Goal: Task Accomplishment & Management: Manage account settings

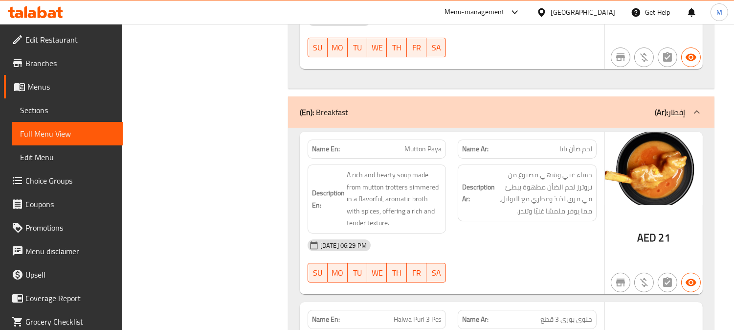
scroll to position [6836, 0]
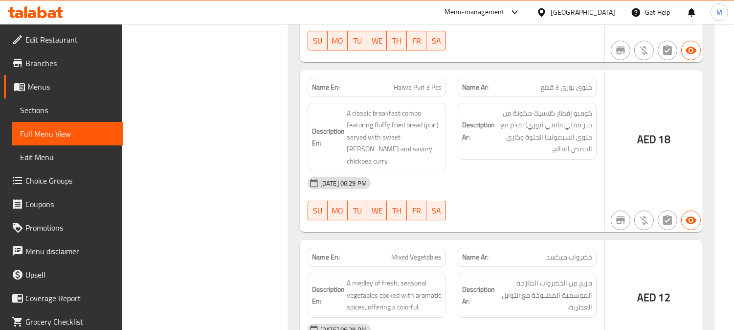
scroll to position [7054, 0]
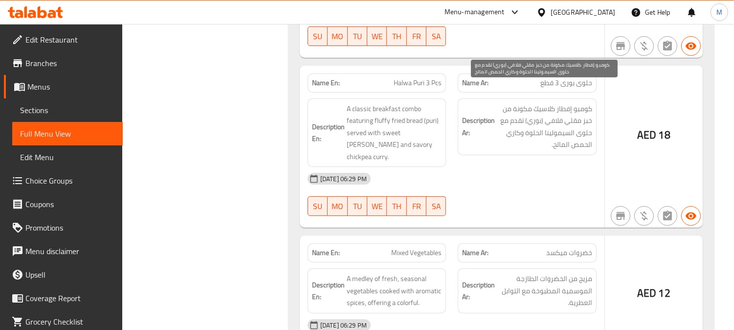
click at [580, 103] on span "كومبو إفطار كلاسيك مكونة من خبز مقلي فلافي (بوري) تقدم مع حلوى السيمولينا الحلو…" at bounding box center [544, 127] width 95 height 48
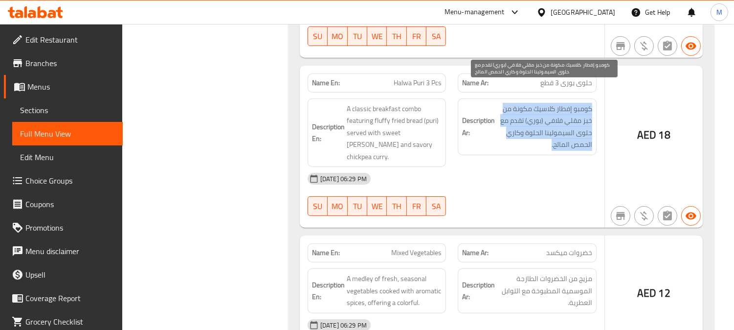
click at [580, 103] on span "كومبو إفطار كلاسيك مكونة من خبز مقلي فلافي (بوري) تقدم مع حلوى السيمولينا الحلو…" at bounding box center [544, 127] width 95 height 48
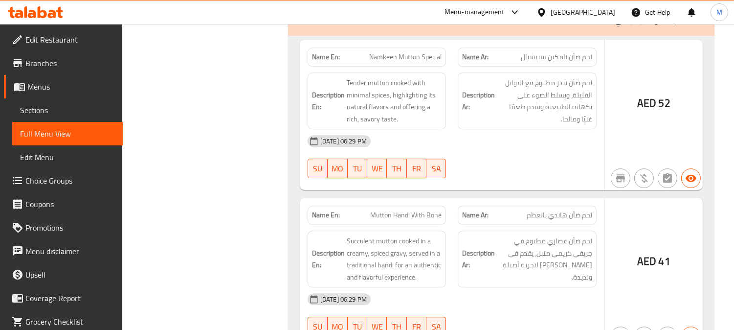
scroll to position [5443, 0]
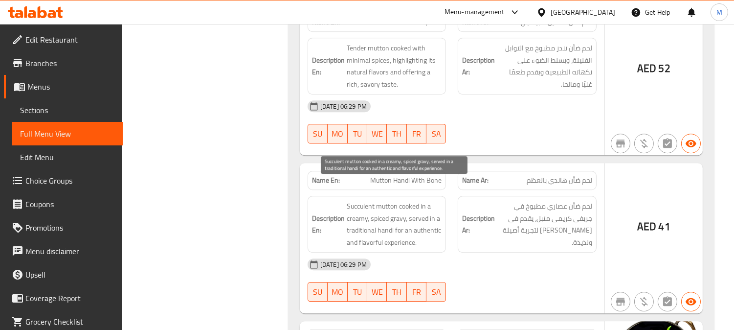
click at [355, 200] on span "Succulent mutton cooked in a creamy, spiced gravy, served in a traditional hand…" at bounding box center [394, 224] width 95 height 48
click at [384, 201] on span "Succulent mutton cooked in a creamy, spiced gravy, served in a traditional hand…" at bounding box center [394, 224] width 95 height 48
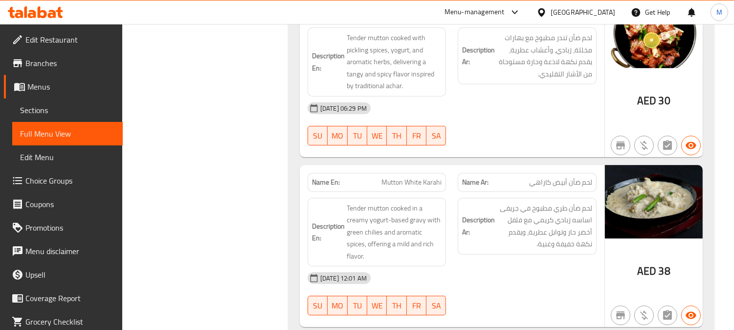
scroll to position [12304, 0]
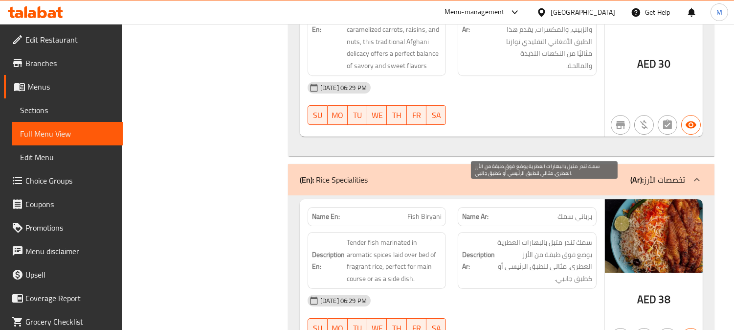
click at [550, 236] on span "سمك تندر متبل بالبهارات العطرية يوضع فوق طبقة من الأرز العطري، مثالي للطبق الرئ…" at bounding box center [544, 260] width 95 height 48
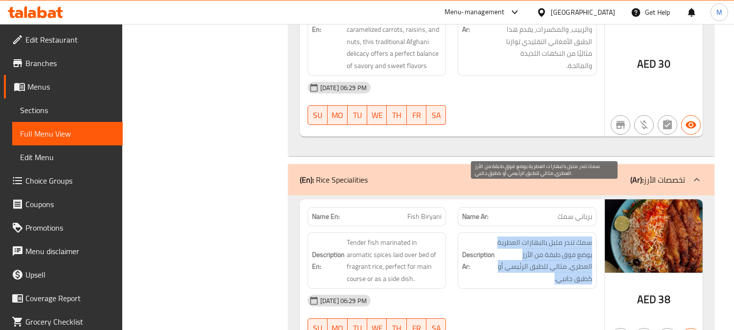
click at [550, 236] on span "سمك تندر متبل بالبهارات العطرية يوضع فوق طبقة من الأرز العطري، مثالي للطبق الرئ…" at bounding box center [544, 260] width 95 height 48
click at [573, 236] on span "سمك تندر متبل بالبهارات العطرية يوضع فوق طبقة من الأرز العطري، مثالي للطبق الرئ…" at bounding box center [544, 260] width 95 height 48
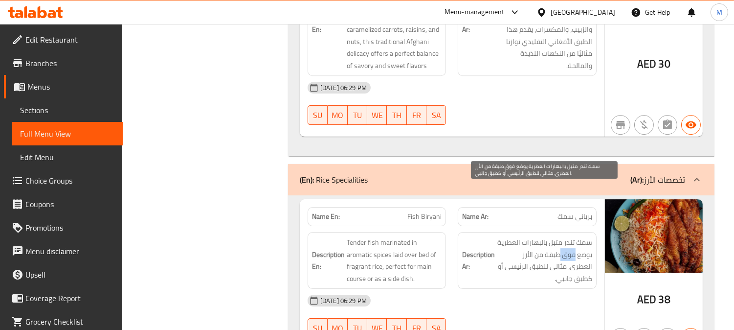
click at [573, 236] on span "سمك تندر متبل بالبهارات العطرية يوضع فوق طبقة من الأرز العطري، مثالي للطبق الرئ…" at bounding box center [544, 260] width 95 height 48
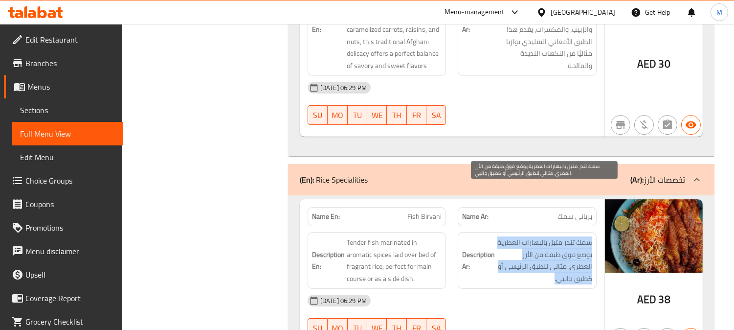
click at [573, 236] on span "سمك تندر متبل بالبهارات العطرية يوضع فوق طبقة من الأرز العطري، مثالي للطبق الرئ…" at bounding box center [544, 260] width 95 height 48
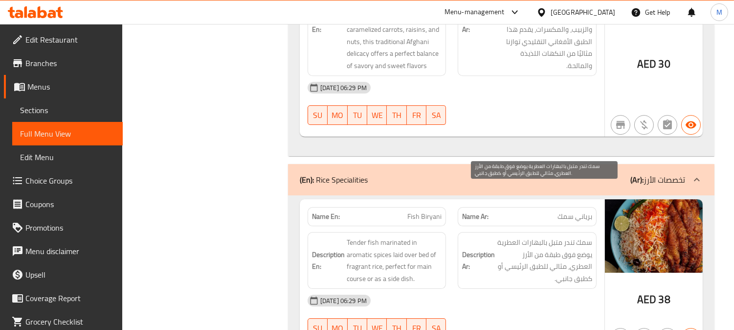
click at [567, 236] on span "سمك تندر متبل بالبهارات العطرية يوضع فوق طبقة من الأرز العطري، مثالي للطبق الرئ…" at bounding box center [544, 260] width 95 height 48
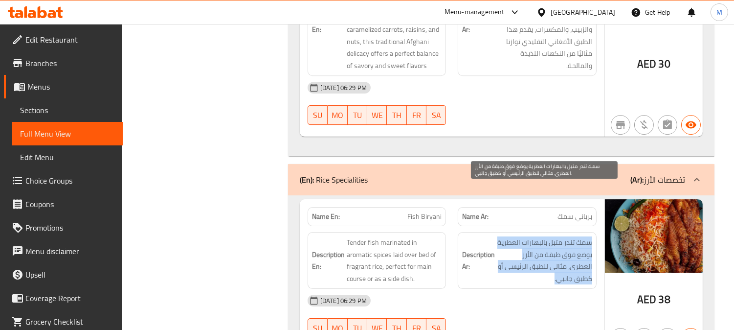
click at [567, 236] on span "سمك تندر متبل بالبهارات العطرية يوضع فوق طبقة من الأرز العطري، مثالي للطبق الرئ…" at bounding box center [544, 260] width 95 height 48
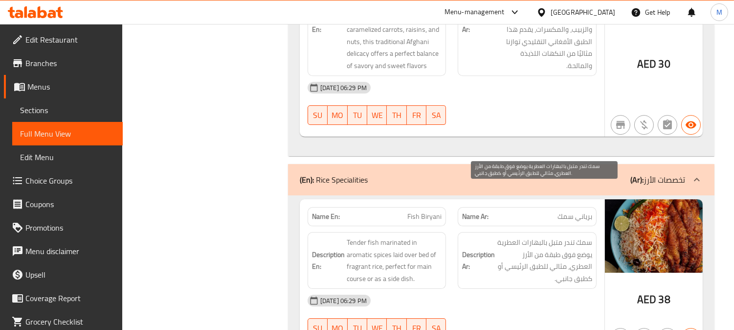
click at [575, 236] on span "سمك تندر متبل بالبهارات العطرية يوضع فوق طبقة من الأرز العطري، مثالي للطبق الرئ…" at bounding box center [544, 260] width 95 height 48
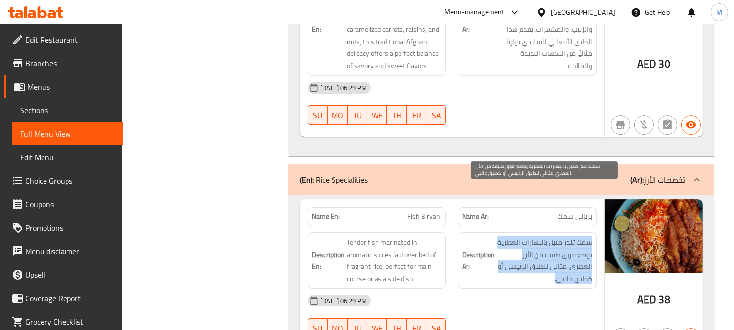
click at [575, 236] on span "سمك تندر متبل بالبهارات العطرية يوضع فوق طبقة من الأرز العطري، مثالي للطبق الرئ…" at bounding box center [544, 260] width 95 height 48
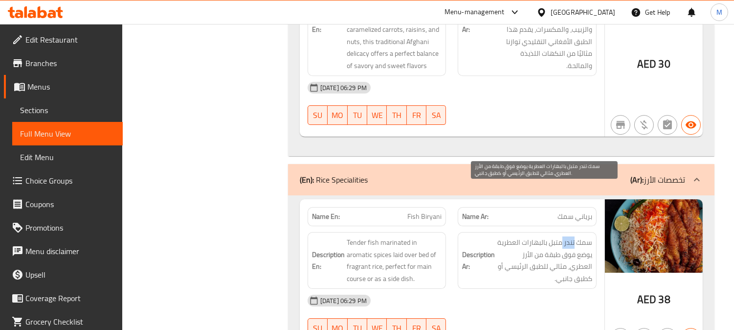
click at [575, 236] on span "سمك تندر متبل بالبهارات العطرية يوضع فوق طبقة من الأرز العطري، مثالي للطبق الرئ…" at bounding box center [544, 260] width 95 height 48
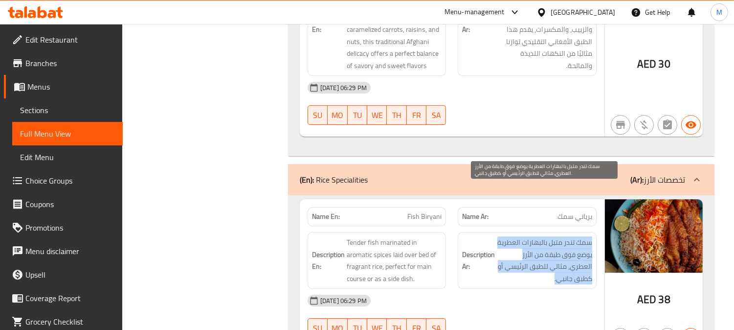
click at [575, 236] on span "سمك تندر متبل بالبهارات العطرية يوضع فوق طبقة من الأرز العطري، مثالي للطبق الرئ…" at bounding box center [544, 260] width 95 height 48
click at [586, 236] on span "سمك تندر متبل بالبهارات العطرية يوضع فوق طبقة من الأرز العطري، مثالي للطبق الرئ…" at bounding box center [544, 260] width 95 height 48
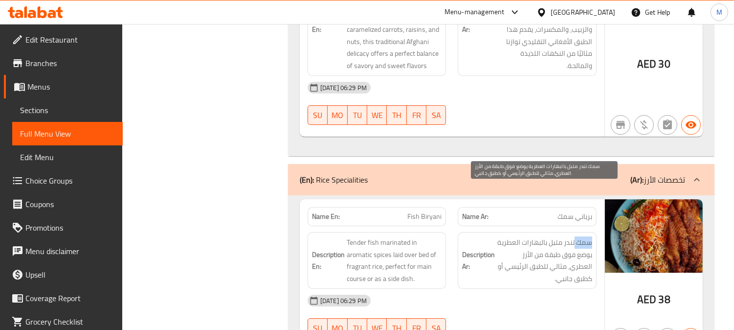
click at [586, 236] on span "سمك تندر متبل بالبهارات العطرية يوضع فوق طبقة من الأرز العطري، مثالي للطبق الرئ…" at bounding box center [544, 260] width 95 height 48
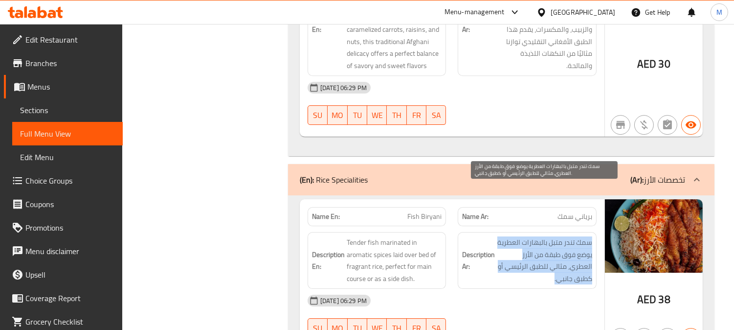
click at [586, 236] on span "سمك تندر متبل بالبهارات العطرية يوضع فوق طبقة من الأرز العطري، مثالي للطبق الرئ…" at bounding box center [544, 260] width 95 height 48
click at [573, 236] on span "سمك تندر متبل بالبهارات العطرية يوضع فوق طبقة من الأرز العطري، مثالي للطبق الرئ…" at bounding box center [544, 260] width 95 height 48
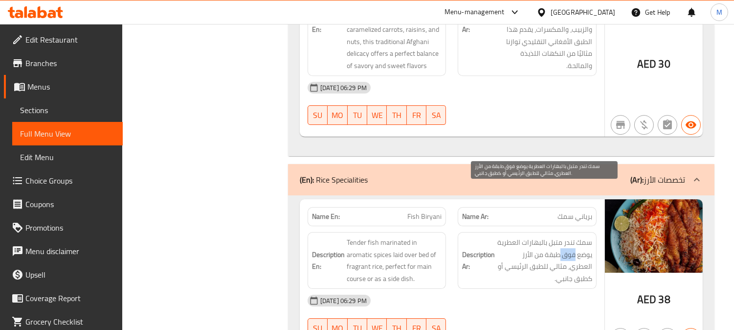
click at [573, 236] on span "سمك تندر متبل بالبهارات العطرية يوضع فوق طبقة من الأرز العطري، مثالي للطبق الرئ…" at bounding box center [544, 260] width 95 height 48
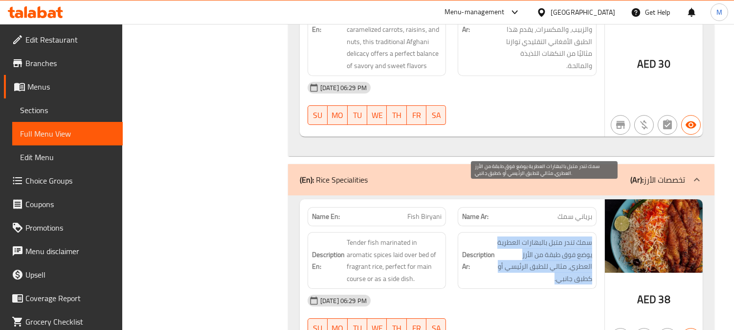
click at [573, 236] on span "سمك تندر متبل بالبهارات العطرية يوضع فوق طبقة من الأرز العطري، مثالي للطبق الرئ…" at bounding box center [544, 260] width 95 height 48
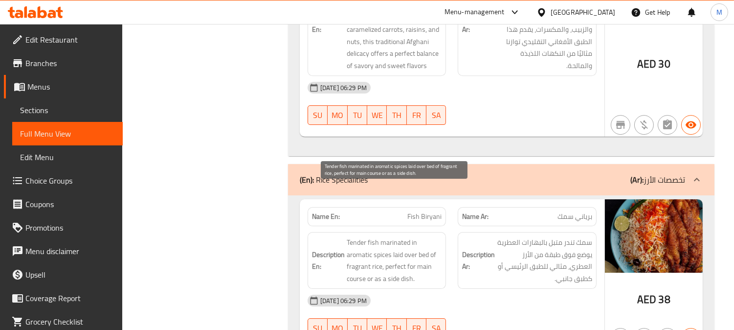
click at [373, 236] on span "Tender fish marinated in aromatic spices laid over bed of fragrant rice, perfec…" at bounding box center [394, 260] width 95 height 48
click at [359, 236] on span "Tender fish marinated in aromatic spices laid over bed of fragrant rice, perfec…" at bounding box center [394, 260] width 95 height 48
click at [383, 236] on span "Tender fish marinated in aromatic spices laid over bed of fragrant rice, perfec…" at bounding box center [394, 260] width 95 height 48
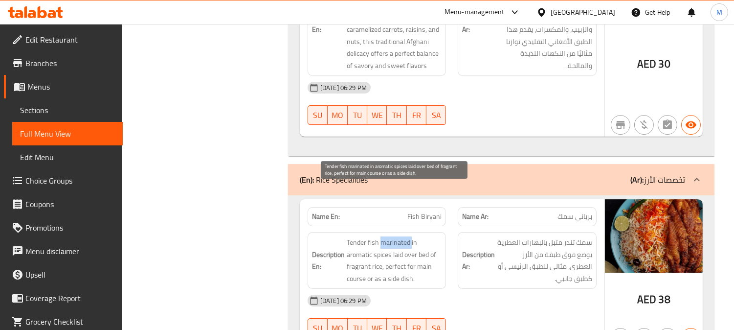
click at [383, 236] on span "Tender fish marinated in aromatic spices laid over bed of fragrant rice, perfec…" at bounding box center [394, 260] width 95 height 48
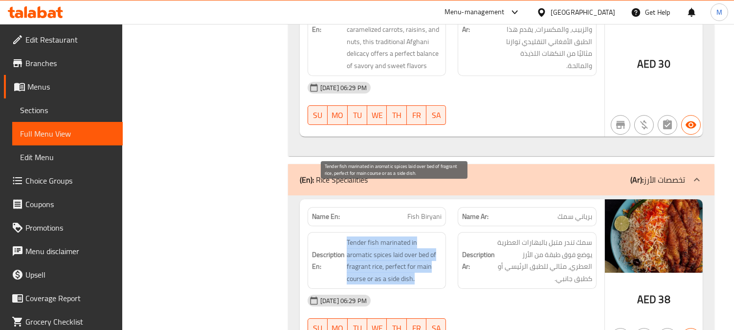
click at [369, 236] on span "Tender fish marinated in aromatic spices laid over bed of fragrant rice, perfec…" at bounding box center [394, 260] width 95 height 48
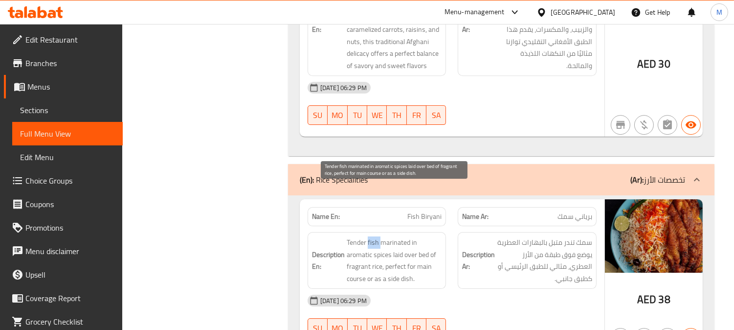
click at [369, 236] on span "Tender fish marinated in aromatic spices laid over bed of fragrant rice, perfec…" at bounding box center [394, 260] width 95 height 48
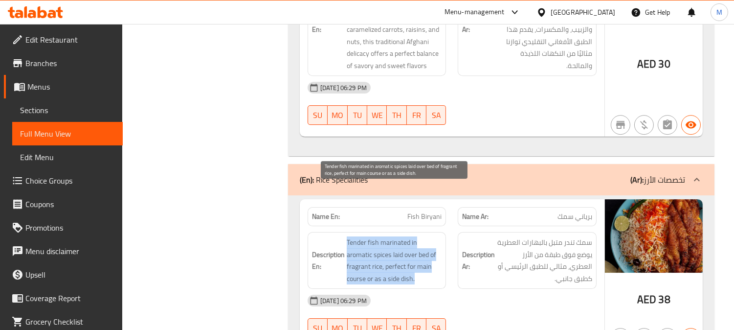
click at [369, 236] on span "Tender fish marinated in aromatic spices laid over bed of fragrant rice, perfec…" at bounding box center [394, 260] width 95 height 48
click at [360, 236] on span "Tender fish marinated in aromatic spices laid over bed of fragrant rice, perfec…" at bounding box center [394, 260] width 95 height 48
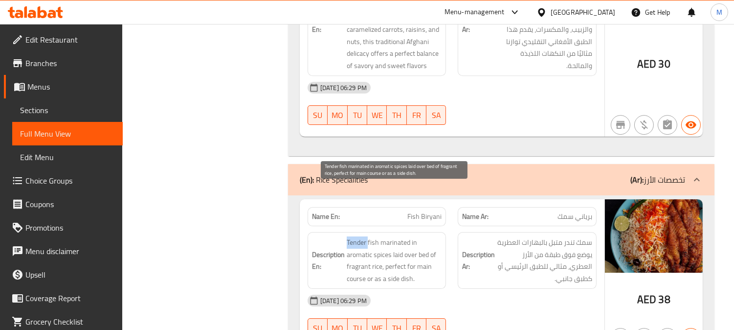
click at [360, 236] on span "Tender fish marinated in aromatic spices laid over bed of fragrant rice, perfec…" at bounding box center [394, 260] width 95 height 48
click at [377, 236] on span "Tender fish marinated in aromatic spices laid over bed of fragrant rice, perfec…" at bounding box center [394, 260] width 95 height 48
click at [367, 236] on span "Tender fish marinated in aromatic spices laid over bed of fragrant rice, perfec…" at bounding box center [394, 260] width 95 height 48
click at [372, 236] on span "Tender fish marinated in aromatic spices laid over bed of fragrant rice, perfec…" at bounding box center [394, 260] width 95 height 48
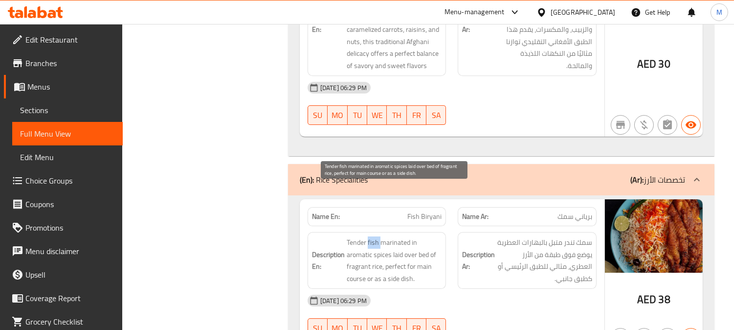
click at [372, 236] on span "Tender fish marinated in aromatic spices laid over bed of fragrant rice, perfec…" at bounding box center [394, 260] width 95 height 48
drag, startPoint x: 349, startPoint y: 188, endPoint x: 423, endPoint y: 211, distance: 77.7
click at [422, 236] on span "Tender fish marinated in aromatic spices laid over bed of fragrant rice, perfec…" at bounding box center [394, 260] width 95 height 48
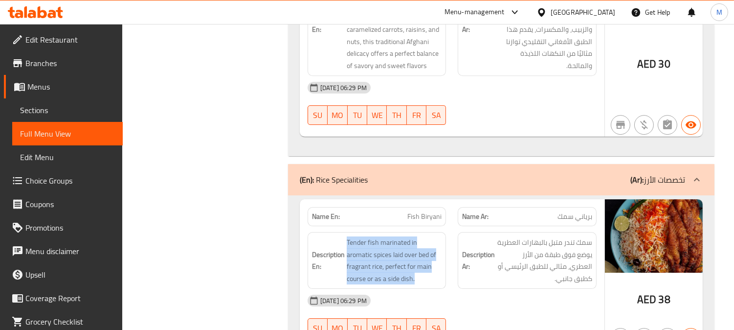
drag, startPoint x: 347, startPoint y: 191, endPoint x: 421, endPoint y: 234, distance: 85.3
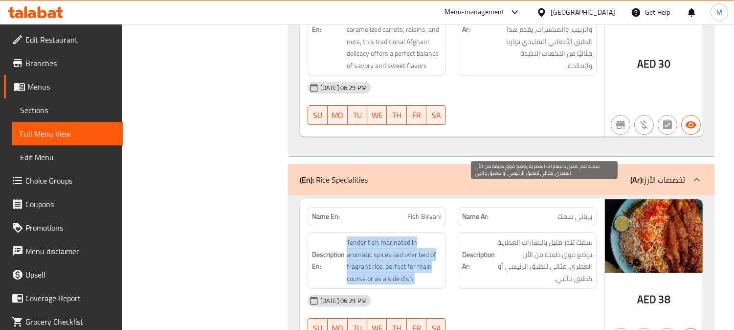
click at [585, 236] on span "سمك تندر متبل بالبهارات العطرية يوضع فوق طبقة من الأرز العطري، مثالي للطبق الرئ…" at bounding box center [544, 260] width 95 height 48
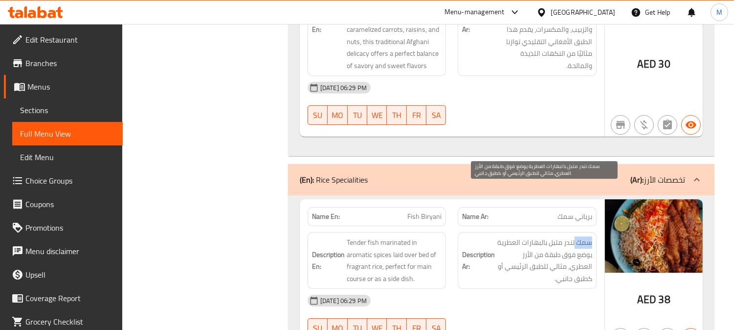
click at [585, 236] on span "سمك تندر متبل بالبهارات العطرية يوضع فوق طبقة من الأرز العطري، مثالي للطبق الرئ…" at bounding box center [544, 260] width 95 height 48
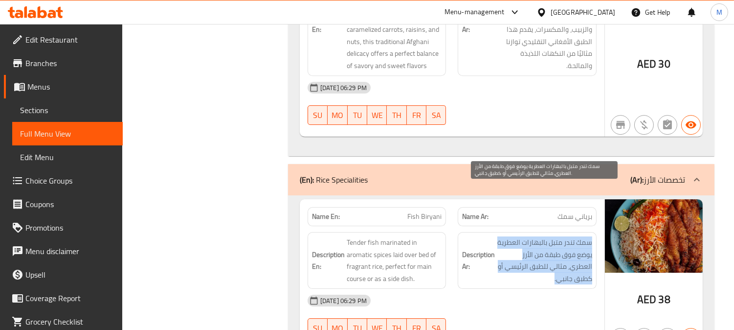
click at [585, 236] on span "سمك تندر متبل بالبهارات العطرية يوضع فوق طبقة من الأرز العطري، مثالي للطبق الرئ…" at bounding box center [544, 260] width 95 height 48
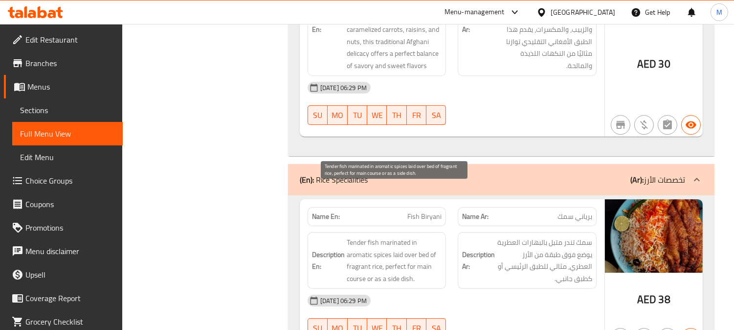
click at [398, 236] on span "Tender fish marinated in aromatic spices laid over bed of fragrant rice, perfec…" at bounding box center [394, 260] width 95 height 48
click at [359, 236] on span "Tender fish marinated in aromatic spices laid over bed of fragrant rice, perfec…" at bounding box center [394, 260] width 95 height 48
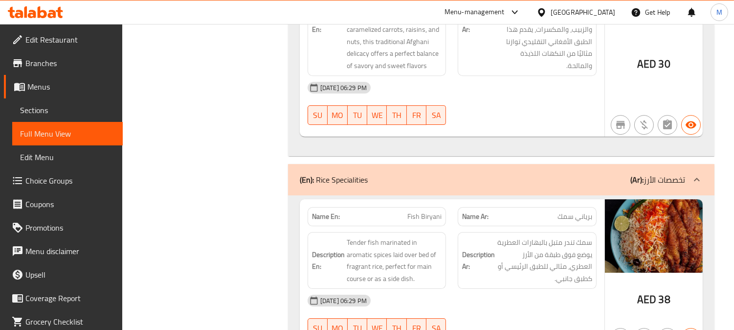
copy span "Fish Biryani"
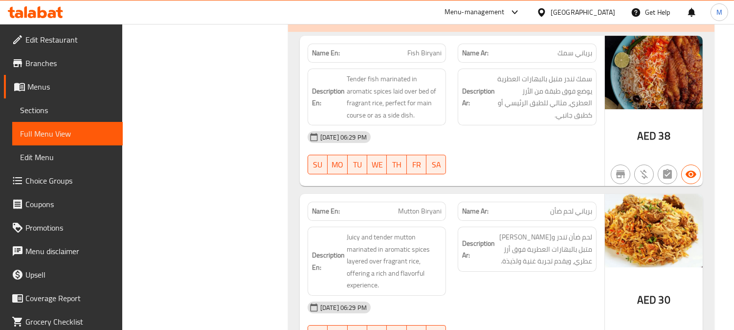
scroll to position [12576, 0]
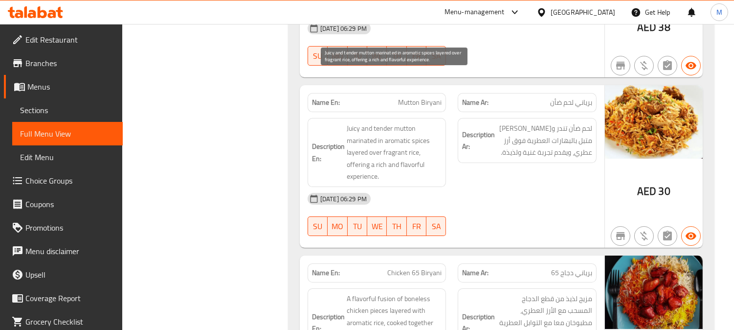
click at [355, 122] on span "Juicy and tender mutton marinated in aromatic spices layered over fragrant rice…" at bounding box center [394, 152] width 95 height 60
click at [378, 122] on span "Juicy and tender mutton marinated in aromatic spices layered over fragrant rice…" at bounding box center [394, 152] width 95 height 60
click at [422, 122] on span "Juicy and tender mutton marinated in aromatic spices layered over fragrant rice…" at bounding box center [394, 152] width 95 height 60
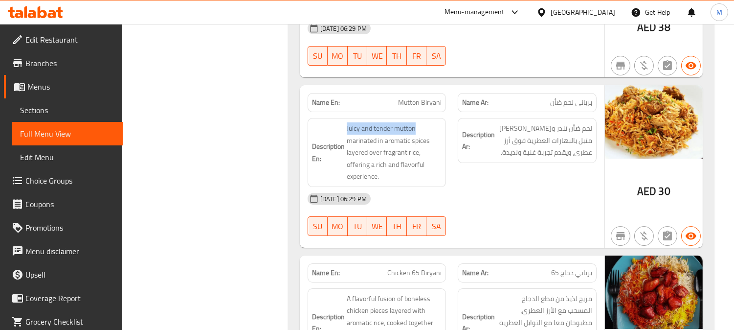
drag, startPoint x: 420, startPoint y: 80, endPoint x: 342, endPoint y: 75, distance: 77.5
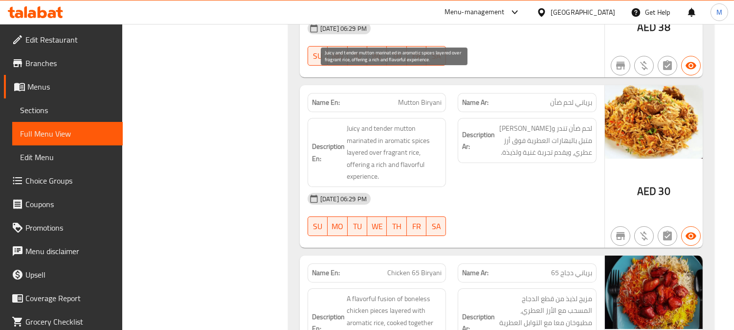
click at [367, 122] on span "Juicy and tender mutton marinated in aromatic spices layered over fragrant rice…" at bounding box center [394, 152] width 95 height 60
click at [400, 122] on span "Juicy and tender mutton marinated in aromatic spices layered over fragrant rice…" at bounding box center [394, 152] width 95 height 60
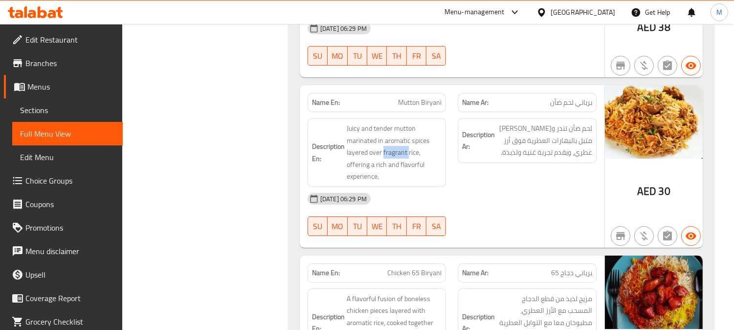
copy span "Mutton Biryani"
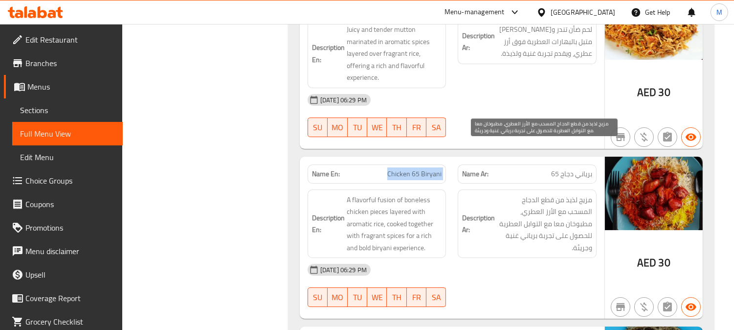
scroll to position [12685, 0]
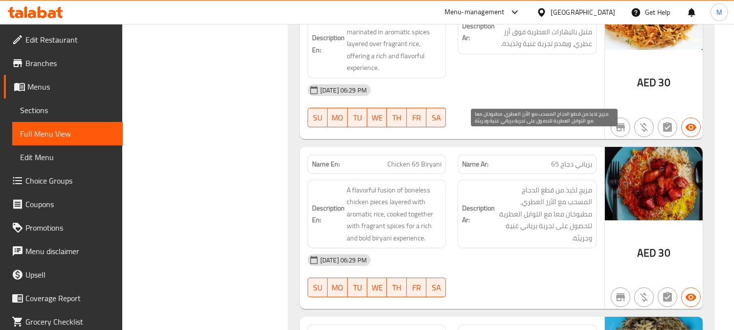
click at [571, 184] on span "مزيج لذيذ من قطع الدجاج المسحب مع الأرز العطري، مطبوخان معا مع التوابل العطرية …" at bounding box center [544, 214] width 95 height 60
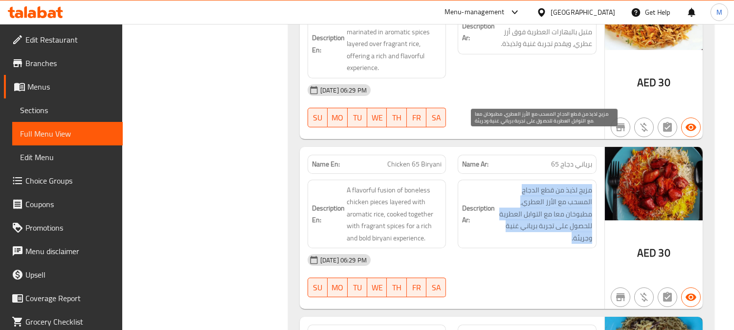
click at [571, 184] on span "مزيج لذيذ من قطع الدجاج المسحب مع الأرز العطري، مطبوخان معا مع التوابل العطرية …" at bounding box center [544, 214] width 95 height 60
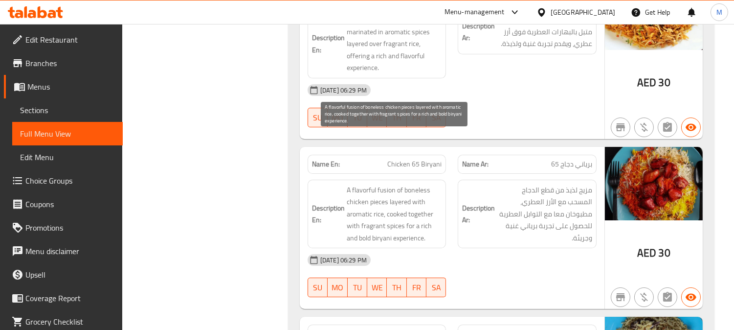
click at [381, 184] on span "A flavorful fusion of boneless chicken pieces layered with aromatic rice, cooke…" at bounding box center [394, 214] width 95 height 60
click at [363, 184] on span "A flavorful fusion of boneless chicken pieces layered with aromatic rice, cooke…" at bounding box center [394, 214] width 95 height 60
click at [394, 184] on span "A flavorful fusion of boneless chicken pieces layered with aromatic rice, cooke…" at bounding box center [394, 214] width 95 height 60
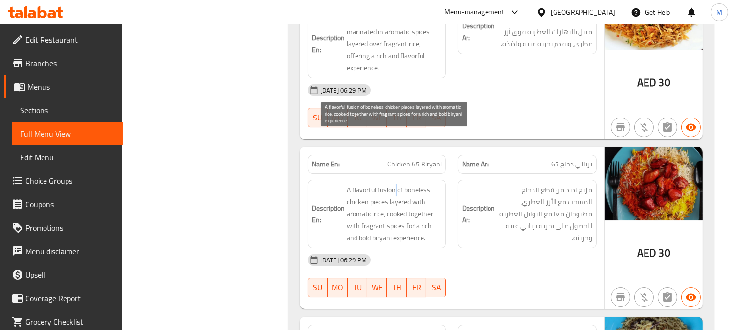
click at [394, 184] on span "A flavorful fusion of boneless chicken pieces layered with aromatic rice, cooke…" at bounding box center [394, 214] width 95 height 60
click at [384, 184] on span "A flavorful fusion of boneless chicken pieces layered with aromatic rice, cooke…" at bounding box center [394, 214] width 95 height 60
click at [367, 184] on span "A flavorful fusion of boneless chicken pieces layered with aromatic rice, cooke…" at bounding box center [394, 214] width 95 height 60
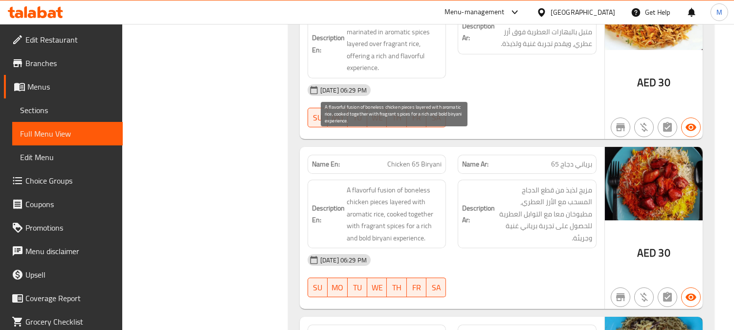
click at [421, 184] on span "A flavorful fusion of boneless chicken pieces layered with aromatic rice, cooke…" at bounding box center [394, 214] width 95 height 60
click at [402, 184] on span "A flavorful fusion of boneless chicken pieces layered with aromatic rice, cooke…" at bounding box center [394, 214] width 95 height 60
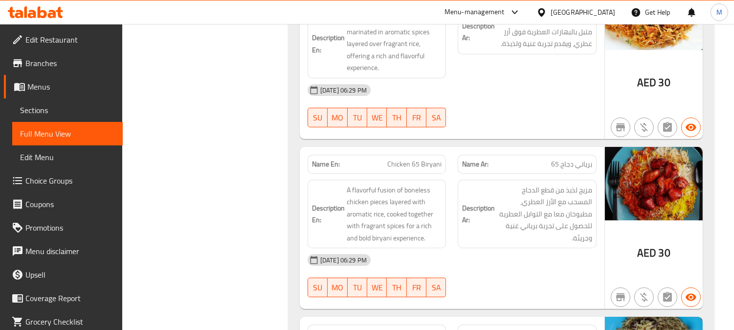
copy span "Chicken 65 Biryani"
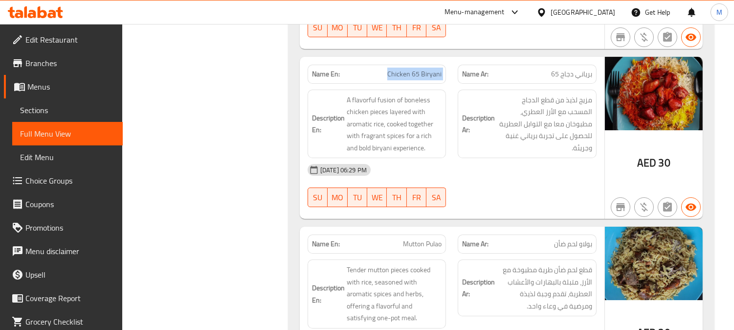
scroll to position [12793, 0]
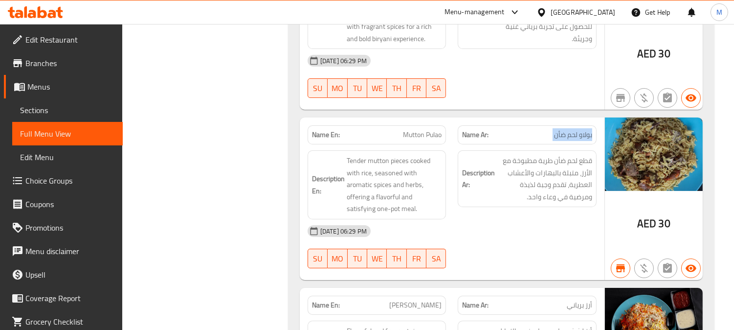
scroll to position [12902, 0]
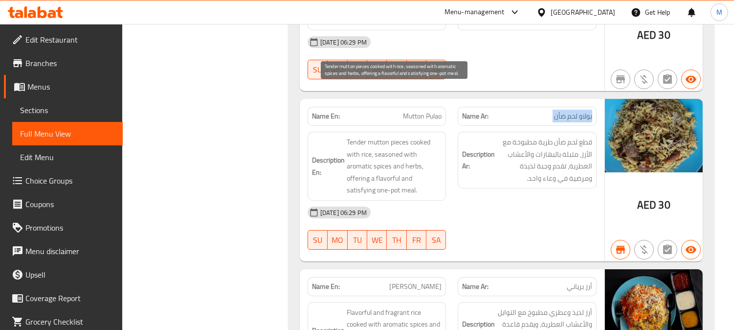
click at [419, 136] on span "Tender mutton pieces cooked with rice, seasoned with aromatic spices and herbs,…" at bounding box center [394, 166] width 95 height 60
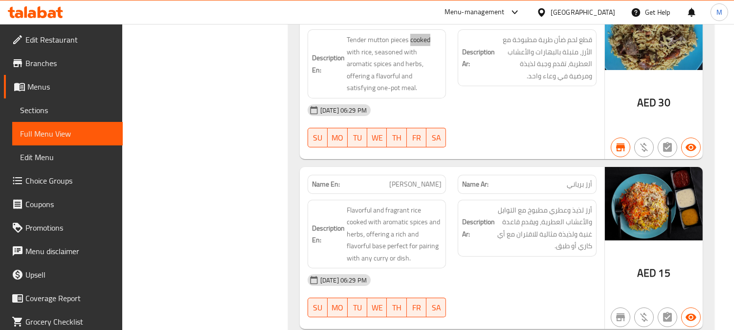
scroll to position [13065, 0]
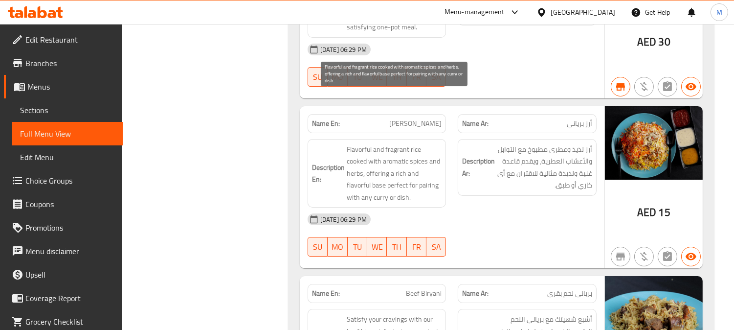
drag, startPoint x: 432, startPoint y: 110, endPoint x: 328, endPoint y: 110, distance: 104.2
click at [378, 143] on span "Flavorful and fragrant rice cooked with aromatic spices and herbs, offering a r…" at bounding box center [394, 173] width 95 height 60
drag, startPoint x: 348, startPoint y: 109, endPoint x: 428, endPoint y: 111, distance: 80.3
click at [428, 143] on span "Flavorful and fragrant rice cooked with aromatic spices and herbs, offering a r…" at bounding box center [394, 173] width 95 height 60
click at [417, 143] on span "Flavorful and fragrant rice cooked with aromatic spices and herbs, offering a r…" at bounding box center [394, 173] width 95 height 60
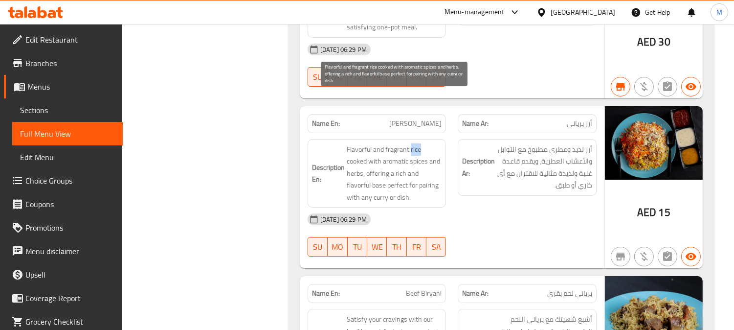
click at [417, 143] on span "Flavorful and fragrant rice cooked with aromatic spices and herbs, offering a r…" at bounding box center [394, 173] width 95 height 60
click at [398, 143] on span "Flavorful and fragrant rice cooked with aromatic spices and herbs, offering a r…" at bounding box center [394, 173] width 95 height 60
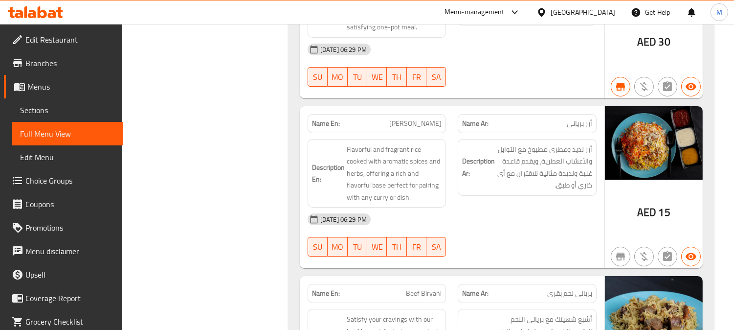
copy span "[PERSON_NAME]"
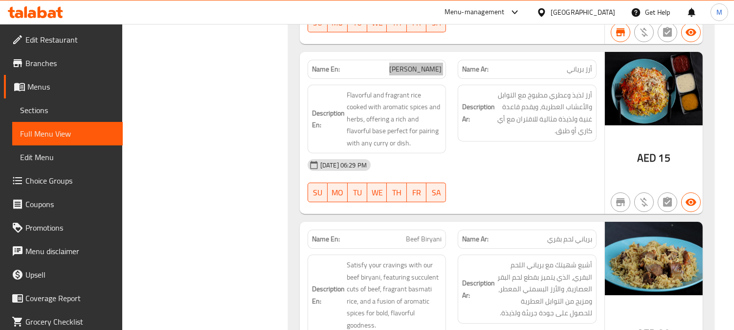
scroll to position [13174, 0]
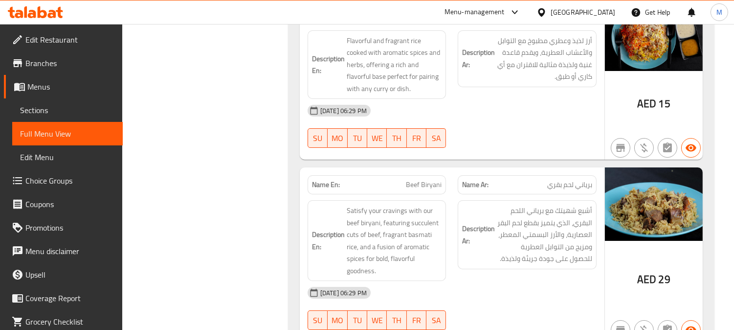
copy span "Beef Biryani"
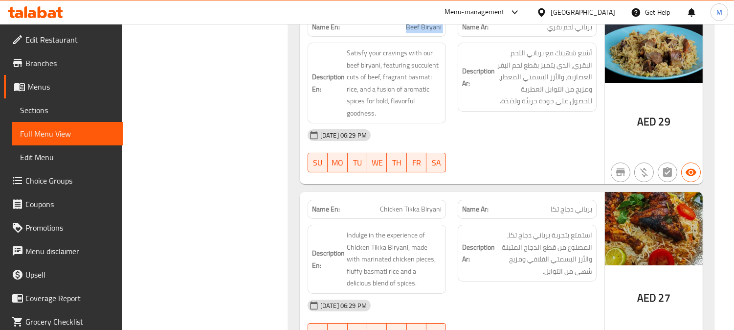
scroll to position [13337, 0]
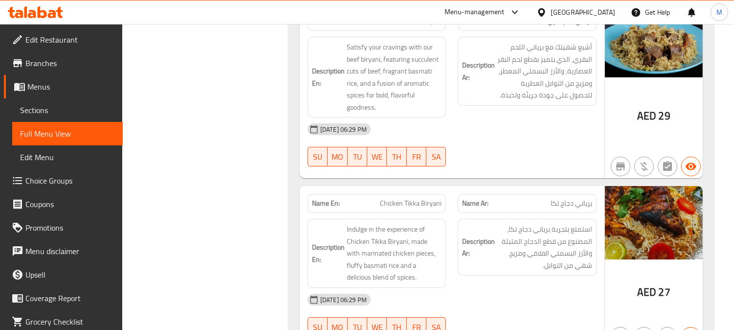
copy span "Chicken Tikka Biryani"
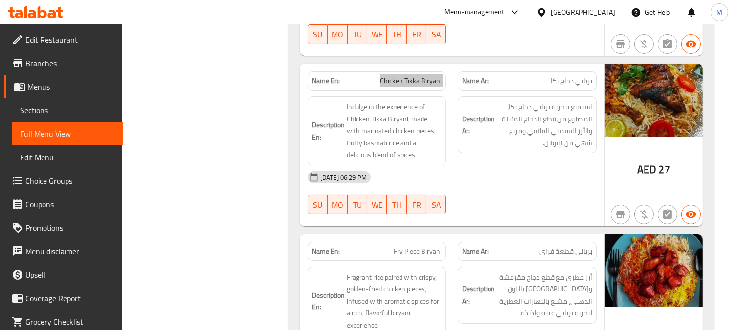
scroll to position [13500, 0]
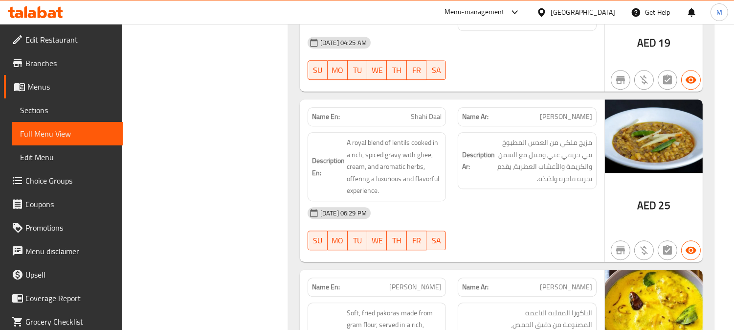
scroll to position [17865, 0]
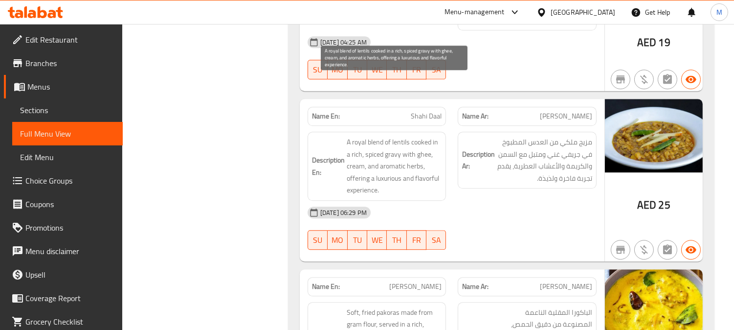
click at [388, 136] on span "A royal blend of lentils cooked in a rich, spiced gravy with ghee, cream, and a…" at bounding box center [394, 166] width 95 height 60
click at [355, 136] on span "A royal blend of lentils cooked in a rich, spiced gravy with ghee, cream, and a…" at bounding box center [394, 166] width 95 height 60
click at [377, 136] on span "A royal blend of lentils cooked in a rich, spiced gravy with ghee, cream, and a…" at bounding box center [394, 166] width 95 height 60
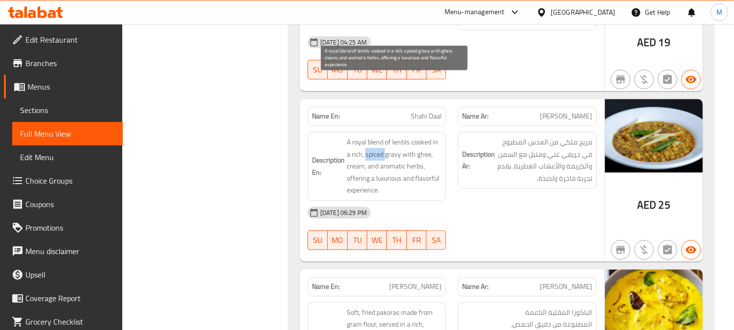
click at [377, 136] on span "A royal blend of lentils cooked in a rich, spiced gravy with ghee, cream, and a…" at bounding box center [394, 166] width 95 height 60
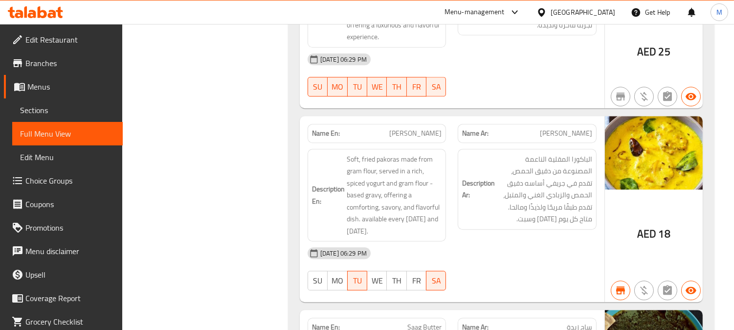
scroll to position [18028, 0]
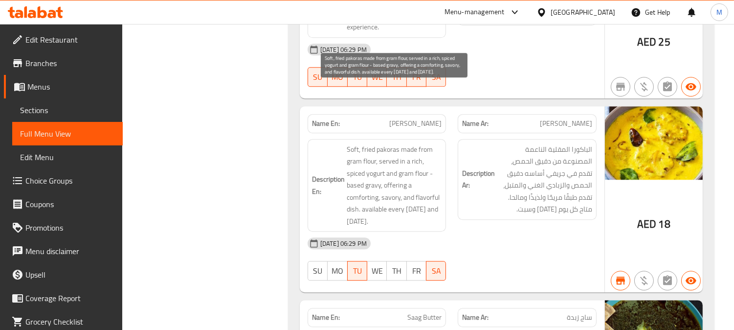
click at [352, 143] on span "Soft, fried pakoras made from gram flour, served in a rich, spiced yogurt and g…" at bounding box center [394, 185] width 95 height 84
drag, startPoint x: 377, startPoint y: 101, endPoint x: 346, endPoint y: 101, distance: 30.3
click at [347, 143] on span "Soft, fried pakoras made from gram flour, served in a rich, spiced yogurt and g…" at bounding box center [394, 185] width 95 height 84
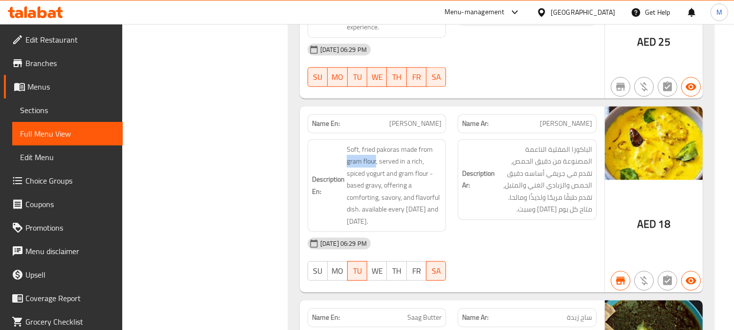
copy span "gram flour"
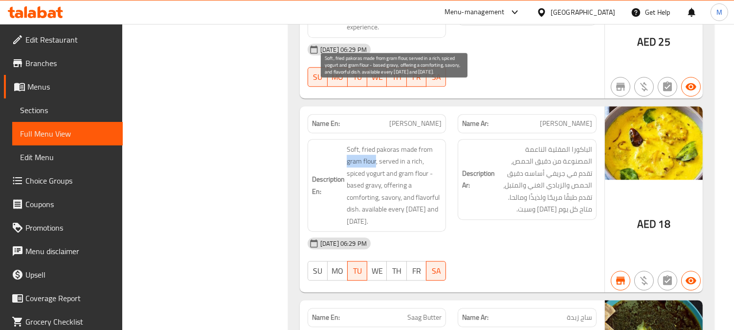
click at [355, 143] on span "Soft, fried pakoras made from gram flour, served in a rich, spiced yogurt and g…" at bounding box center [394, 185] width 95 height 84
click at [372, 143] on span "Soft, fried pakoras made from gram flour, served in a rich, spiced yogurt and g…" at bounding box center [394, 185] width 95 height 84
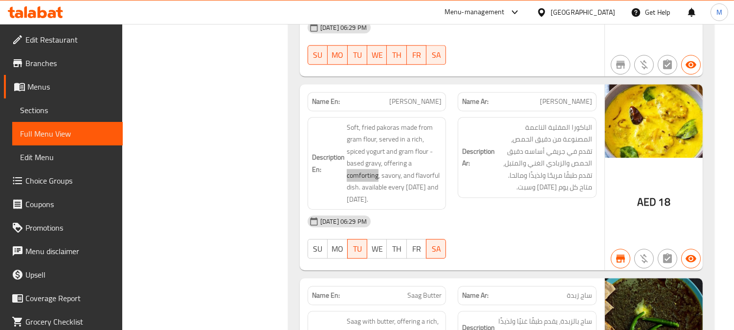
scroll to position [18137, 0]
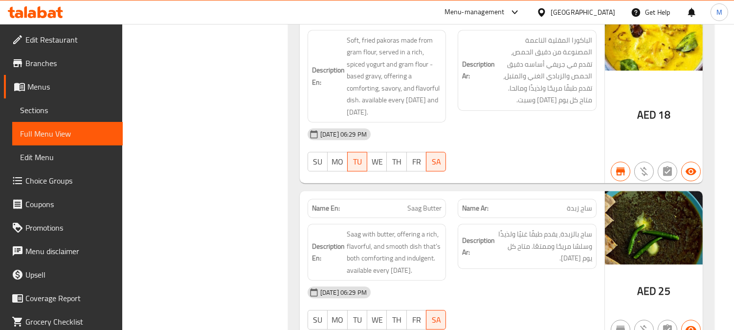
copy span "Saag Butter"
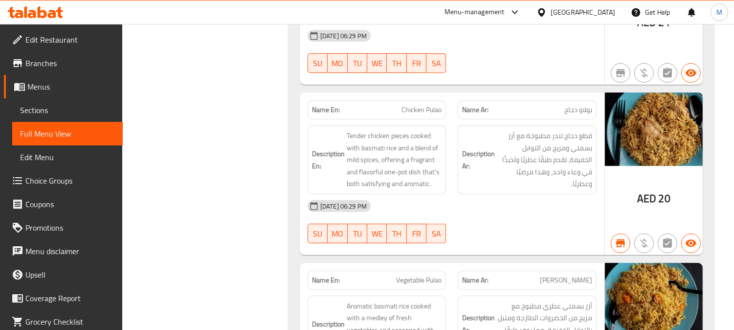
scroll to position [13956, 0]
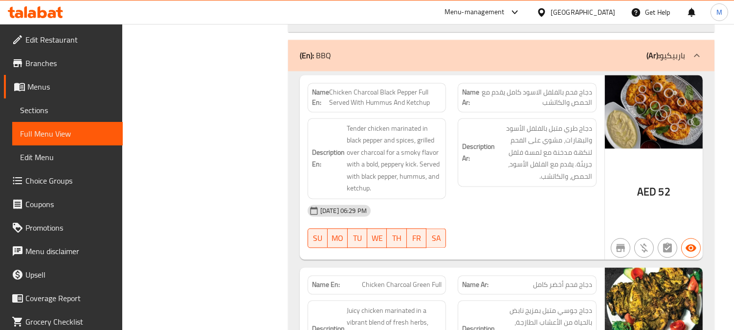
scroll to position [10410, 0]
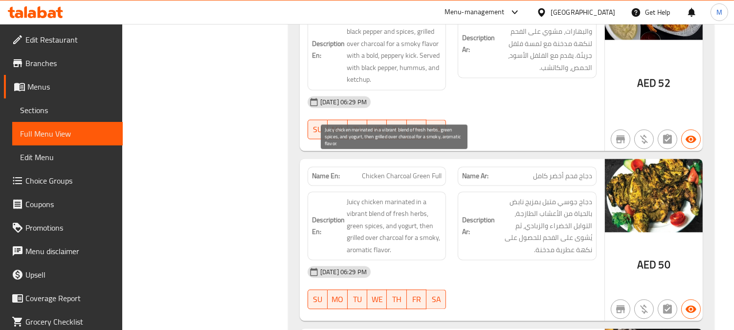
click at [400, 196] on span "Juicy chicken marinated in a vibrant blend of fresh herbs, green spices, and yo…" at bounding box center [394, 226] width 95 height 60
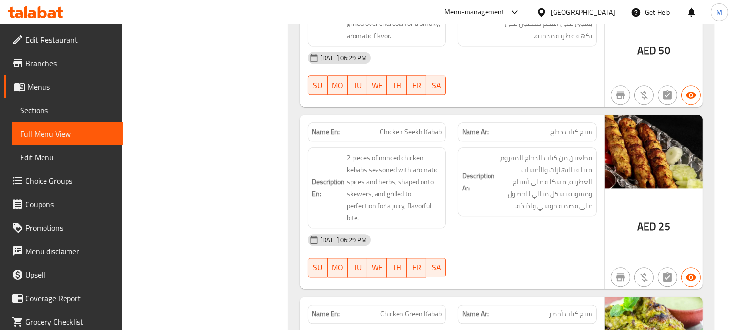
scroll to position [10736, 0]
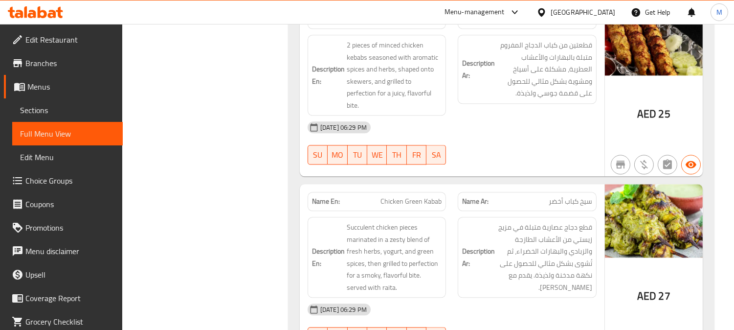
copy span "Chicken Green Kabab"
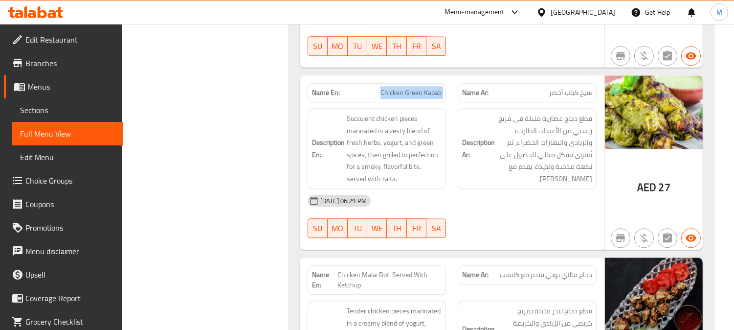
scroll to position [11007, 0]
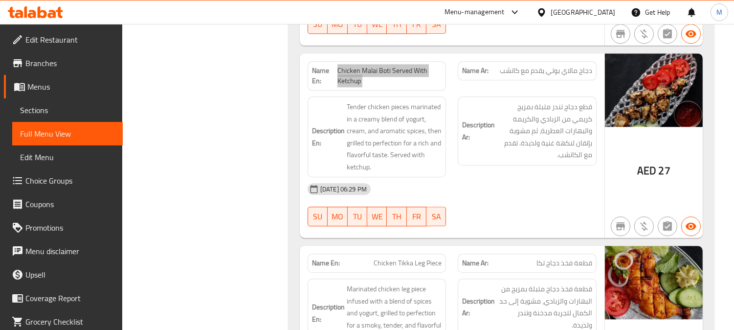
scroll to position [11116, 0]
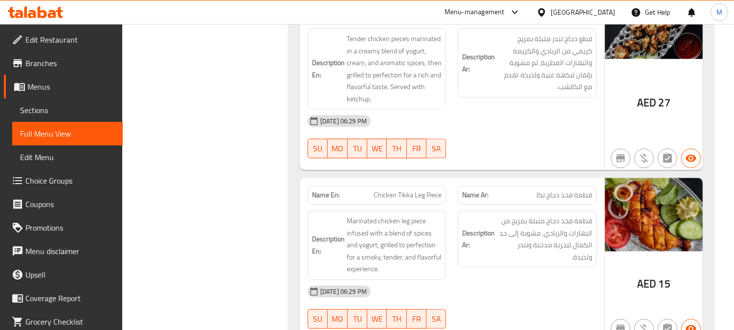
copy span "Chicken Tikka Leg Piece"
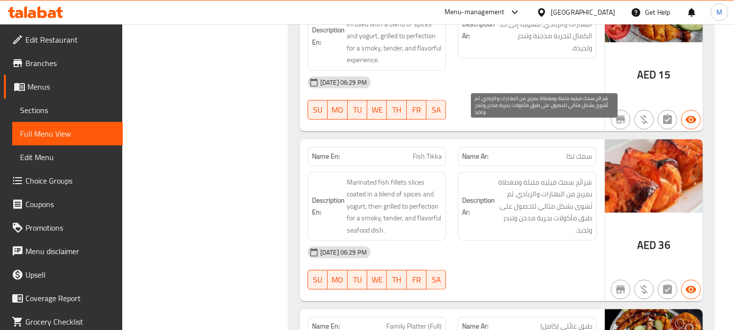
scroll to position [11388, 0]
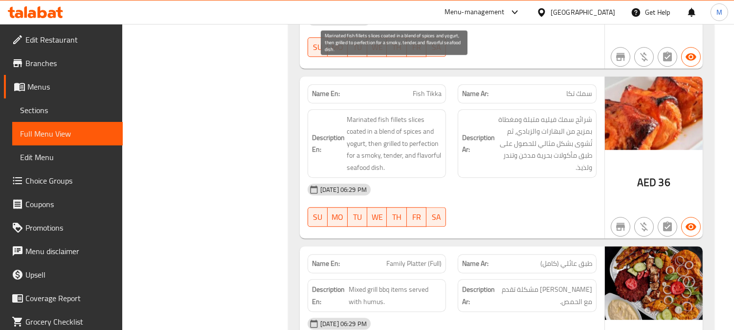
click at [383, 115] on span "Marinated fish fillets slices coated in a blend of spices and yogurt, then gril…" at bounding box center [394, 144] width 95 height 60
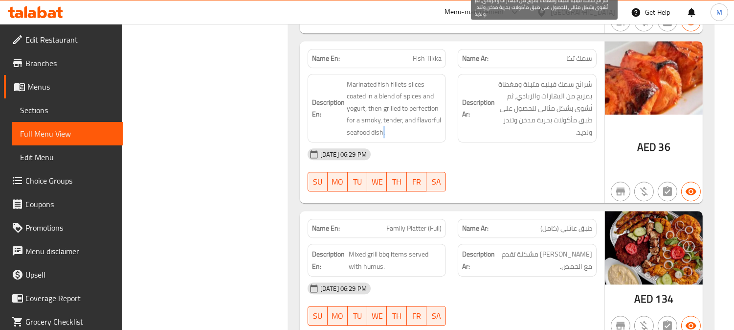
scroll to position [11442, 0]
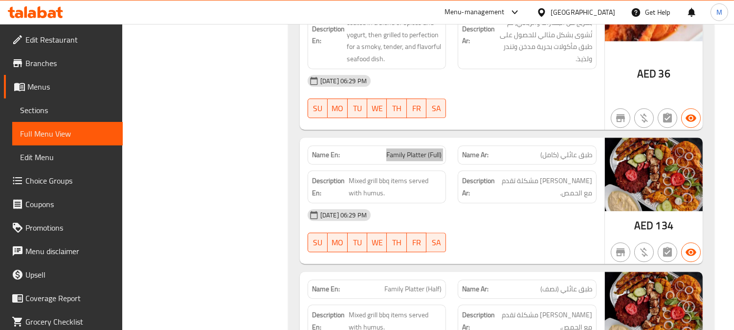
scroll to position [11498, 0]
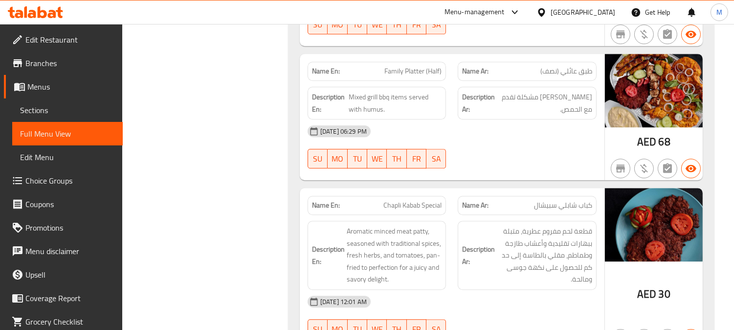
scroll to position [28642, 0]
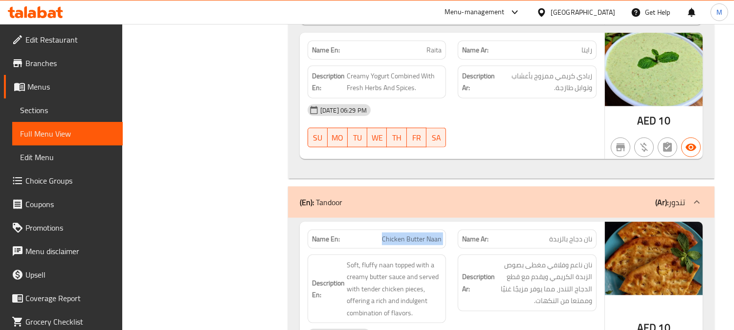
scroll to position [28751, 0]
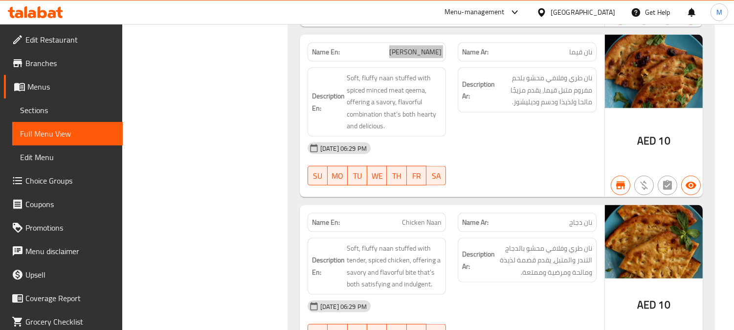
scroll to position [29132, 0]
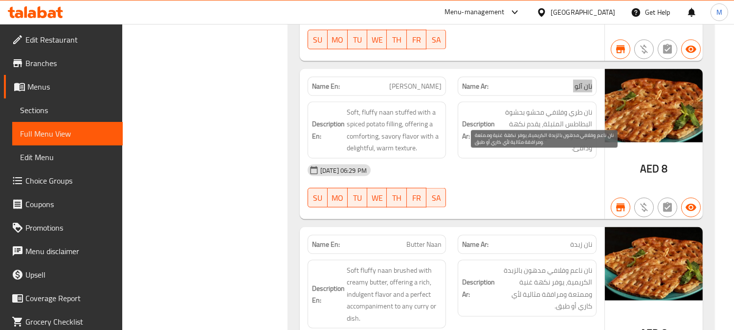
scroll to position [29349, 0]
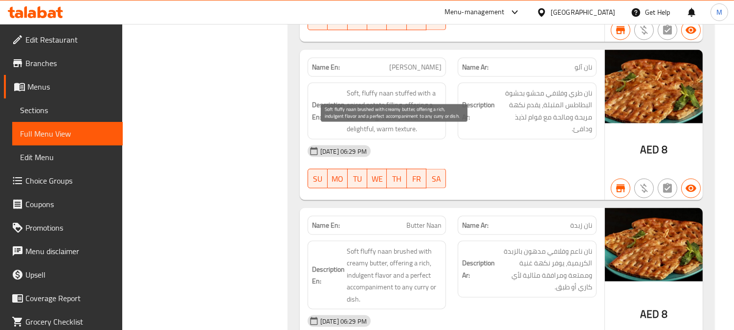
click at [383, 245] on span "Soft fluffy naan brushed with creamy butter, offering a rich, indulgent flavor …" at bounding box center [394, 275] width 95 height 60
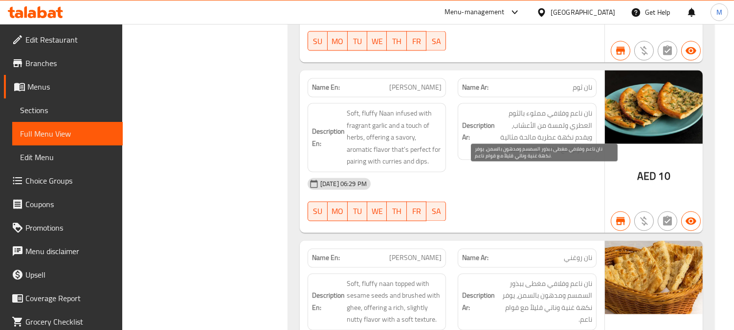
scroll to position [29675, 0]
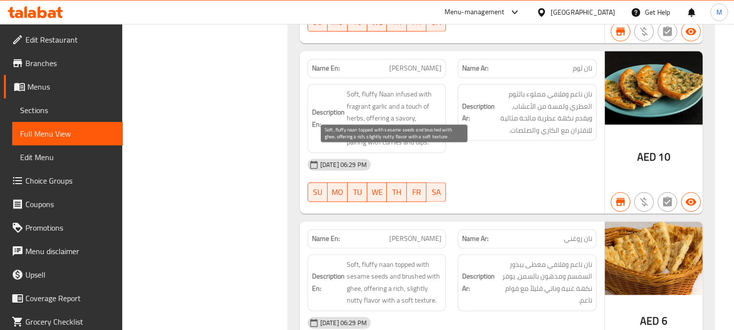
click at [368, 259] on span "Soft, fluffy naan topped with sesame seeds and brushed with ghee, offering a ri…" at bounding box center [394, 283] width 95 height 48
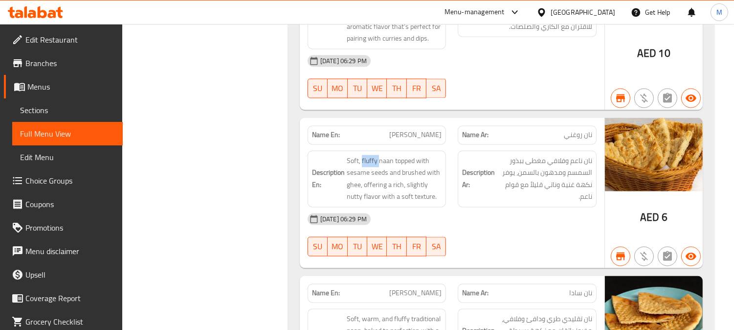
scroll to position [29784, 0]
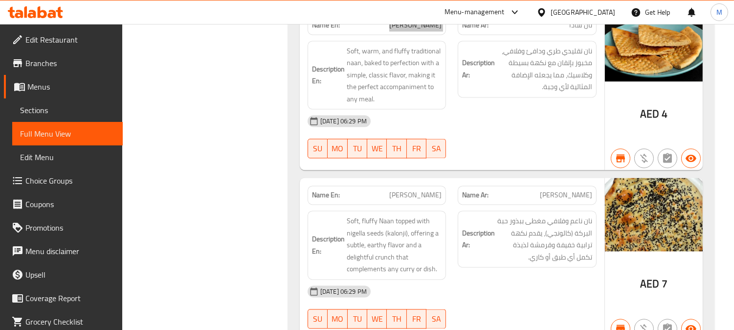
scroll to position [30056, 0]
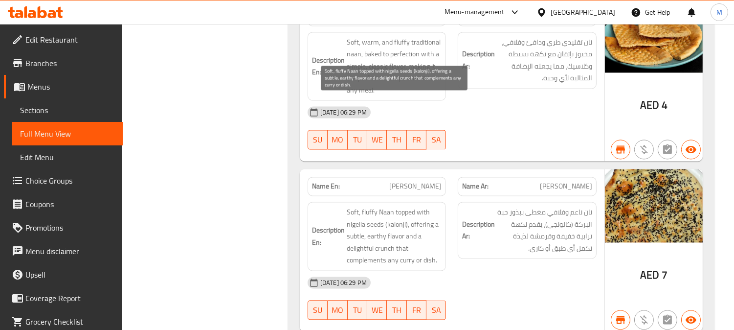
click at [419, 206] on span "Soft, fluffy Naan topped with nigella seeds (kalonji), offering a subtle, earth…" at bounding box center [394, 236] width 95 height 60
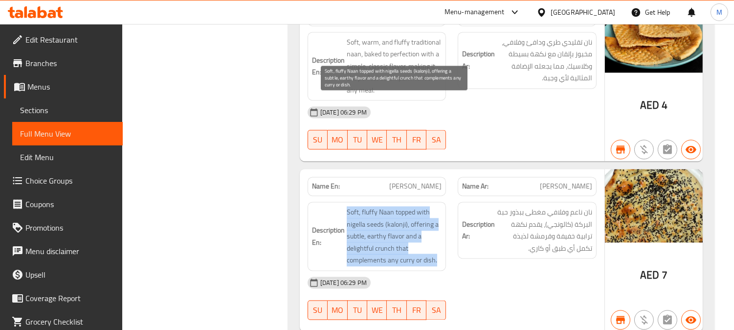
click at [419, 206] on span "Soft, fluffy Naan topped with nigella seeds (kalonji), offering a subtle, earth…" at bounding box center [394, 236] width 95 height 60
click at [362, 206] on span "Soft, fluffy Naan topped with nigella seeds (kalonji), offering a subtle, earth…" at bounding box center [394, 236] width 95 height 60
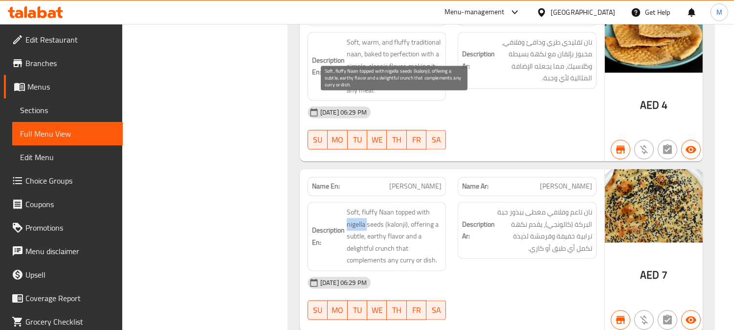
click at [362, 206] on span "Soft, fluffy Naan topped with nigella seeds (kalonji), offering a subtle, earth…" at bounding box center [394, 236] width 95 height 60
drag, startPoint x: 383, startPoint y: 115, endPoint x: 348, endPoint y: 115, distance: 34.7
click at [348, 206] on span "Soft, fluffy Naan topped with nigella seeds (kalonji), offering a subtle, earth…" at bounding box center [394, 236] width 95 height 60
click at [362, 206] on span "Soft, fluffy Naan topped with nigella seeds (kalonji), offering a subtle, earth…" at bounding box center [394, 236] width 95 height 60
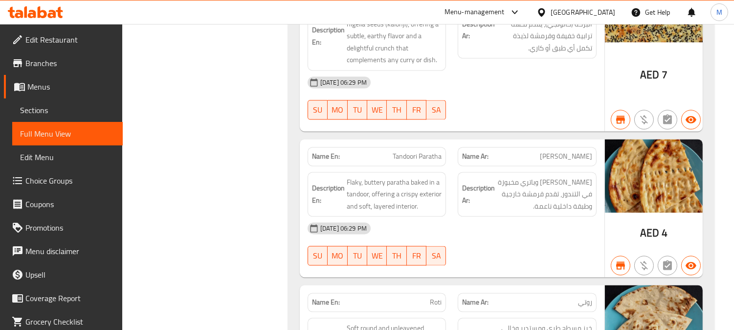
scroll to position [30303, 0]
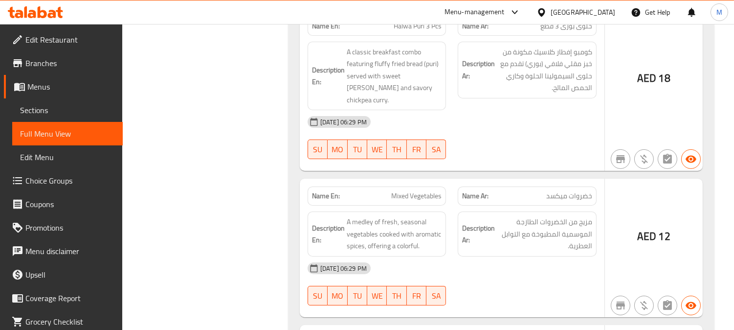
scroll to position [7165, 0]
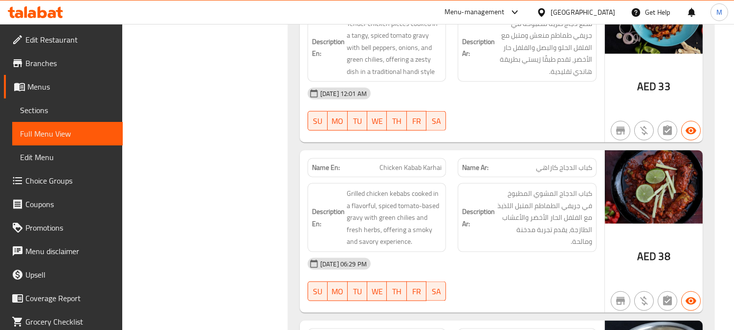
scroll to position [2299, 0]
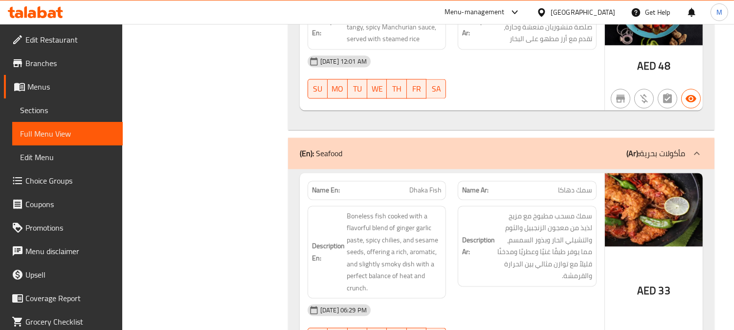
scroll to position [16960, 0]
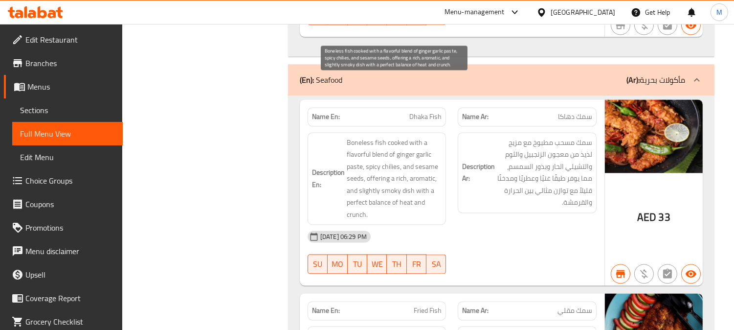
click at [407, 137] on span "Boneless fish cooked with a flavorful blend of ginger garlic paste, spicy chili…" at bounding box center [394, 179] width 95 height 84
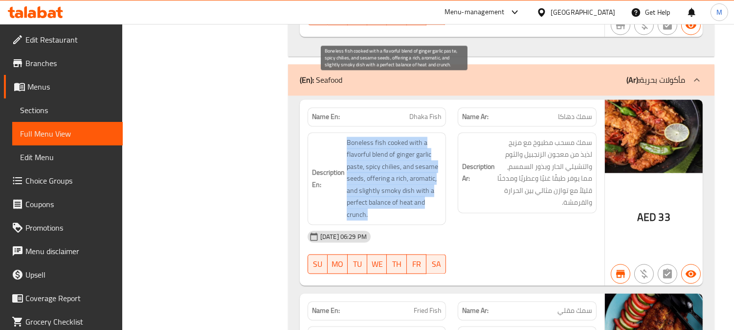
click at [407, 137] on span "Boneless fish cooked with a flavorful blend of ginger garlic paste, spicy chili…" at bounding box center [394, 179] width 95 height 84
click at [392, 137] on span "Boneless fish cooked with a flavorful blend of ginger garlic paste, spicy chili…" at bounding box center [394, 179] width 95 height 84
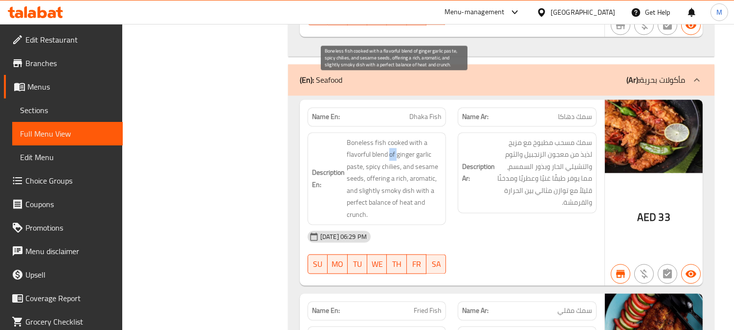
click at [392, 137] on span "Boneless fish cooked with a flavorful blend of ginger garlic paste, spicy chili…" at bounding box center [394, 179] width 95 height 84
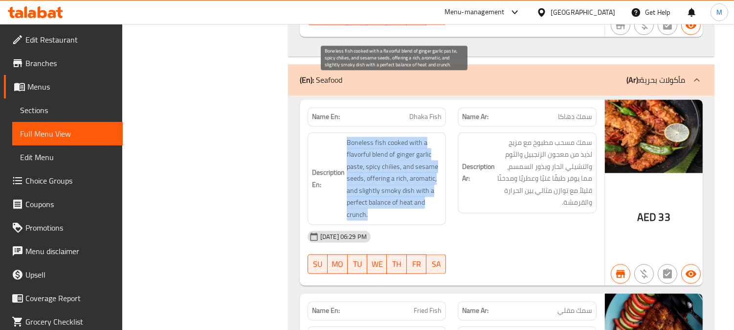
click at [392, 137] on span "Boneless fish cooked with a flavorful blend of ginger garlic paste, spicy chili…" at bounding box center [394, 179] width 95 height 84
click at [397, 137] on span "Boneless fish cooked with a flavorful blend of ginger garlic paste, spicy chili…" at bounding box center [394, 179] width 95 height 84
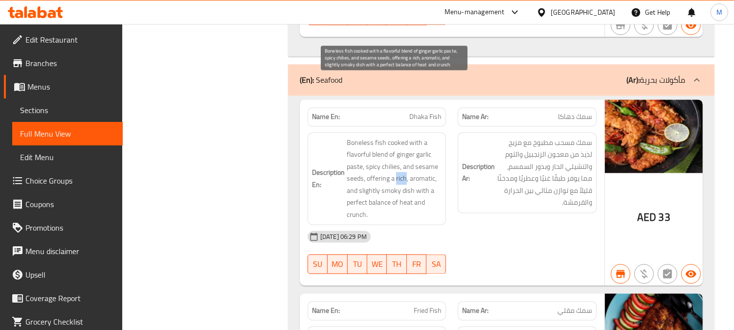
click at [397, 137] on span "Boneless fish cooked with a flavorful blend of ginger garlic paste, spicy chili…" at bounding box center [394, 179] width 95 height 84
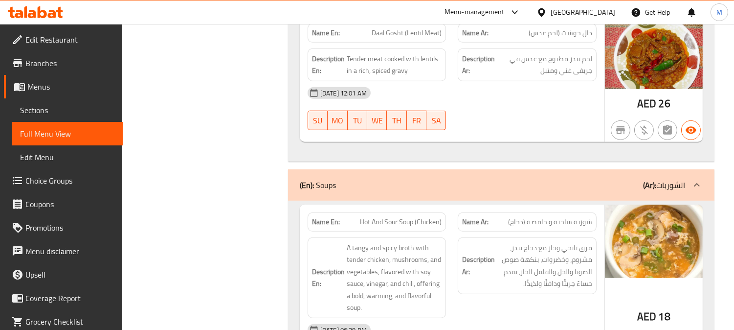
scroll to position [21074, 0]
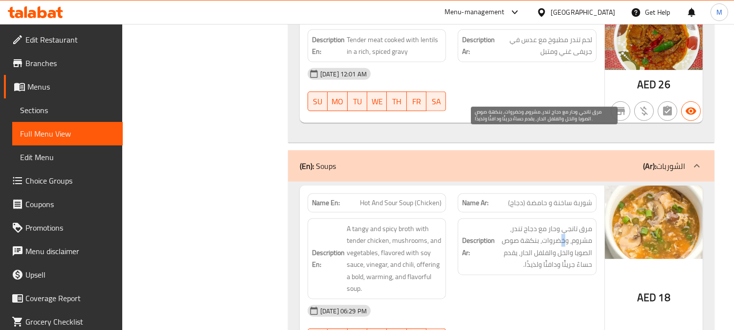
click at [564, 223] on span "مرق تانجي وحار مع دجاج تندر، مشروم، وخضروات، بنكهة صوص الصويا والخل والفلفل الح…" at bounding box center [544, 247] width 95 height 48
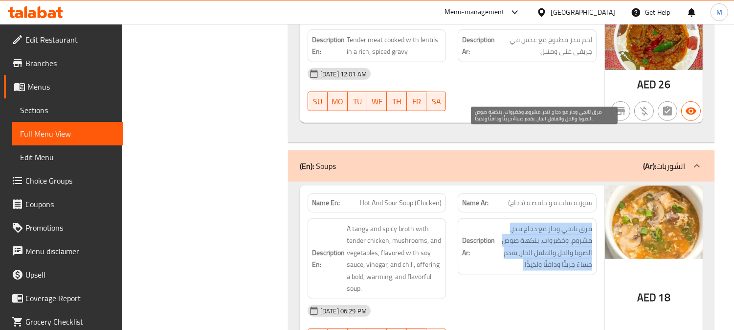
click at [564, 223] on span "مرق تانجي وحار مع دجاج تندر، مشروم، وخضروات، بنكهة صوص الصويا والخل والفلفل الح…" at bounding box center [544, 247] width 95 height 48
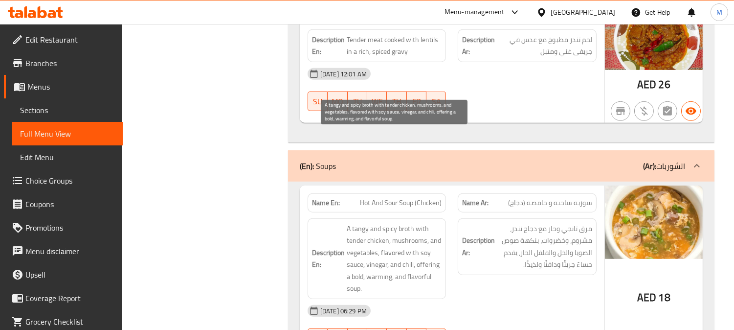
click at [404, 223] on span "A tangy and spicy broth with tender chicken, mushrooms, and vegetables, flavore…" at bounding box center [394, 259] width 95 height 72
click at [401, 223] on span "A tangy and spicy broth with tender chicken, mushrooms, and vegetables, flavore…" at bounding box center [394, 259] width 95 height 72
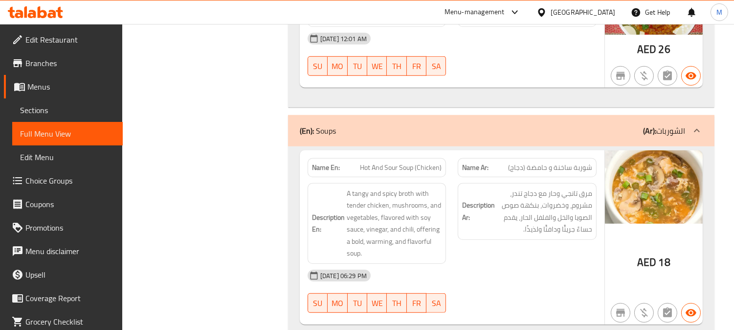
scroll to position [21129, 0]
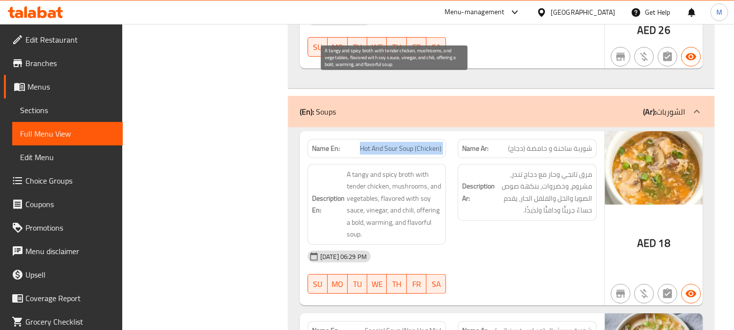
click at [358, 168] on span "A tangy and spicy broth with tender chicken, mushrooms, and vegetables, flavore…" at bounding box center [394, 204] width 95 height 72
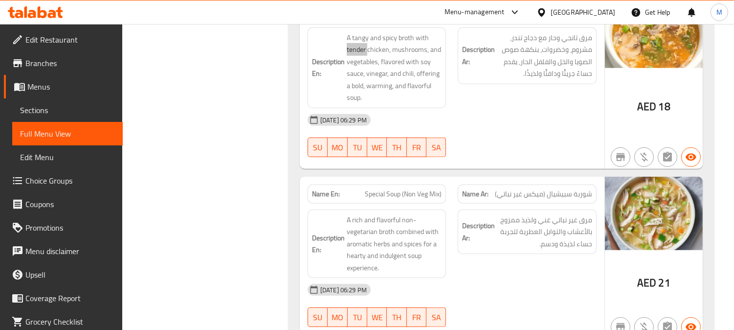
scroll to position [21292, 0]
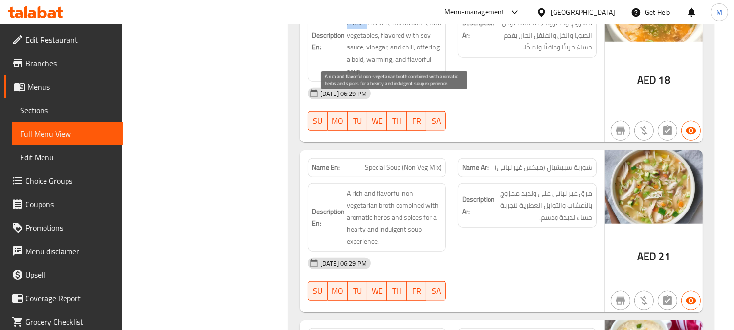
click at [364, 187] on span "A rich and flavorful non-vegetarian broth combined with aromatic herbs and spic…" at bounding box center [394, 217] width 95 height 60
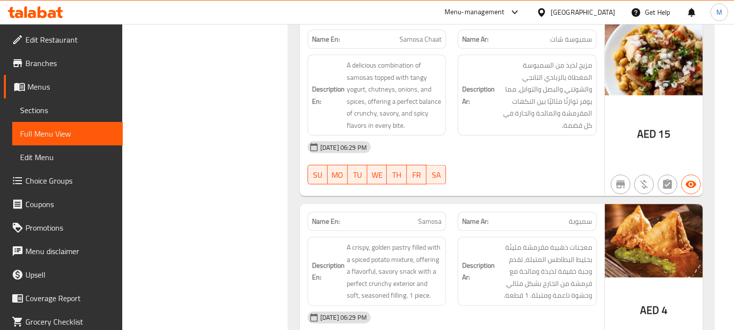
scroll to position [22467, 0]
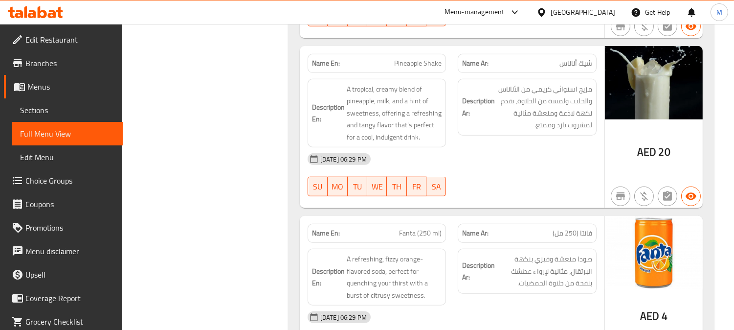
scroll to position [27873, 0]
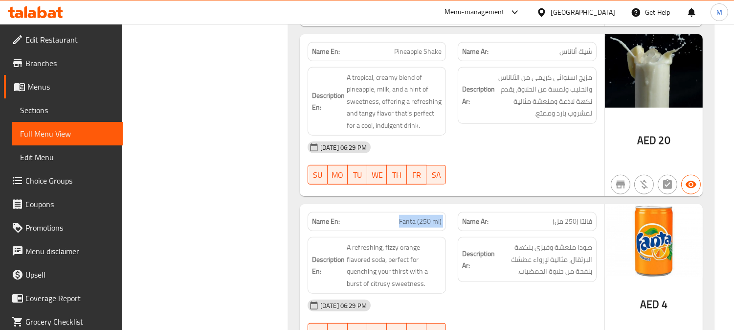
scroll to position [27982, 0]
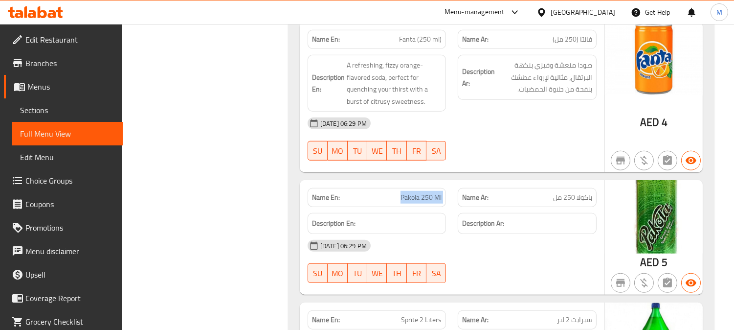
scroll to position [28090, 0]
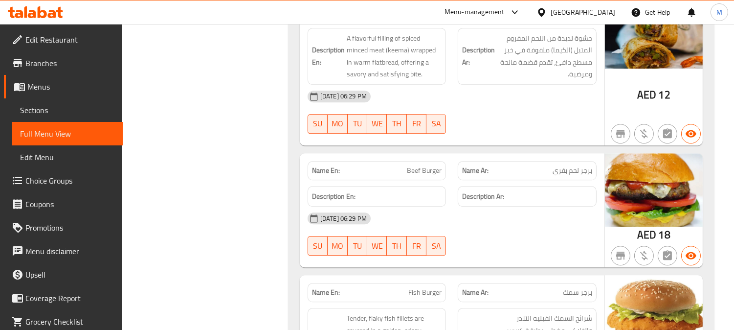
scroll to position [24383, 0]
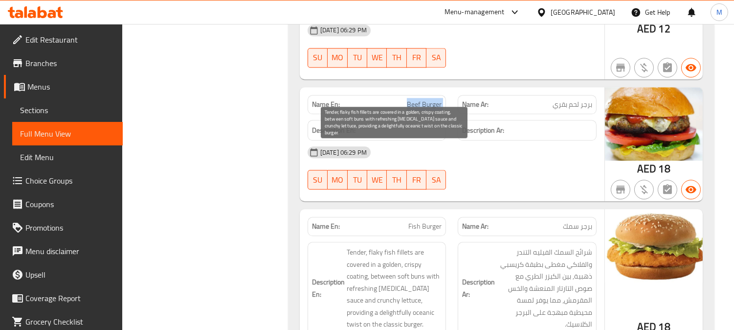
click at [384, 246] on span "Tender, flaky fish fillets are covered in a golden, crispy coating, between sof…" at bounding box center [394, 288] width 95 height 84
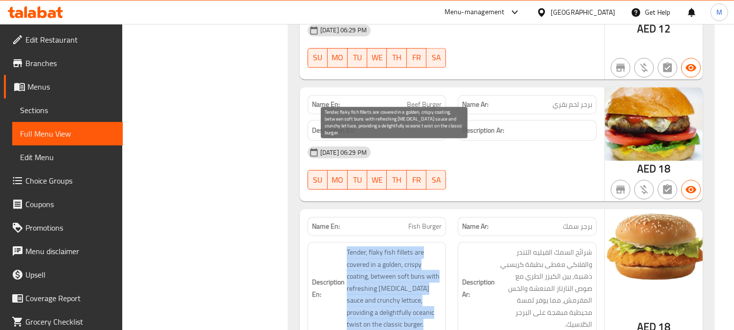
click at [384, 246] on span "Tender, flaky fish fillets are covered in a golden, crispy coating, between sof…" at bounding box center [394, 288] width 95 height 84
click at [356, 246] on span "Tender, flaky fish fillets are covered in a golden, crispy coating, between sof…" at bounding box center [394, 288] width 95 height 84
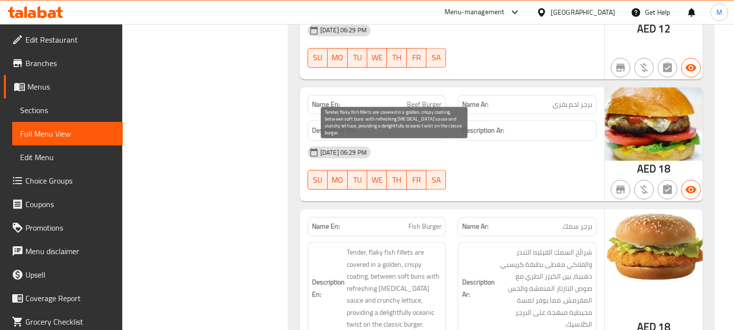
drag, startPoint x: 356, startPoint y: 145, endPoint x: 317, endPoint y: 153, distance: 39.8
click at [388, 246] on span "Tender, flaky fish fillets are covered in a golden, crispy coating, between sof…" at bounding box center [394, 288] width 95 height 84
click at [404, 246] on span "Tender, flaky fish fillets are covered in a golden, crispy coating, between sof…" at bounding box center [394, 288] width 95 height 84
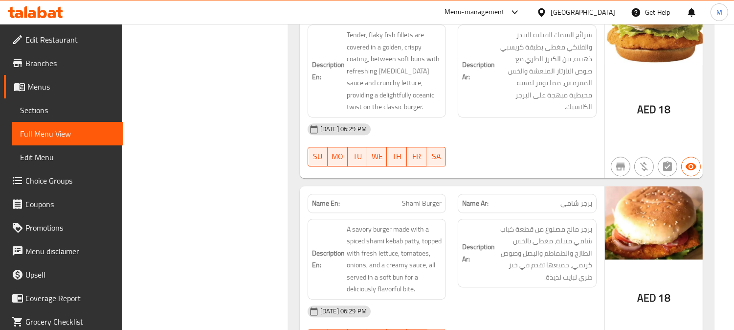
scroll to position [24655, 0]
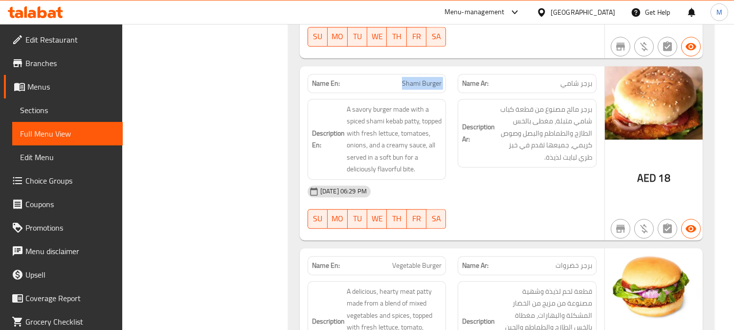
scroll to position [24818, 0]
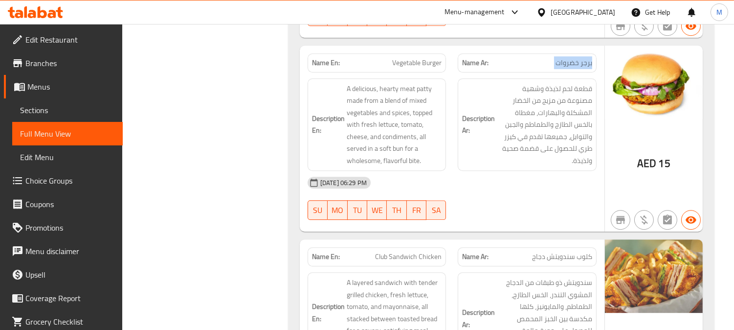
scroll to position [24981, 0]
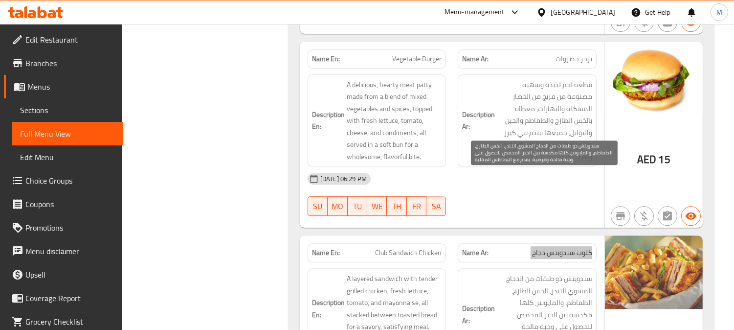
scroll to position [25035, 0]
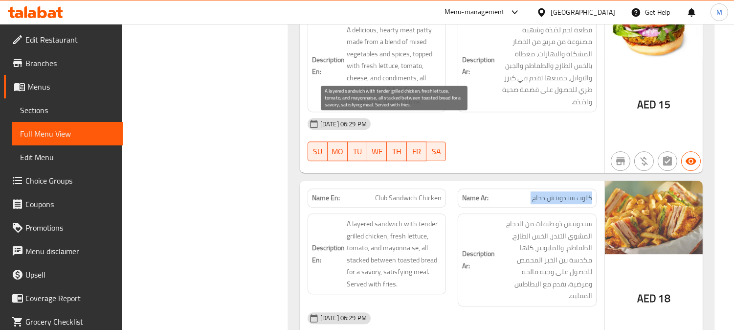
click at [432, 218] on span "A layered sandwich with tender grilled chicken, fresh lettuce, tomato, and mayo…" at bounding box center [394, 254] width 95 height 72
click at [375, 218] on span "A layered sandwich with tender grilled chicken, fresh lettuce, tomato, and mayo…" at bounding box center [394, 254] width 95 height 72
click at [401, 218] on span "A layered sandwich with tender grilled chicken, fresh lettuce, tomato, and mayo…" at bounding box center [394, 254] width 95 height 72
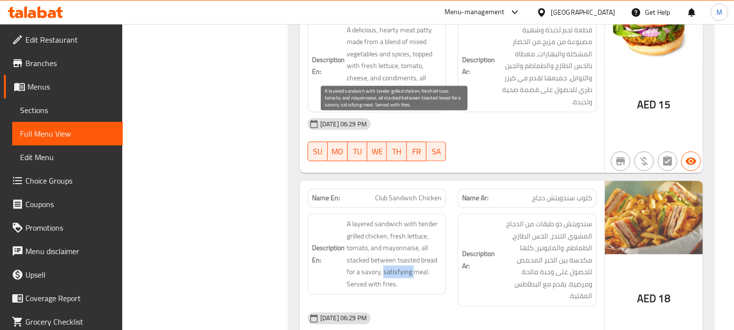
click at [401, 218] on span "A layered sandwich with tender grilled chicken, fresh lettuce, tomato, and mayo…" at bounding box center [394, 254] width 95 height 72
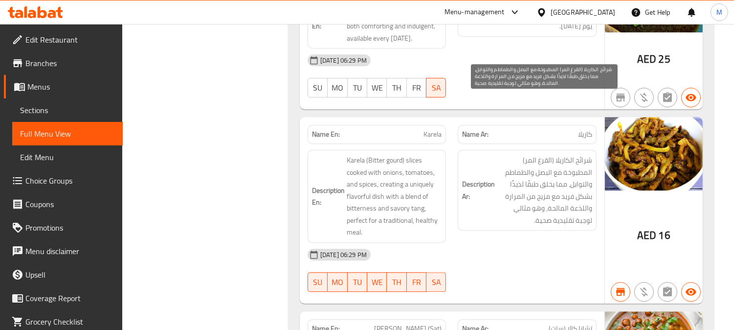
scroll to position [18388, 0]
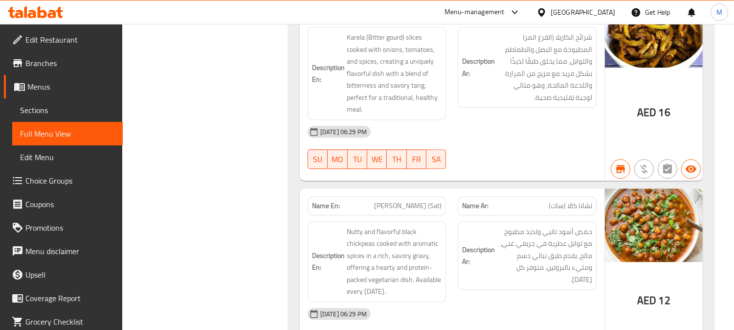
scroll to position [18497, 0]
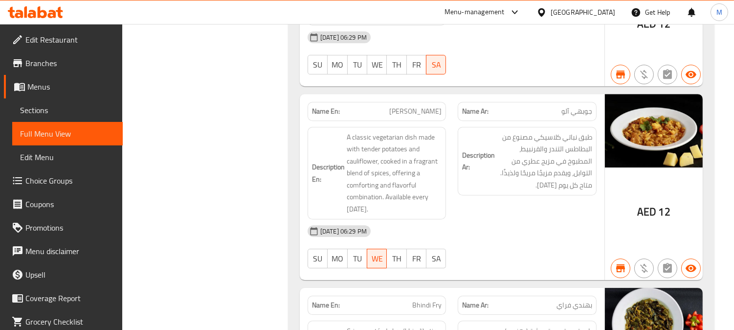
scroll to position [7110, 0]
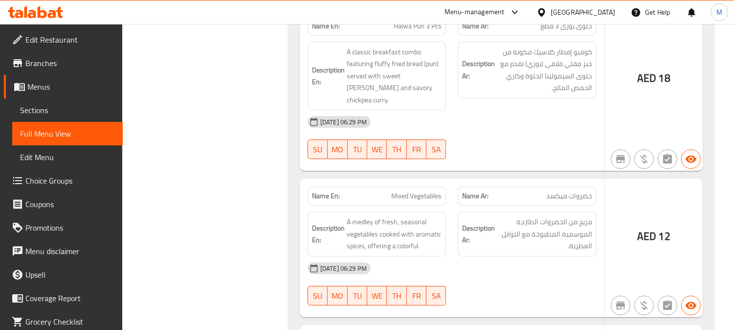
drag, startPoint x: 412, startPoint y: 152, endPoint x: 414, endPoint y: 164, distance: 12.4
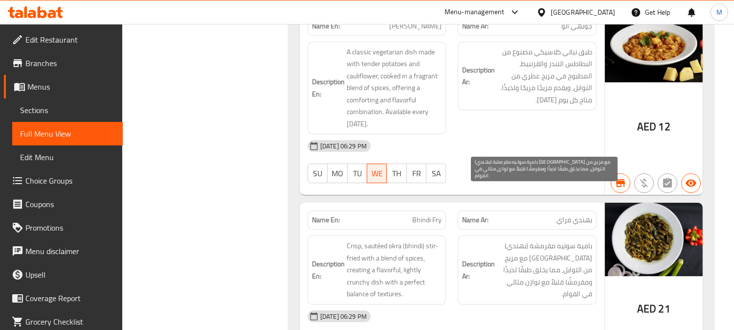
scroll to position [18873, 0]
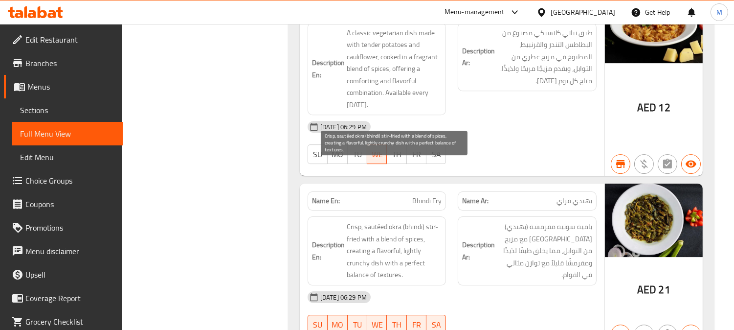
click at [354, 221] on span "Crisp, sautéed okra (bhindi) stir-fried with a blend of spices, creating a flav…" at bounding box center [394, 251] width 95 height 60
click at [359, 221] on span "Crisp, sautéed okra (bhindi) stir-fried with a blend of spices, creating a flav…" at bounding box center [394, 251] width 95 height 60
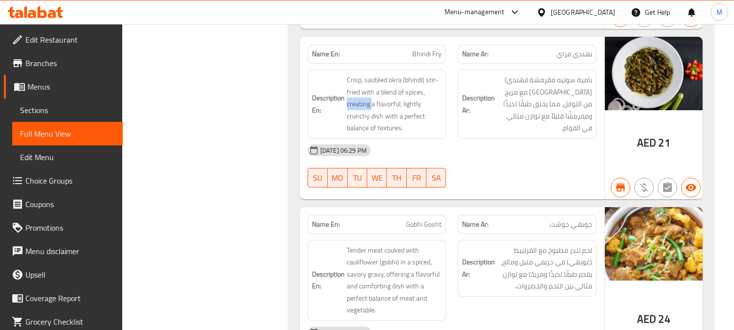
scroll to position [19036, 0]
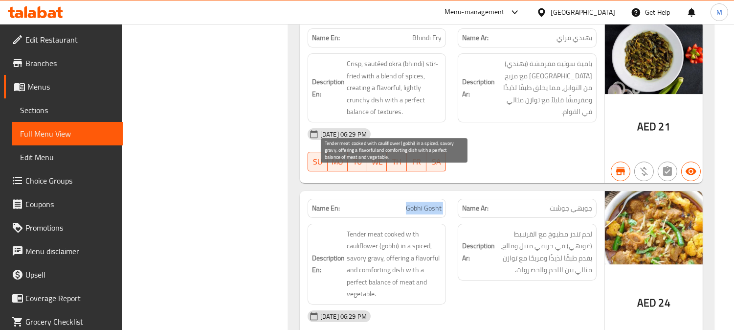
click at [421, 228] on span "Tender meat cooked with cauliflower (gobhi) in a spiced, savory gravy, offering…" at bounding box center [394, 264] width 95 height 72
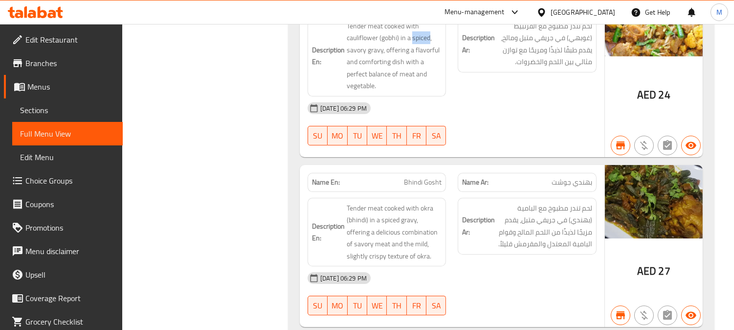
scroll to position [19253, 0]
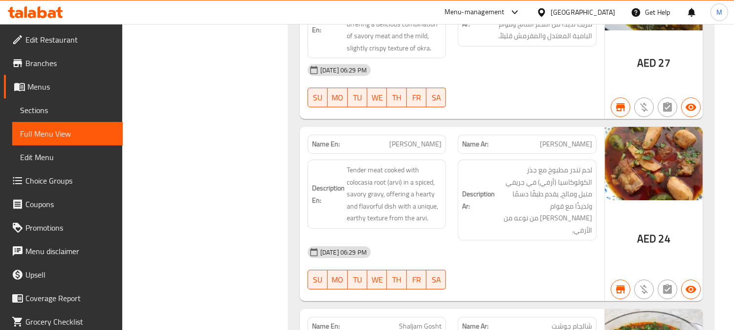
scroll to position [19471, 0]
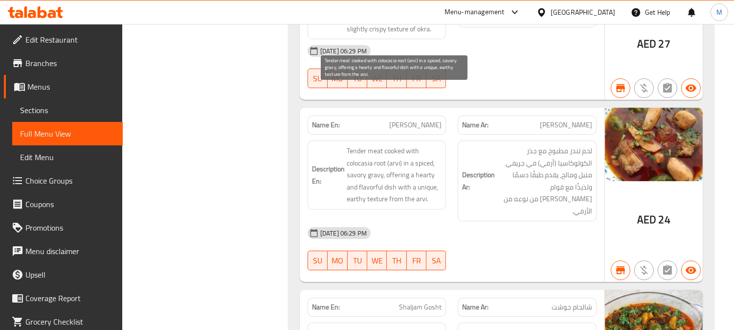
click at [425, 145] on span "Tender meat cooked with colocasia root (arvi) in a spiced, savory gravy, offeri…" at bounding box center [394, 175] width 95 height 60
drag, startPoint x: 425, startPoint y: 131, endPoint x: 388, endPoint y: 142, distance: 38.1
click at [388, 145] on span "Tender meat cooked with colocasia root (arvi) in a spiced, savory gravy, offeri…" at bounding box center [394, 175] width 95 height 60
click at [423, 145] on span "Tender meat cooked with colocasia root (arvi) in a spiced, savory gravy, offeri…" at bounding box center [394, 175] width 95 height 60
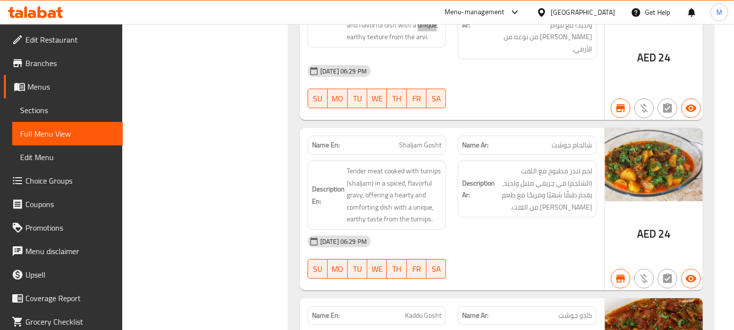
scroll to position [19634, 0]
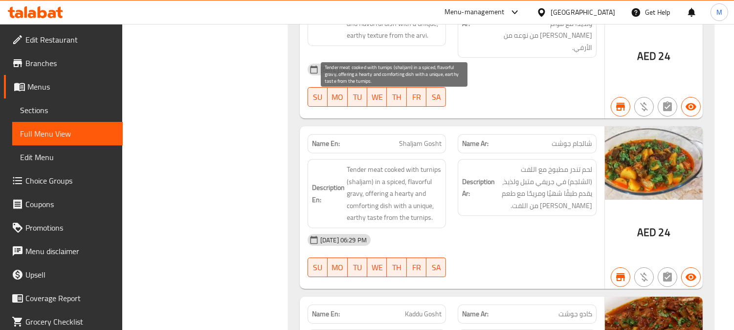
click at [390, 163] on span "Tender meat cooked with turnips (shaljam) in a spiced, flavorful gravy, offerin…" at bounding box center [394, 193] width 95 height 60
click at [426, 163] on span "Tender meat cooked with turnips (shaljam) in a spiced, flavorful gravy, offerin…" at bounding box center [394, 193] width 95 height 60
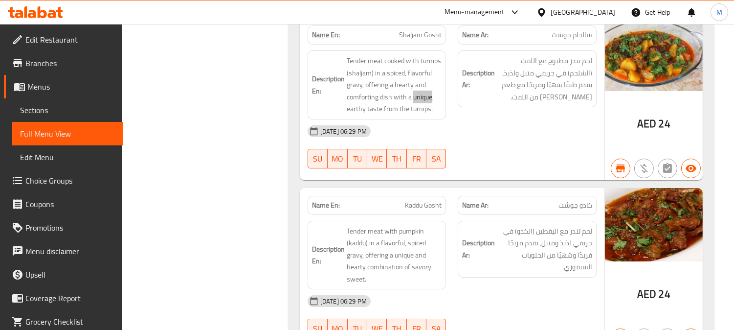
scroll to position [19797, 0]
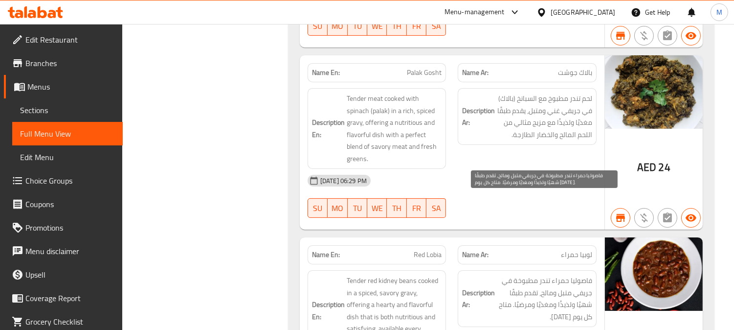
scroll to position [20286, 0]
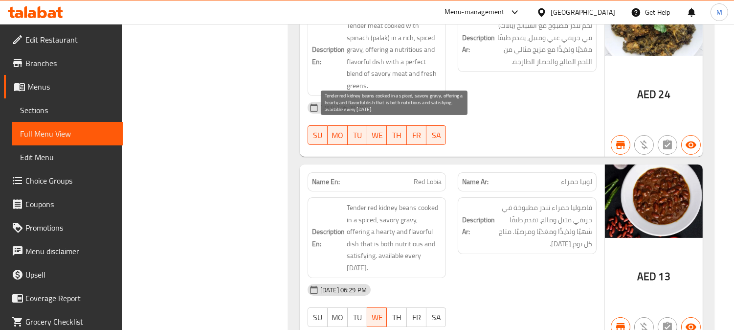
click at [414, 202] on span "Tender red kidney beans cooked in a spiced, savory gravy, offering a hearty and…" at bounding box center [394, 238] width 95 height 72
click at [435, 202] on span "Tender red kidney beans cooked in a spiced, savory gravy, offering a hearty and…" at bounding box center [394, 238] width 95 height 72
click at [360, 202] on span "Tender red kidney beans cooked in a spiced, savory gravy, offering a hearty and…" at bounding box center [394, 238] width 95 height 72
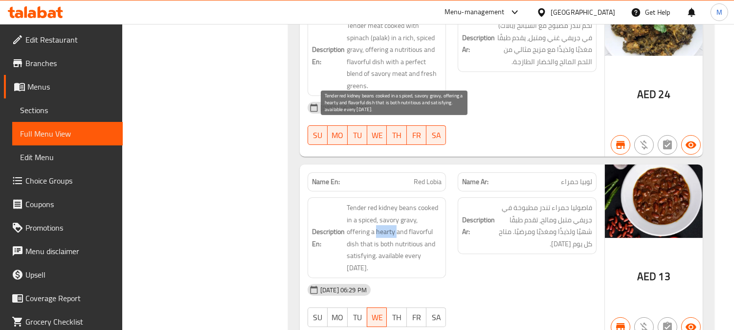
click at [360, 202] on span "Tender red kidney beans cooked in a spiced, savory gravy, offering a hearty and…" at bounding box center [394, 238] width 95 height 72
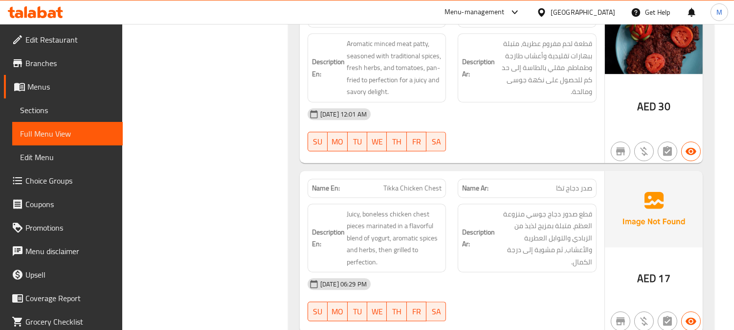
scroll to position [11927, 0]
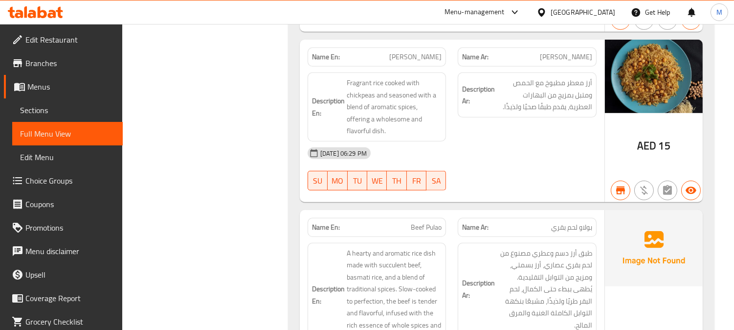
scroll to position [14400, 0]
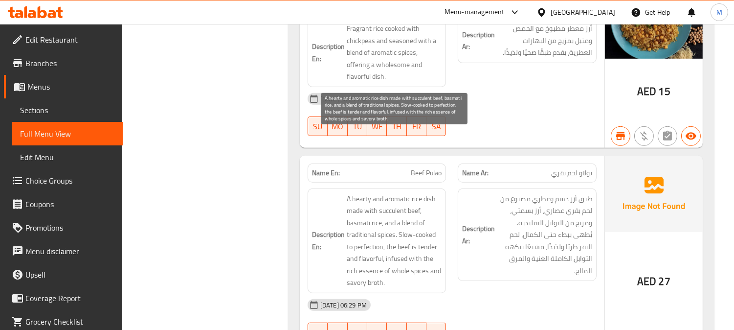
click at [437, 211] on span "A hearty and aromatic rice dish made with succulent beef, basmati rice, and a b…" at bounding box center [394, 241] width 95 height 96
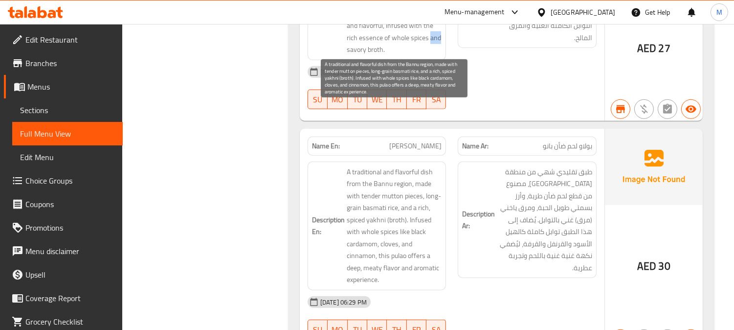
scroll to position [14617, 0]
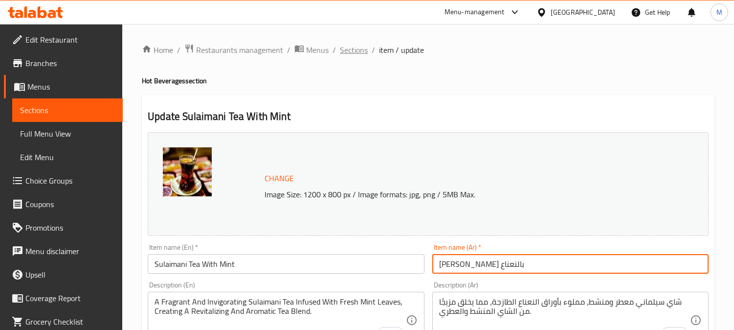
click at [354, 51] on span "Sections" at bounding box center [354, 50] width 28 height 12
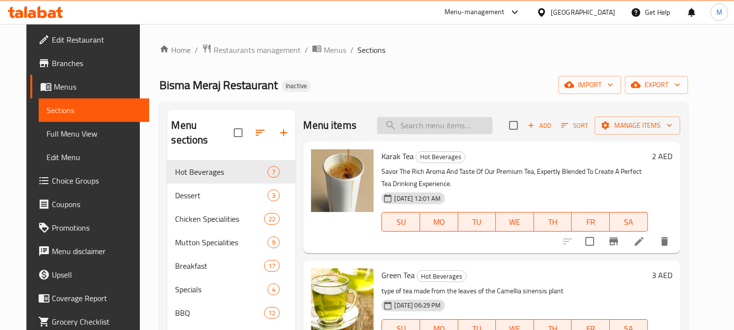
click at [431, 124] on input "search" at bounding box center [434, 125] width 115 height 17
paste input "Mutton Paya"
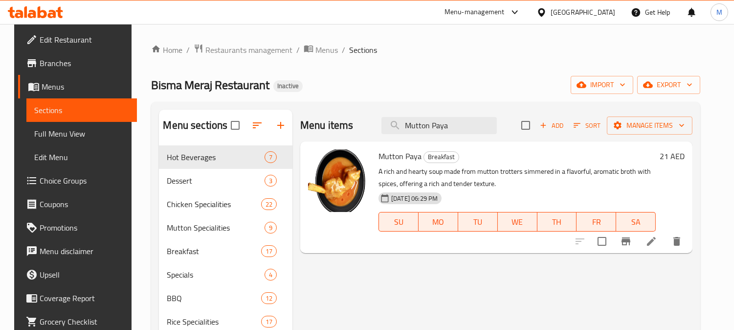
type input "Mutton Paya"
click at [658, 242] on icon at bounding box center [652, 241] width 12 height 12
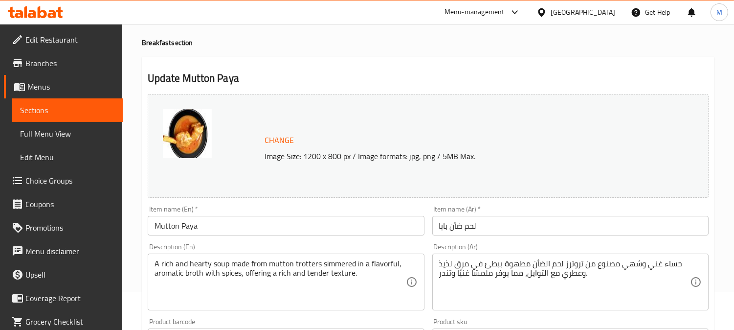
scroll to position [54, 0]
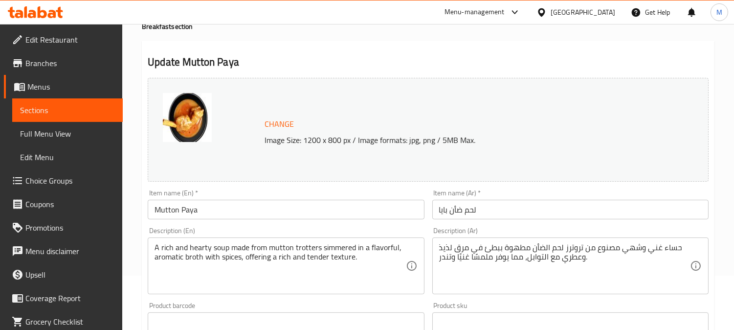
click at [310, 241] on div "A rich and hearty soup made from mutton trotters simmered in a flavorful, aroma…" at bounding box center [286, 265] width 276 height 57
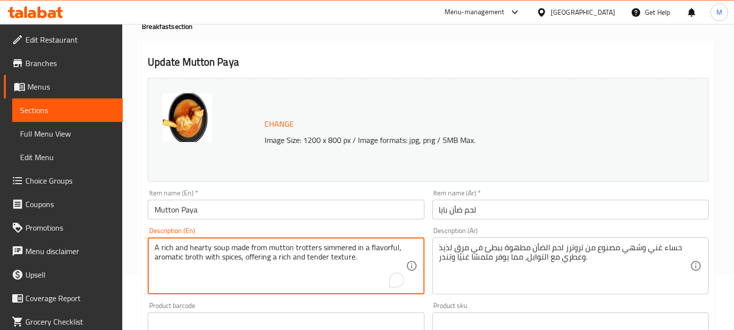
click at [310, 248] on textarea "A rich and hearty soup made from mutton trotters simmered in a flavorful, aroma…" at bounding box center [280, 266] width 251 height 46
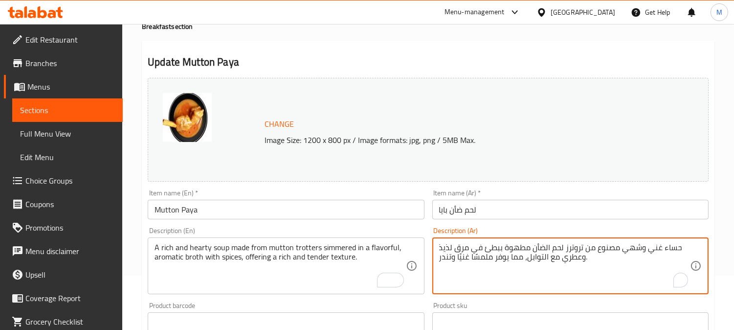
click at [579, 248] on textarea "حساء غني وشهي مصنوع من تروترز لحم الضأن مطهوة ببطئ في مرق لذيذ وعطري مع التوابل…" at bounding box center [564, 266] width 251 height 46
click at [575, 252] on textarea "حساء غني وشهي مصنوع من أفدام لحم الضأن مطهوة ببطئ في مرق لذيذ وعطري مع التوابل،…" at bounding box center [564, 266] width 251 height 46
type textarea "حساء غني وشهي مصنوع من أقدام لحم الضأن مطهوة ببطئ في مرق لذيذ وعطري مع التوابل،…"
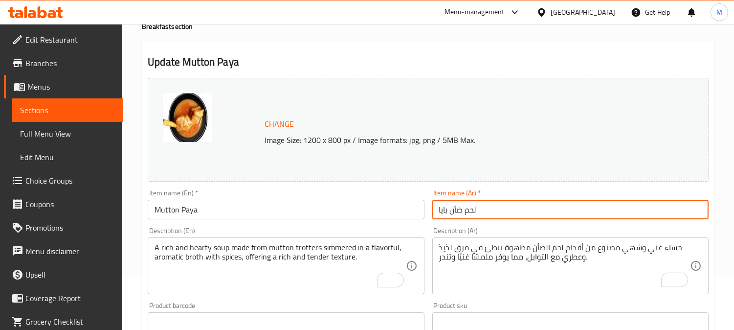
click at [520, 207] on input "لحم ضأن بايا" at bounding box center [571, 210] width 276 height 20
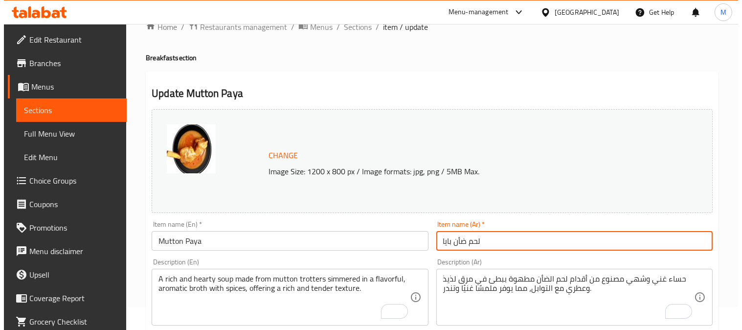
scroll to position [0, 0]
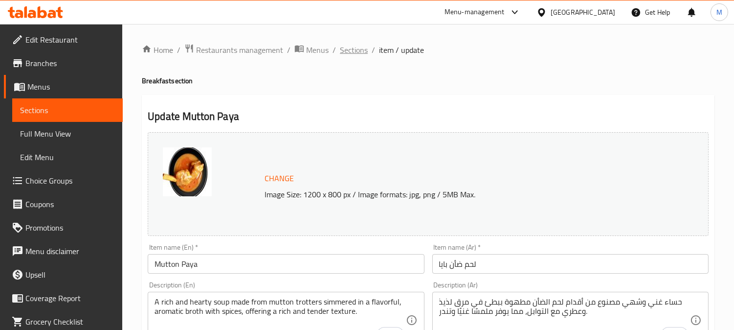
click at [353, 49] on span "Sections" at bounding box center [354, 50] width 28 height 12
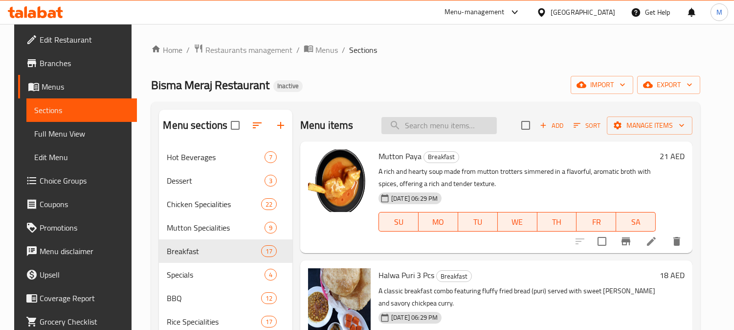
click at [436, 123] on input "search" at bounding box center [439, 125] width 115 height 17
paste input "Fish Biryani"
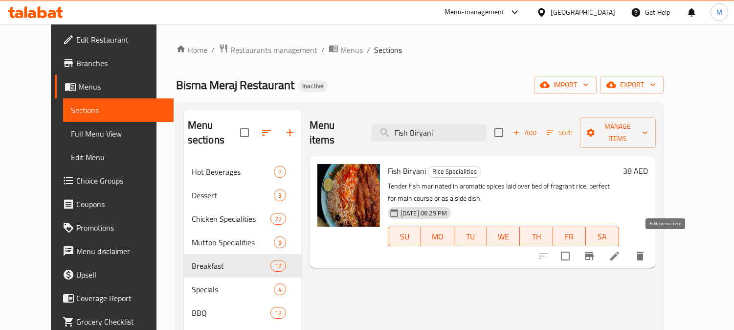
type input "Fish Biryani"
click at [621, 250] on icon at bounding box center [615, 256] width 12 height 12
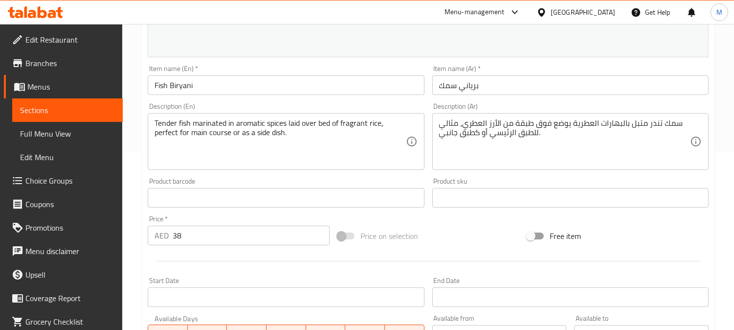
scroll to position [217, 0]
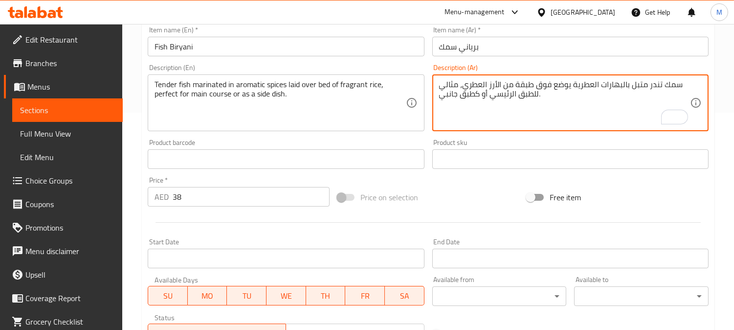
drag, startPoint x: 485, startPoint y: 101, endPoint x: 463, endPoint y: 88, distance: 25.7
type textarea "سمك تندر متبل بالبهارات العطرية يوضع فوق طبقة من الأرز العطري"
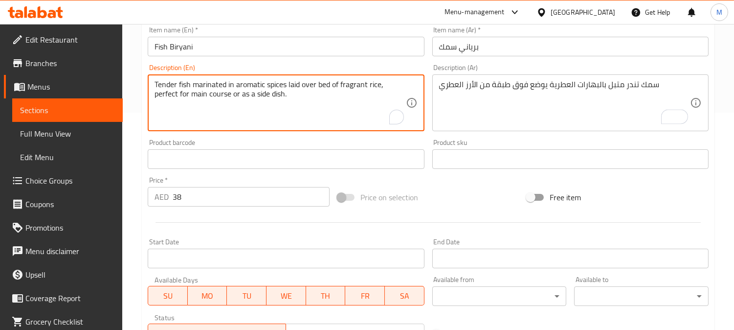
drag, startPoint x: 383, startPoint y: 86, endPoint x: 387, endPoint y: 90, distance: 6.6
type textarea "Tender fish marinated in aromatic spices laid over bed of fragrant rice"
click at [374, 52] on input "Fish Biryani" at bounding box center [286, 47] width 276 height 20
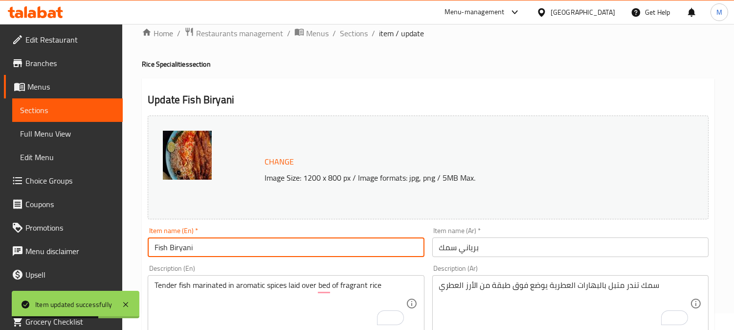
scroll to position [0, 0]
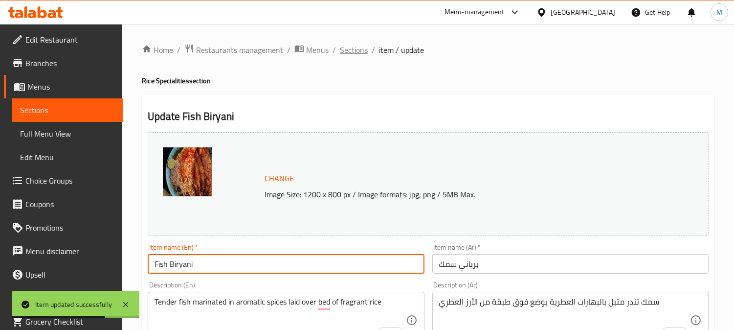
click at [353, 47] on span "Sections" at bounding box center [354, 50] width 28 height 12
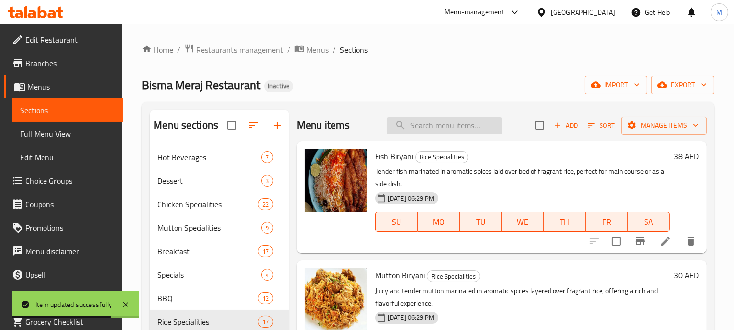
drag, startPoint x: 431, startPoint y: 135, endPoint x: 430, endPoint y: 130, distance: 5.6
click at [431, 135] on div "Menu items Add Sort Manage items" at bounding box center [502, 126] width 410 height 32
click at [430, 129] on input "search" at bounding box center [444, 125] width 115 height 17
paste input "Mutton Biryani"
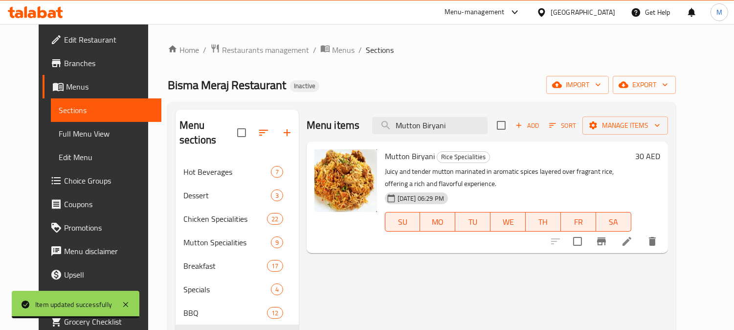
type input "Mutton Biryani"
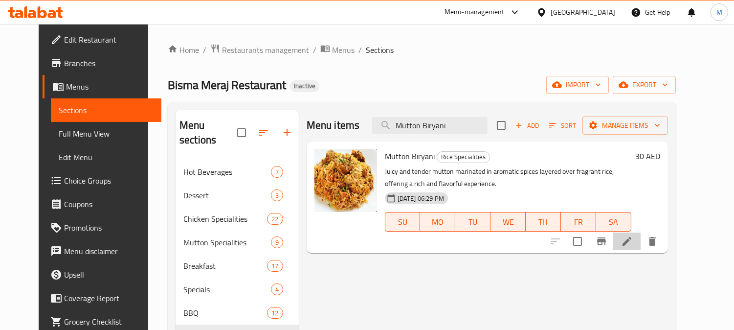
click at [641, 242] on li at bounding box center [627, 241] width 27 height 18
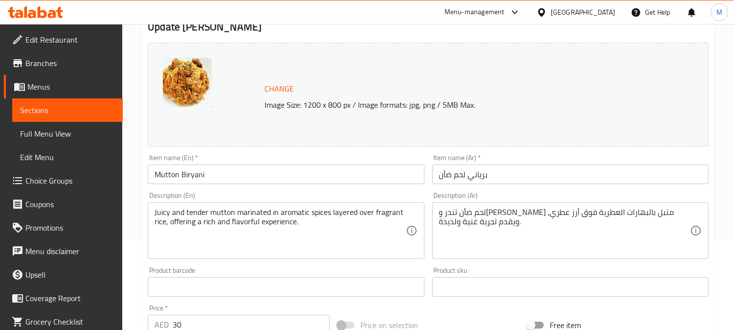
scroll to position [109, 0]
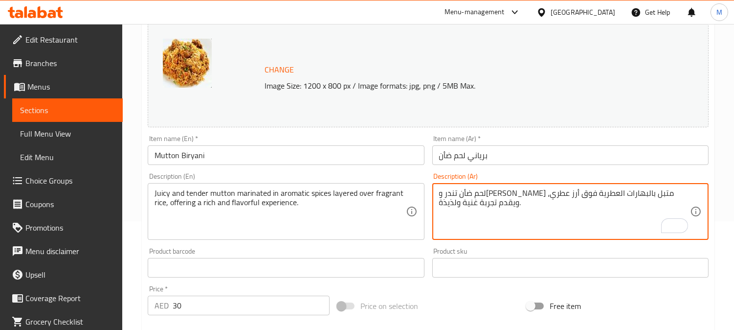
click at [528, 195] on textarea "لحم ضأن تندر وجوسي متبل بالبهارات العطرية فوق أرز عطري، ويقدم تجربة غنية ولذيذة." at bounding box center [564, 211] width 251 height 46
click at [529, 195] on textarea "لحم ضأن تندر وجوسي متبل بالبهارات العطرية فوق أرز عطري، ويقدم تجربة غنية ولذيذة." at bounding box center [564, 211] width 251 height 46
click at [527, 199] on textarea "لحم ضأن تندر وجوسي متبل بالبهارات العطرية فوق أرز عطري، ويقدم تجربة غنية ولذيذة." at bounding box center [564, 211] width 251 height 46
type textarea "لحم ضأن تندر وجوسي متبل بالبهارات العطرية طبقات فوق أرز عطري، ويقدم تجربة غنية …"
click at [506, 152] on input "برياني لحم ضأن" at bounding box center [571, 155] width 276 height 20
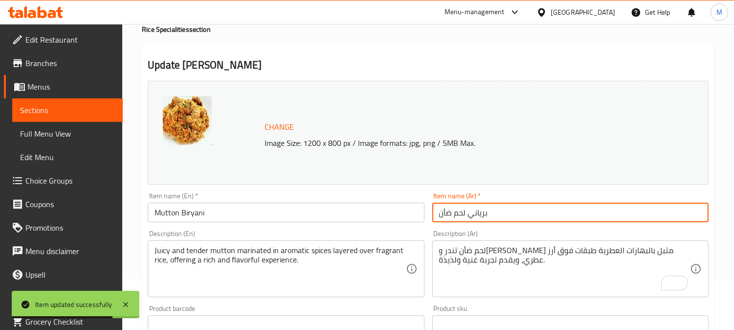
scroll to position [0, 0]
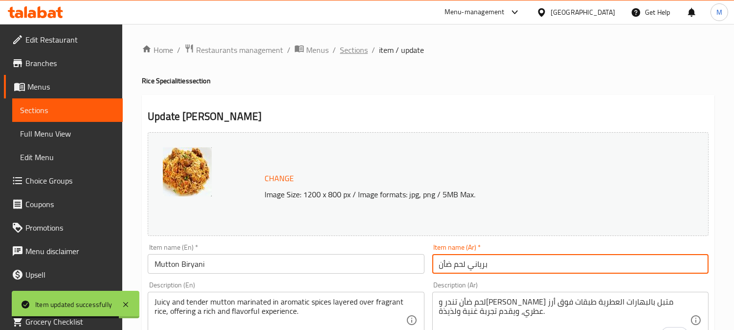
click at [340, 49] on span "Sections" at bounding box center [354, 50] width 28 height 12
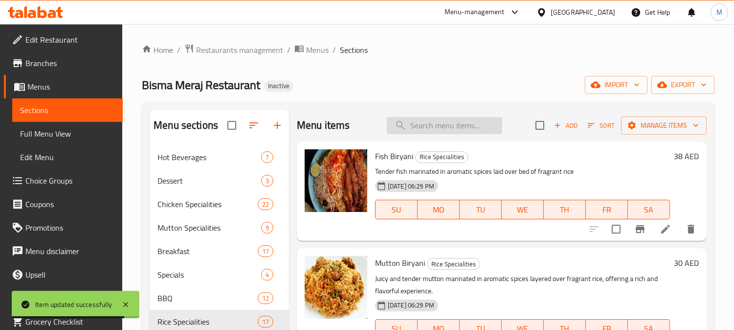
click at [433, 117] on input "search" at bounding box center [444, 125] width 115 height 17
paste input "Chicken 65 Biryani"
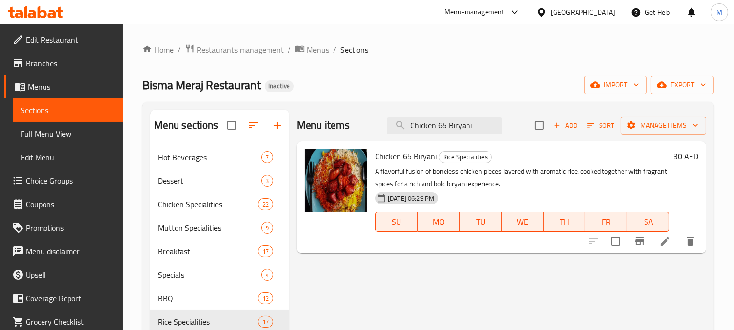
type input "Chicken 65 Biryani"
click at [667, 247] on icon at bounding box center [666, 241] width 12 height 12
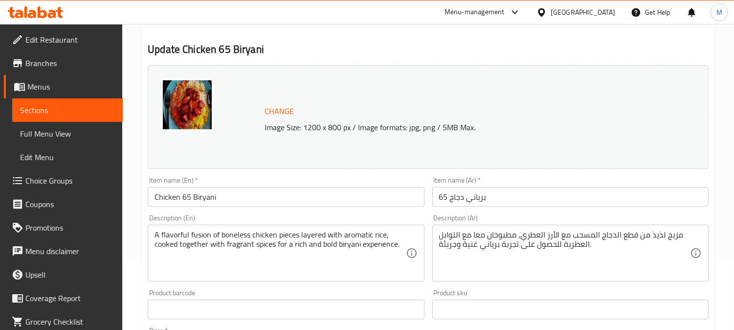
scroll to position [163, 0]
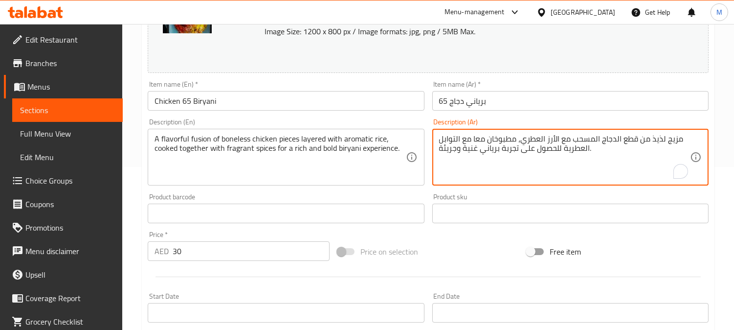
click at [570, 139] on textarea "مزيج لذيذ من قطع الدجاج المسحب مع الأرز العطري، مطبوخان معا مع التوابل العطرية …" at bounding box center [564, 157] width 251 height 46
type textarea "مزيج لذيذ من قطع الدجاج المسحب طبقات مع الأرز العطري، مطبوخان معا مع التوابل ال…"
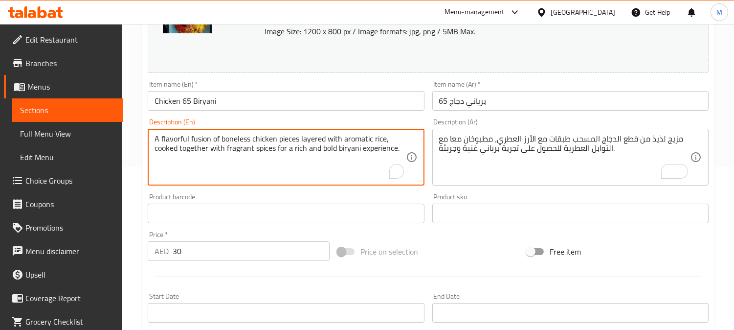
click at [358, 136] on textarea "A flavorful fusion of boneless chicken pieces layered with aromatic rice, cooke…" at bounding box center [280, 157] width 251 height 46
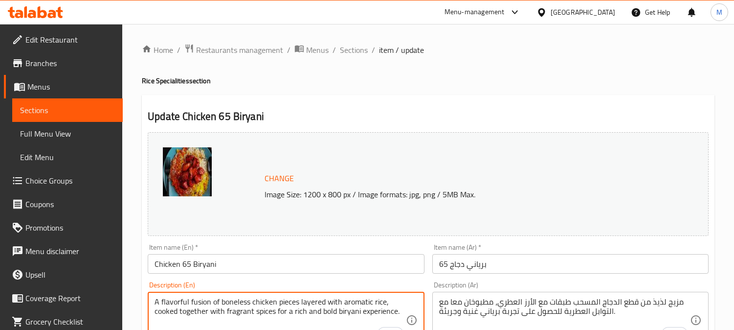
scroll to position [163, 0]
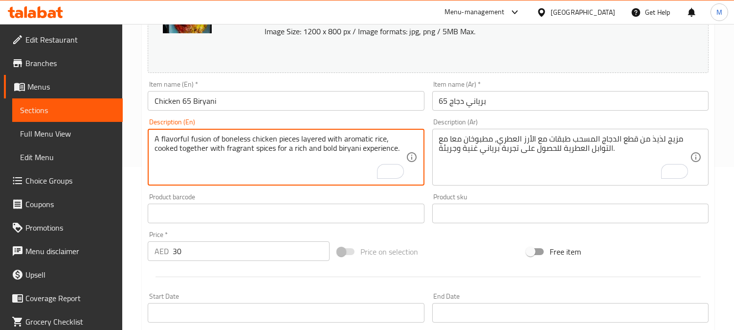
click at [237, 151] on textarea "A flavorful fusion of boneless chicken pieces layered with aromatic rice, cooke…" at bounding box center [280, 157] width 251 height 46
drag, startPoint x: 278, startPoint y: 147, endPoint x: 299, endPoint y: 152, distance: 22.1
click at [299, 152] on textarea "A flavorful fusion of boneless chicken pieces layered with aromatic rice, cooke…" at bounding box center [280, 157] width 251 height 46
click at [522, 108] on input "برياني دجاج 65" at bounding box center [571, 101] width 276 height 20
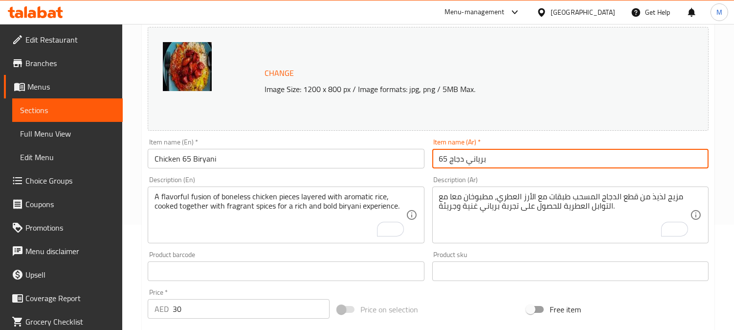
scroll to position [0, 0]
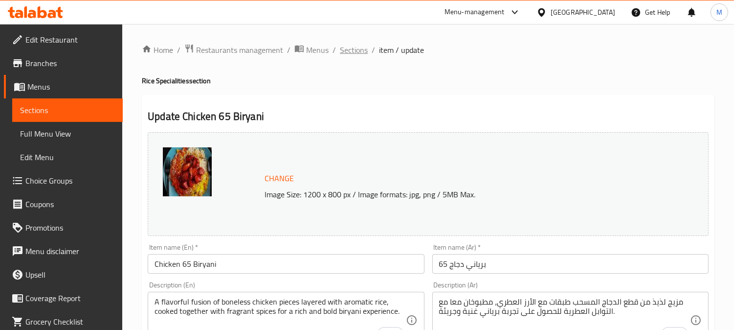
click at [346, 49] on span "Sections" at bounding box center [354, 50] width 28 height 12
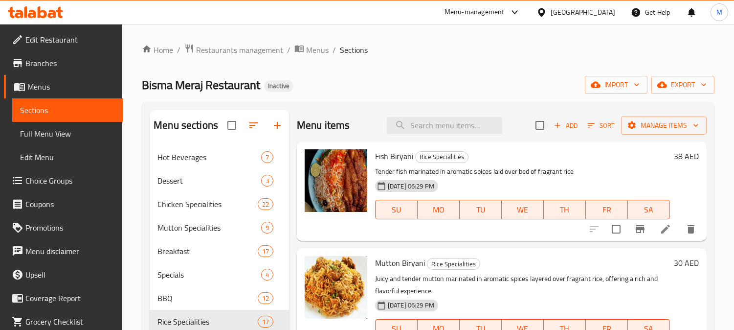
click at [423, 115] on div "Menu items Add Sort Manage items" at bounding box center [502, 126] width 410 height 32
click at [428, 124] on input "search" at bounding box center [444, 125] width 115 height 17
paste input "[PERSON_NAME]"
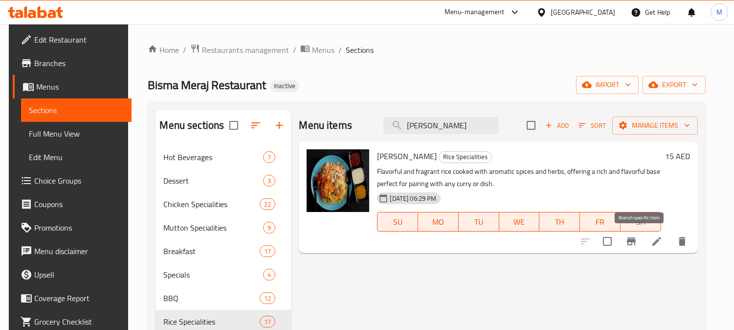
type input "[PERSON_NAME]"
click at [659, 241] on li at bounding box center [656, 241] width 27 height 18
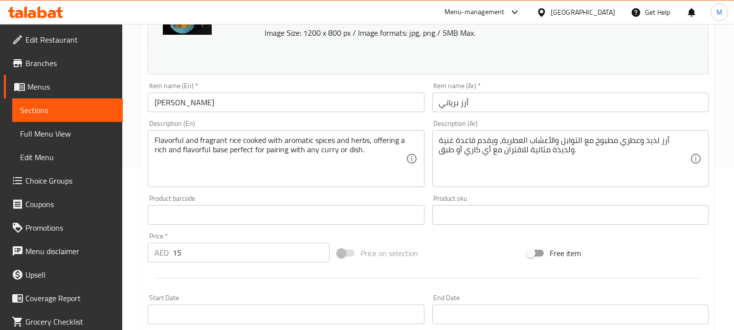
scroll to position [163, 0]
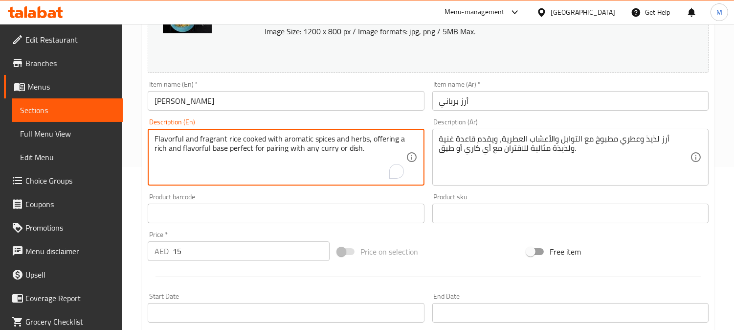
drag, startPoint x: 228, startPoint y: 148, endPoint x: 375, endPoint y: 155, distance: 147.9
type textarea "Flavorful and fragrant rice cooked with aromatic spices and herbs, offering a r…"
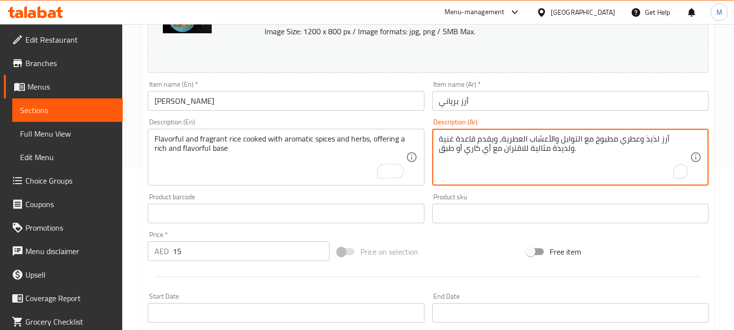
drag, startPoint x: 548, startPoint y: 148, endPoint x: 437, endPoint y: 150, distance: 110.6
type textarea "أرز لذيذ وعطري مطبوخ مع التوابل والأعشاب العطرية، ويقدم قاعدة غنية ولذيذة ."
click at [514, 93] on input "أرز برياني" at bounding box center [571, 101] width 276 height 20
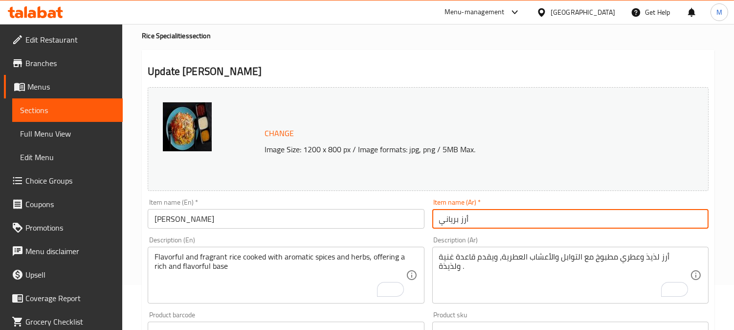
scroll to position [0, 0]
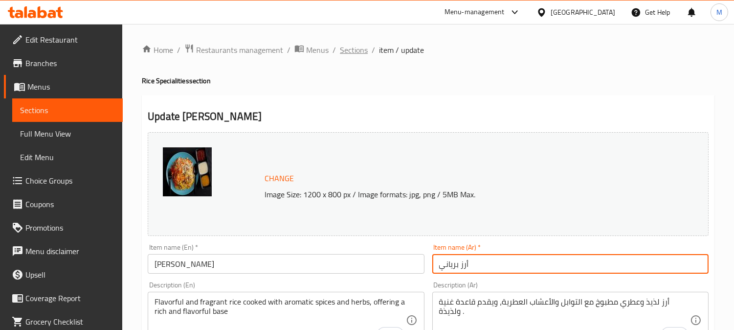
click at [359, 52] on span "Sections" at bounding box center [354, 50] width 28 height 12
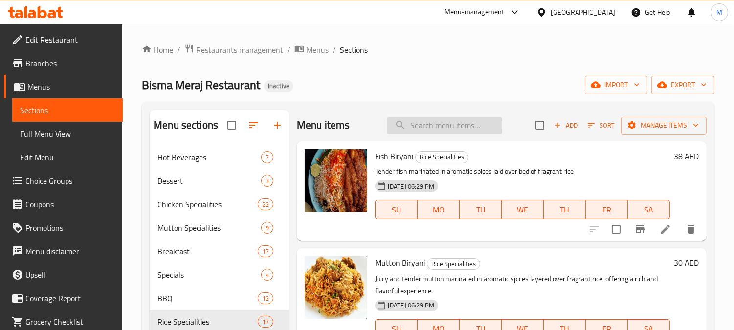
click at [415, 121] on input "search" at bounding box center [444, 125] width 115 height 17
paste input "Beef Biryani"
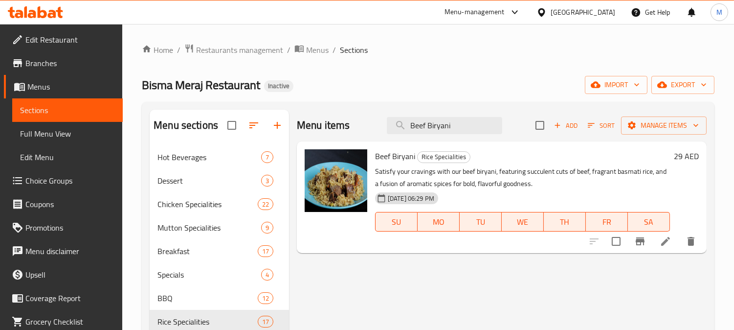
type input "Beef Biryani"
click at [667, 246] on icon at bounding box center [666, 241] width 12 height 12
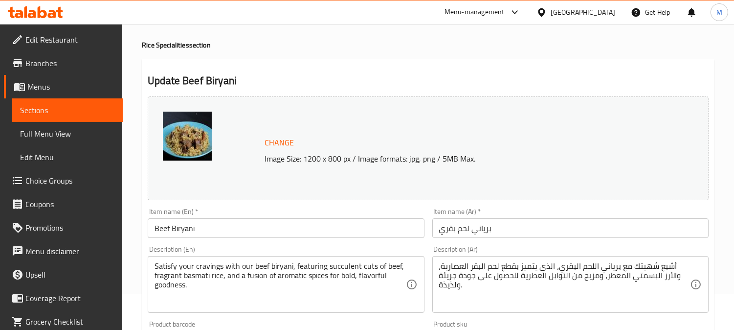
scroll to position [54, 0]
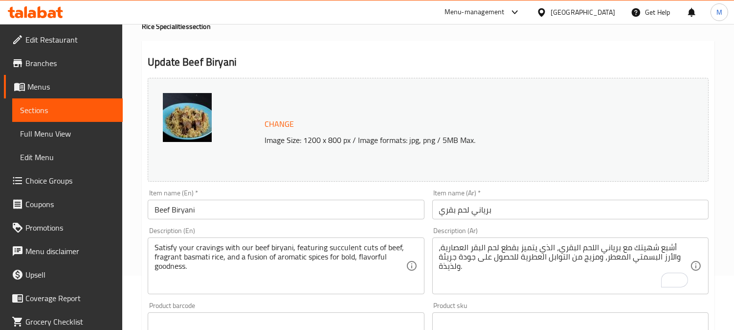
drag, startPoint x: 686, startPoint y: 242, endPoint x: 678, endPoint y: 248, distance: 10.5
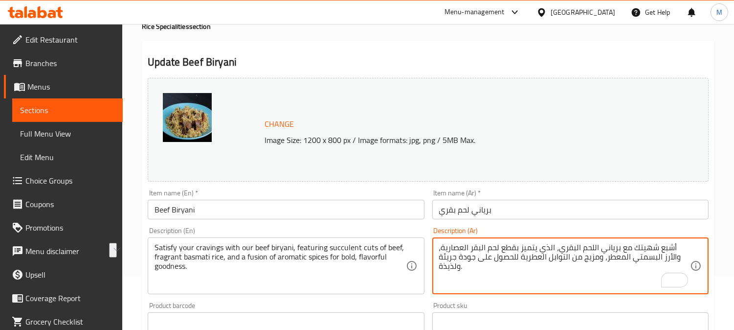
drag, startPoint x: 620, startPoint y: 247, endPoint x: 674, endPoint y: 244, distance: 54.4
click at [674, 244] on textarea "أشبع شهيتك مع برياني اللحم البقري، الذي يتميز بقطع لحم البقر العصارية، والأرز ا…" at bounding box center [564, 266] width 251 height 46
type textarea "برياني اللحم البقري، الذي يتميز بقطع لحم البقر العصارية، والأرز البسمتي المعطر،…"
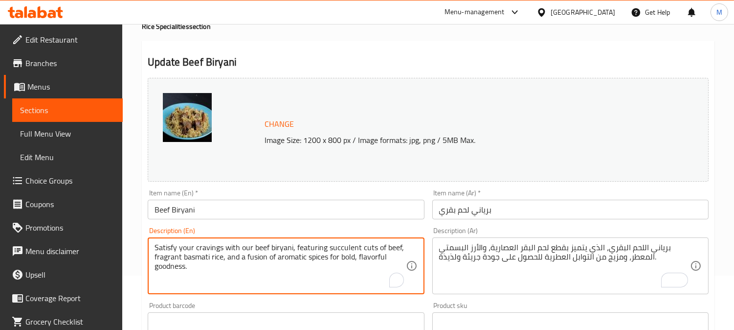
drag, startPoint x: 250, startPoint y: 246, endPoint x: 141, endPoint y: 245, distance: 108.6
click at [203, 248] on textarea "beef biryani, featuring succulent cuts of beef, fragrant basmati rice, and a fu…" at bounding box center [280, 266] width 251 height 46
click at [187, 244] on textarea "beef biryani, featuring succulent cuts of beef, fragrant basmati rice, and a fu…" at bounding box center [280, 266] width 251 height 46
click at [159, 250] on textarea "beef biryani, featuring succulent cuts of beef, fragrant basmati rice, and a fu…" at bounding box center [280, 266] width 251 height 46
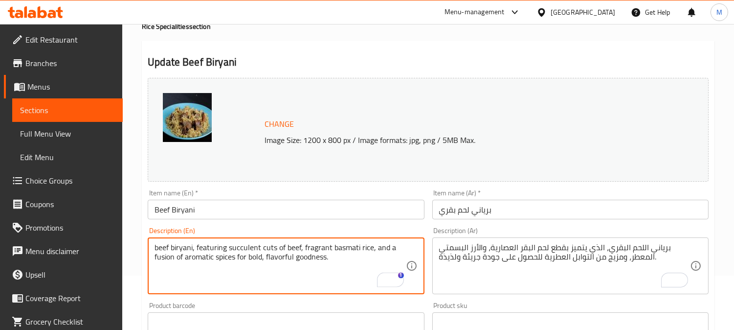
click at [159, 250] on textarea "beef biryani, featuring succulent cuts of beef, fragrant basmati rice, and a fu…" at bounding box center [280, 266] width 251 height 46
click at [216, 247] on textarea "beef biryani, featuring succulent cuts of beef, fragrant basmati rice, and a fu…" at bounding box center [280, 266] width 251 height 46
click at [317, 245] on textarea "beef biryani, featuring succulent cuts of beef, fragrant basmati rice, and a fu…" at bounding box center [280, 266] width 251 height 46
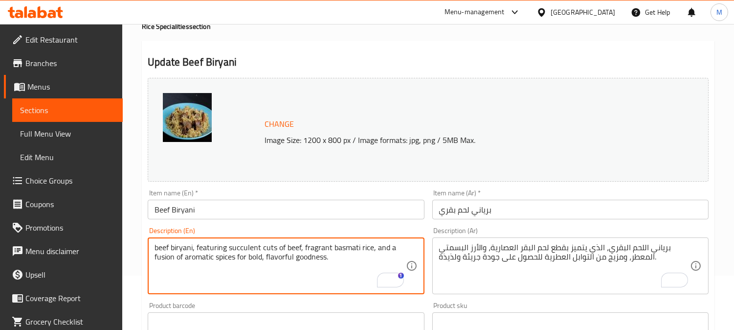
click at [244, 261] on textarea "beef biryani, featuring succulent cuts of beef, fragrant basmati rice, and a fu…" at bounding box center [280, 266] width 251 height 46
type textarea "beef biryani, featuring succulent cuts of beef, fragrant basmati rice, and a fu…"
click at [493, 210] on input "برياني لحم بقري" at bounding box center [571, 210] width 276 height 20
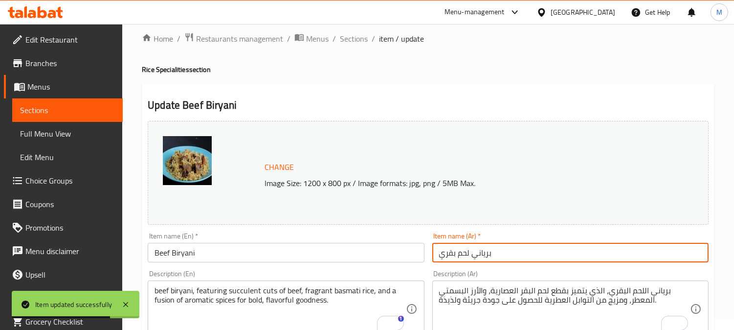
scroll to position [0, 0]
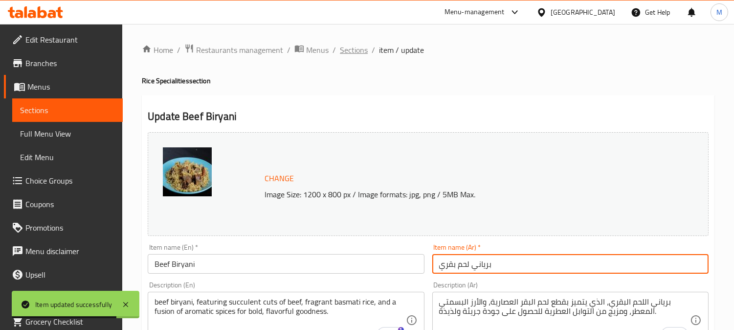
click at [356, 52] on span "Sections" at bounding box center [354, 50] width 28 height 12
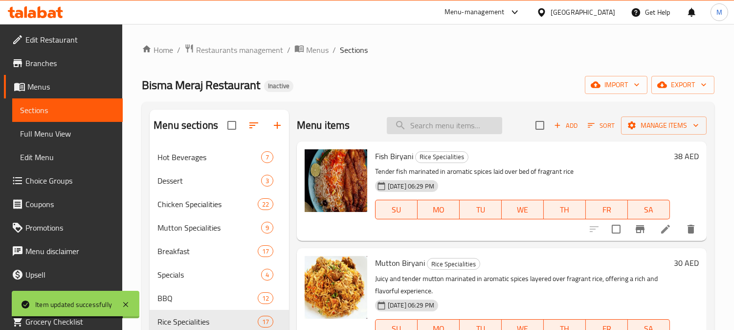
paste input "Chicken Tikka Biryani"
click at [428, 127] on input "search" at bounding box center [444, 125] width 115 height 17
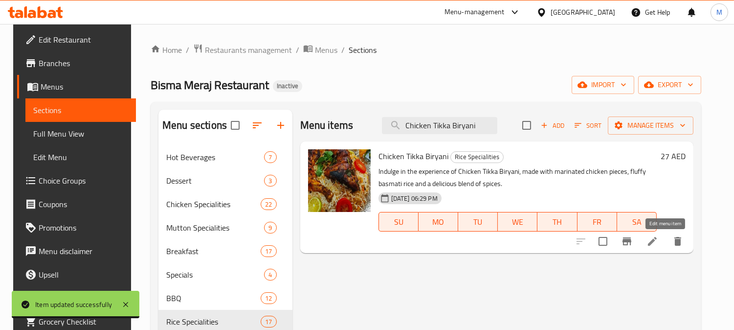
type input "Chicken Tikka Biryani"
click at [657, 241] on icon at bounding box center [652, 241] width 9 height 9
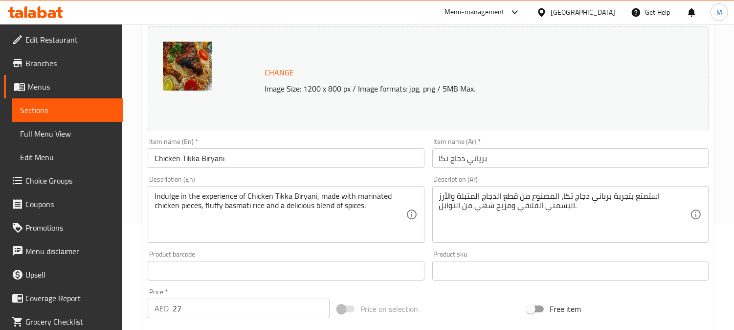
scroll to position [109, 0]
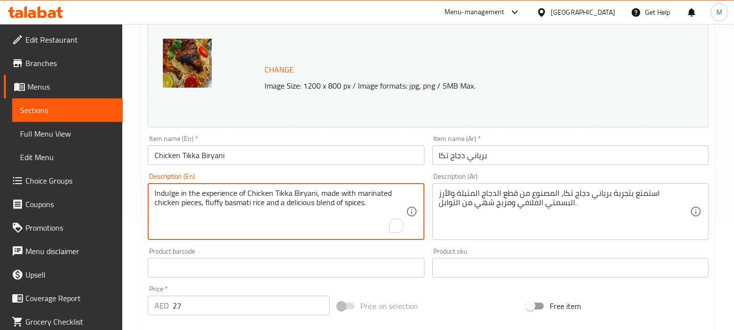
drag, startPoint x: 237, startPoint y: 193, endPoint x: 151, endPoint y: 194, distance: 86.1
type textarea "Chicken Tikka Biryani, made with marinated chicken pieces, fluffy basmati rice …"
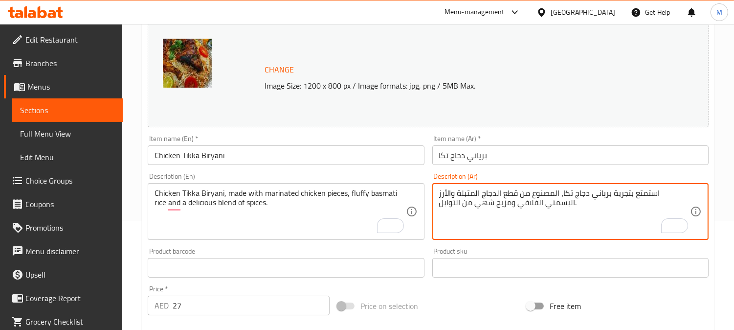
drag, startPoint x: 676, startPoint y: 192, endPoint x: 688, endPoint y: 191, distance: 12.3
type textarea "برياني دجاج تكا، المصنوع من قطع الدجاج المتبلة والأرز البسمتي الفلافي ومزيج شهي…"
click at [529, 157] on input "برياني دجاج تكا" at bounding box center [571, 155] width 276 height 20
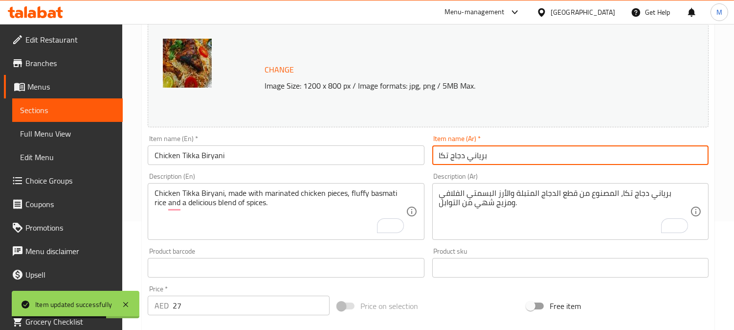
scroll to position [109, 0]
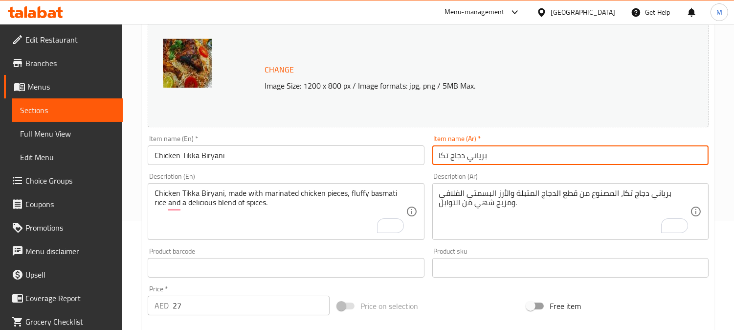
click at [527, 159] on input "برياني دجاج تكا" at bounding box center [571, 155] width 276 height 20
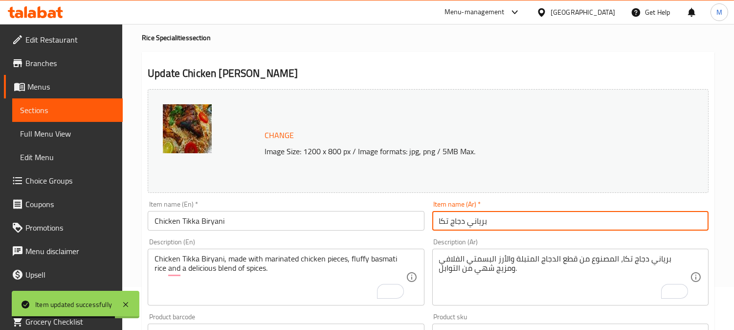
scroll to position [0, 0]
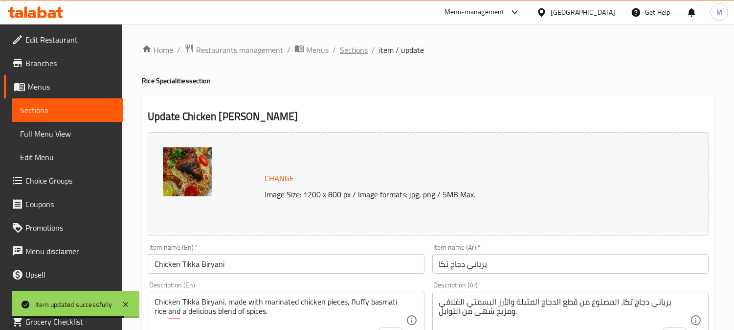
click at [361, 47] on span "Sections" at bounding box center [354, 50] width 28 height 12
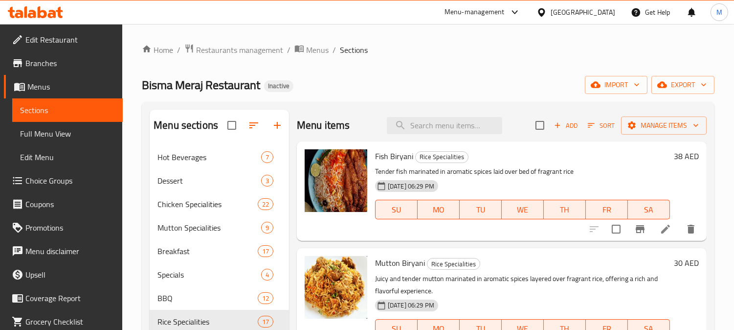
click at [437, 113] on div "Menu items Add Sort Manage items" at bounding box center [502, 126] width 410 height 32
click at [439, 115] on div "Menu items Add Sort Manage items" at bounding box center [502, 126] width 410 height 32
click at [441, 116] on div "Menu items Add Sort Manage items" at bounding box center [502, 126] width 410 height 32
click at [447, 112] on div "Menu items Add Sort Manage items" at bounding box center [502, 126] width 410 height 32
click at [445, 127] on input "search" at bounding box center [444, 125] width 115 height 17
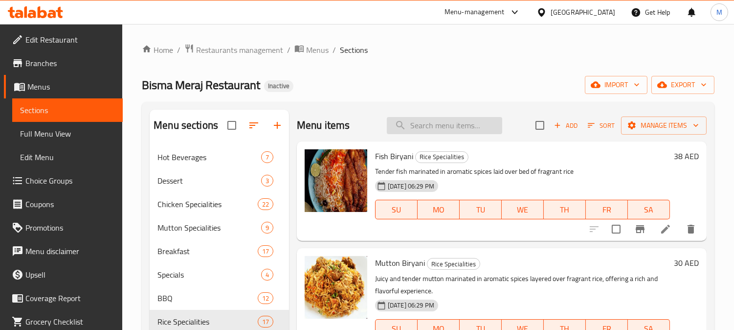
paste input "Chicken Green Kabab"
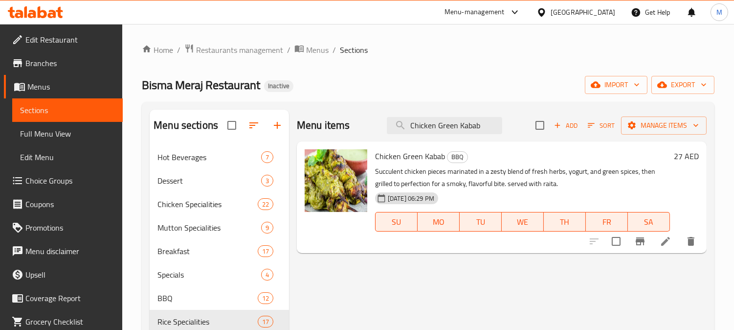
type input "Chicken Green Kabab"
click at [663, 231] on div at bounding box center [643, 240] width 120 height 23
click at [664, 238] on icon at bounding box center [666, 241] width 12 height 12
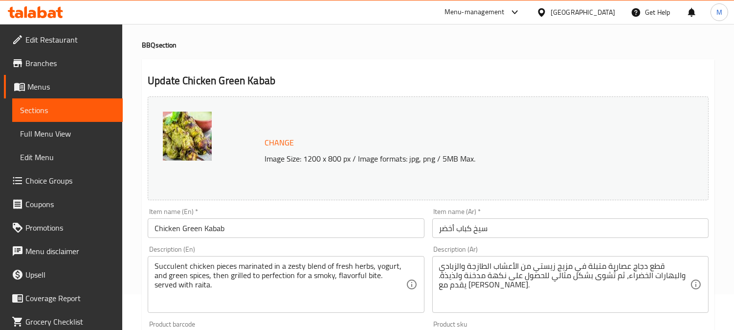
scroll to position [54, 0]
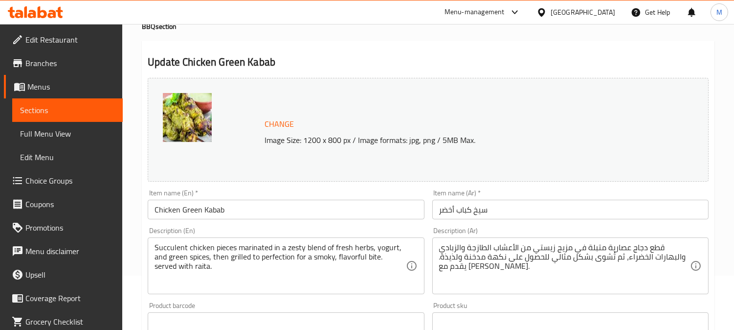
click at [477, 208] on input "سيخ كباب أخضر" at bounding box center [571, 210] width 276 height 20
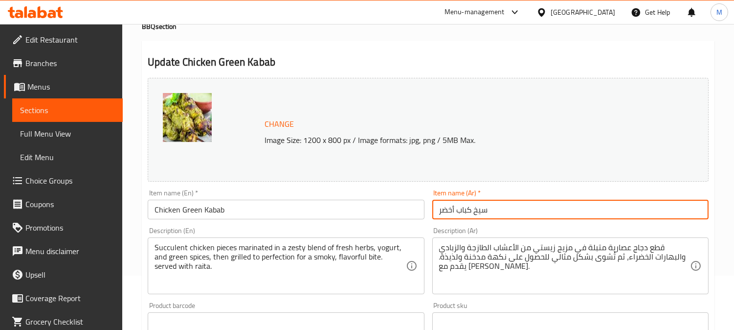
click at [477, 208] on input "سيخ كباب أخضر" at bounding box center [571, 210] width 276 height 20
click at [458, 212] on input "كباب أخضر" at bounding box center [571, 210] width 276 height 20
type input "كباب دجاج أخضر"
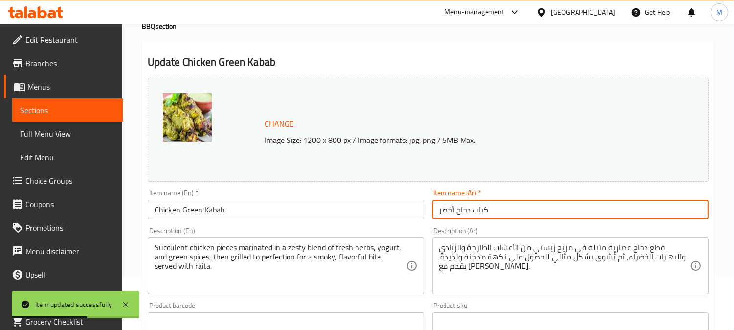
scroll to position [109, 0]
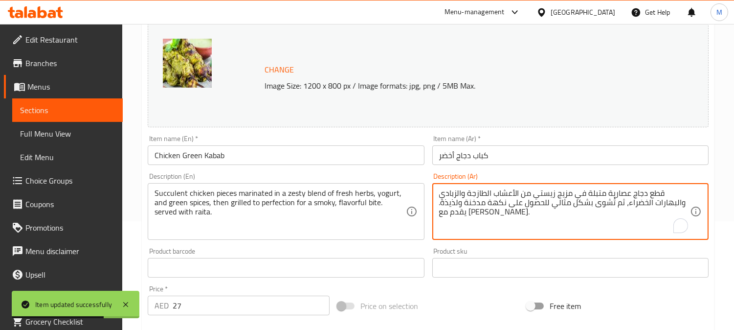
click at [501, 205] on textarea "قطع دجاج عصارية متبلة في مزيج زيستي من الأعشاب الطازجة والزبادي والبهارات الخضر…" at bounding box center [564, 211] width 251 height 46
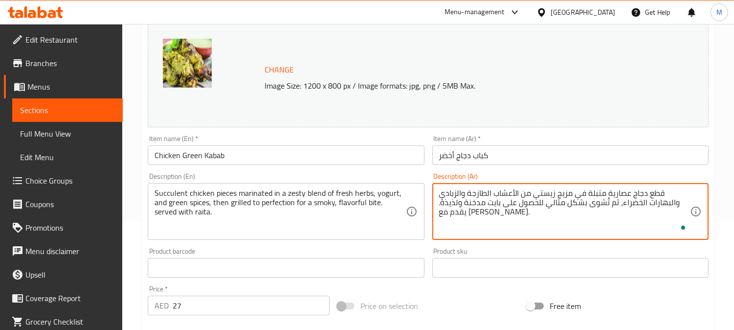
type textarea "قطع دجاج عصارية متبلة في مزيج زيستي من الأعشاب الطازجة والزبادي والبهارات الخضر…"
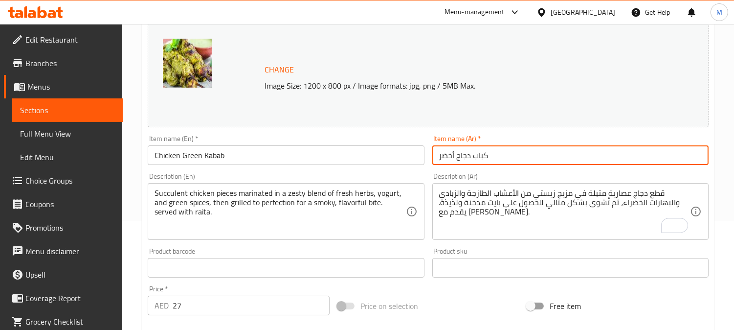
click at [527, 157] on input "كباب دجاج أخضر" at bounding box center [571, 155] width 276 height 20
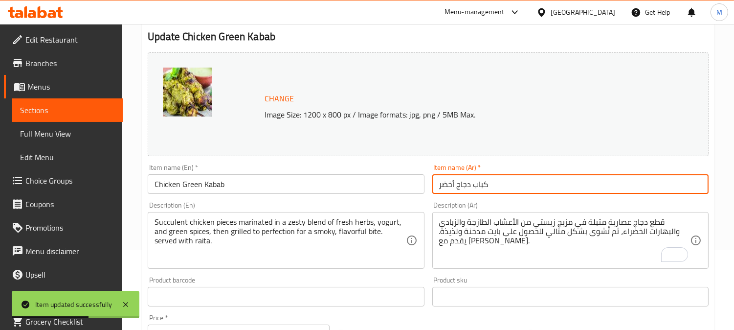
scroll to position [0, 0]
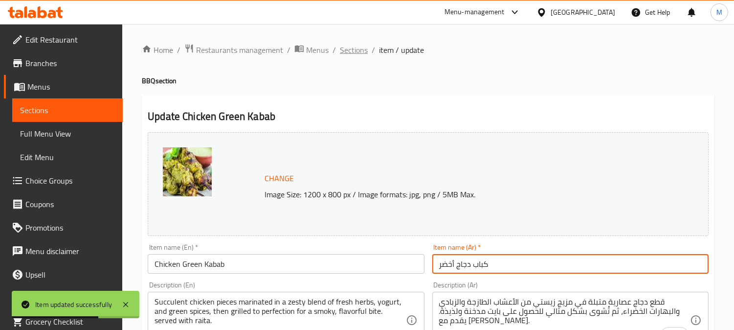
click at [349, 51] on span "Sections" at bounding box center [354, 50] width 28 height 12
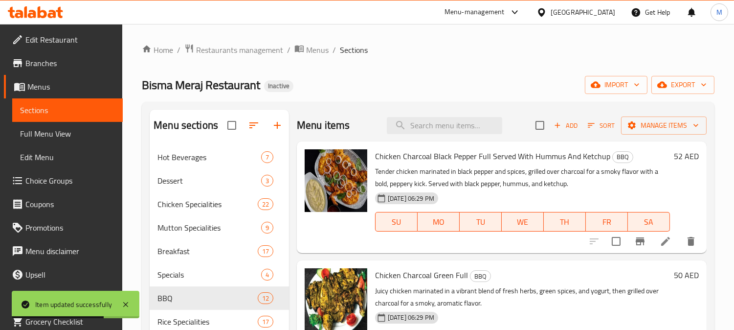
paste input "Chicken Tikka Leg Piece"
click at [463, 129] on input "search" at bounding box center [444, 125] width 115 height 17
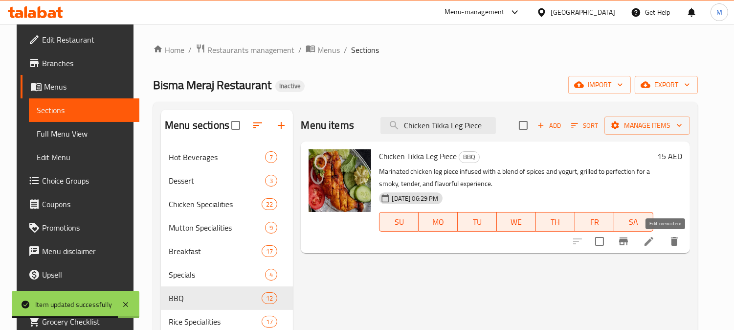
type input "Chicken Tikka Leg Piece"
click at [654, 245] on icon at bounding box center [649, 241] width 9 height 9
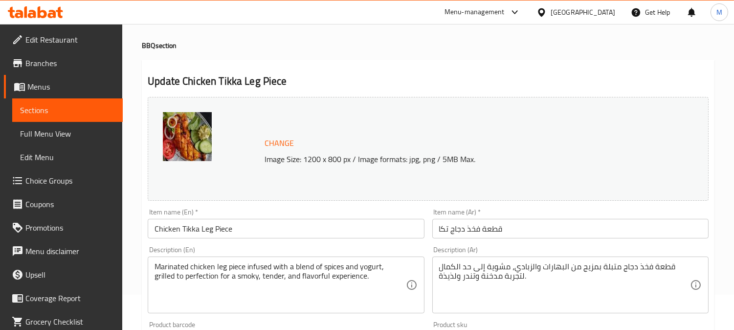
scroll to position [54, 0]
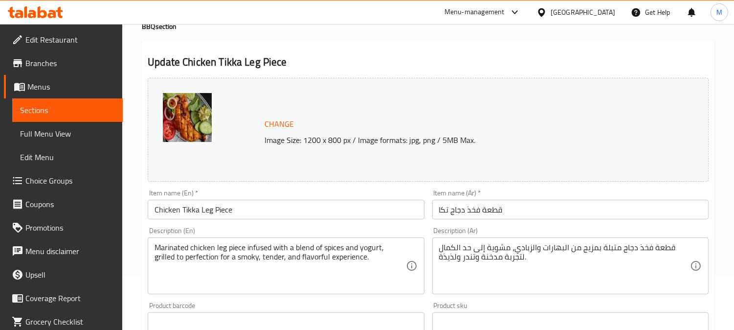
click at [471, 210] on input "قطعة فخذ دجاج تكا" at bounding box center [571, 210] width 276 height 20
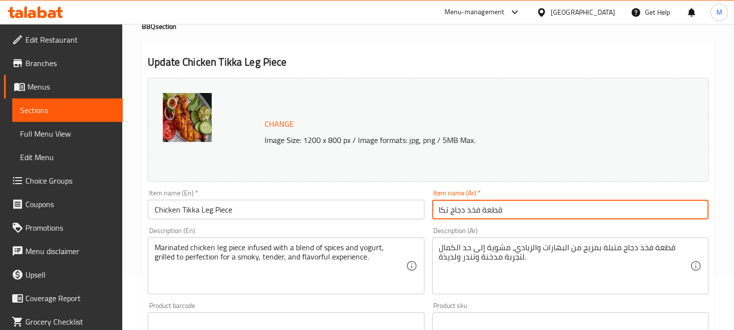
click at [471, 210] on input "قطعة فخذ دجاج تكا" at bounding box center [571, 210] width 276 height 20
click at [497, 199] on div "Item name (Ar)   * قطعة دجاج تكا Item name (Ar) *" at bounding box center [571, 204] width 276 height 30
click at [505, 208] on input "قطعة دجاج تكا" at bounding box center [571, 210] width 276 height 20
type input "قطعة دجاج تكا ساق"
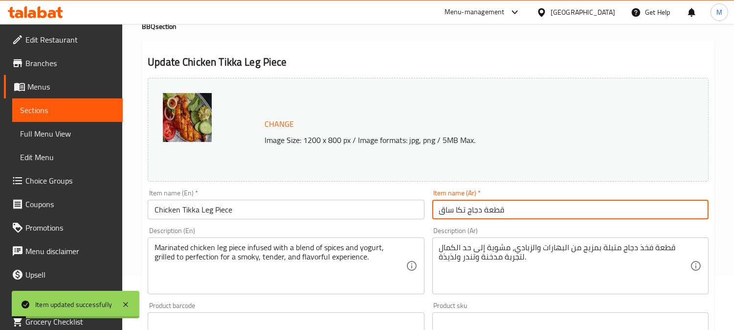
click at [447, 209] on input "قطعة دجاج تكا ساق" at bounding box center [571, 210] width 276 height 20
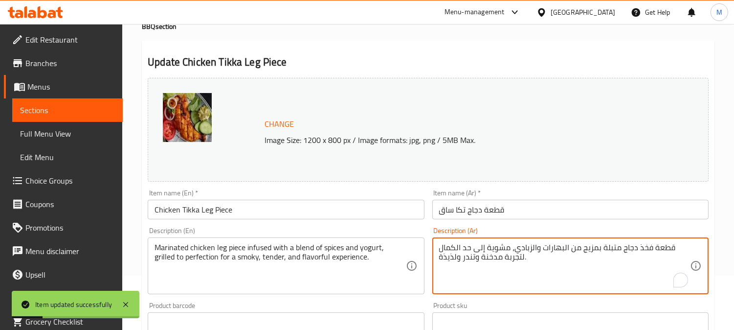
click at [640, 247] on textarea "قطعة فخذ دجاج متبلة بمزيج من البهارات والزبادي، مشوية إلى حد الكمال لتجربة مدخن…" at bounding box center [564, 266] width 251 height 46
paste textarea "ساق"
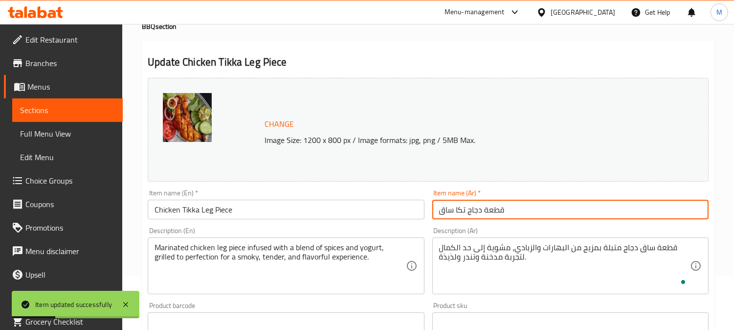
click at [623, 214] on input "قطعة دجاج تكا ساق" at bounding box center [571, 210] width 276 height 20
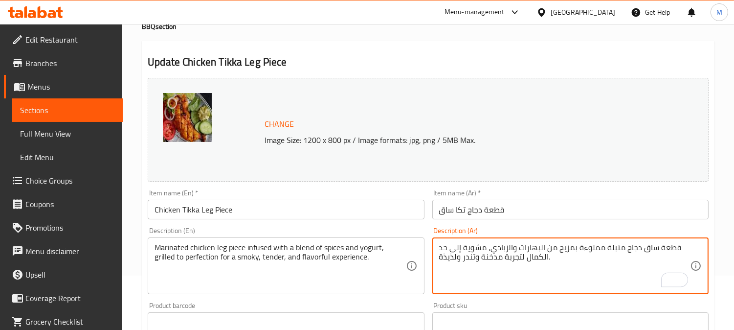
type textarea "قطعة ساق دجاج متبلة مملوءة بمزيج من البهارات والزبادي، مشوية إلى حد الكمال لتجر…"
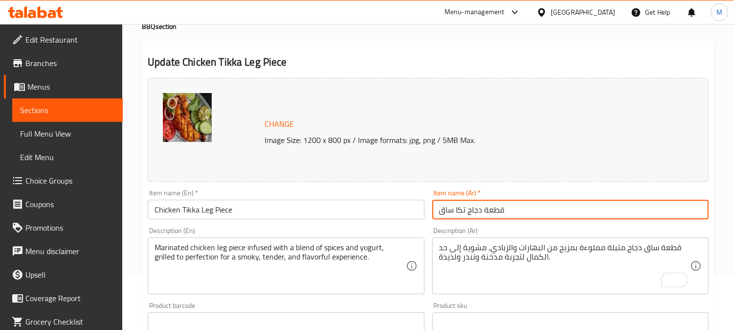
click at [580, 213] on input "قطعة دجاج تكا ساق" at bounding box center [571, 210] width 276 height 20
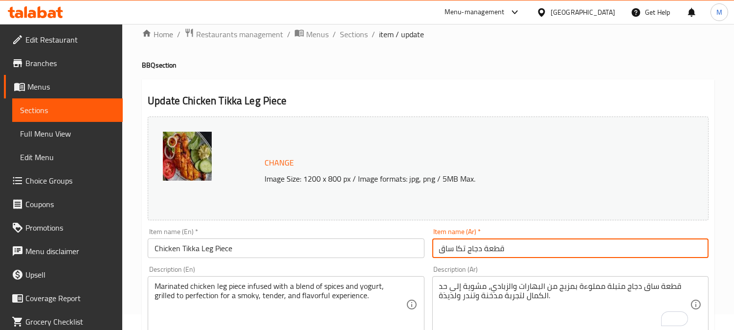
scroll to position [0, 0]
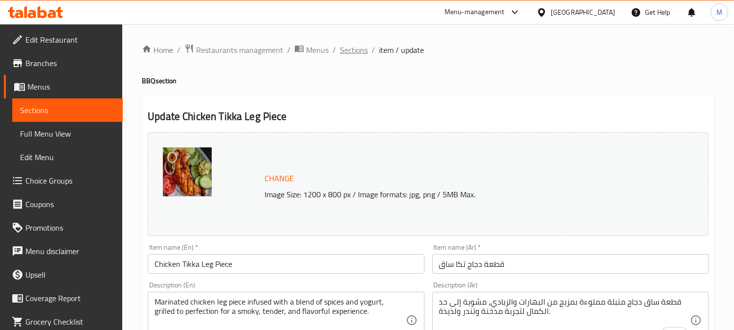
click at [349, 50] on span "Sections" at bounding box center [354, 50] width 28 height 12
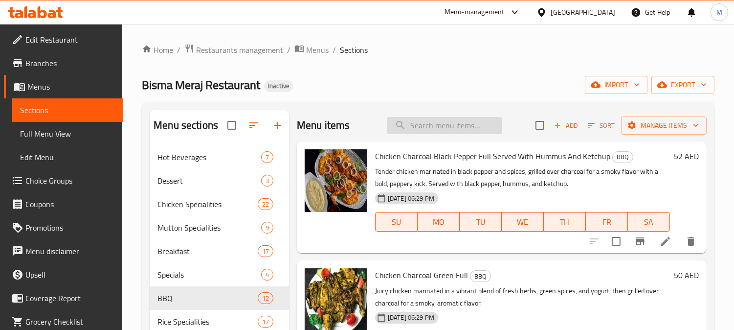
click at [448, 125] on input "search" at bounding box center [444, 125] width 115 height 17
paste input "Family Platter (Full)"
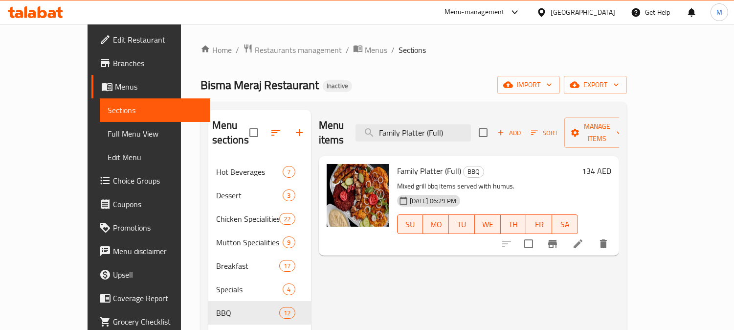
type input "Family Platter (Full)"
click at [584, 238] on icon at bounding box center [578, 244] width 12 height 12
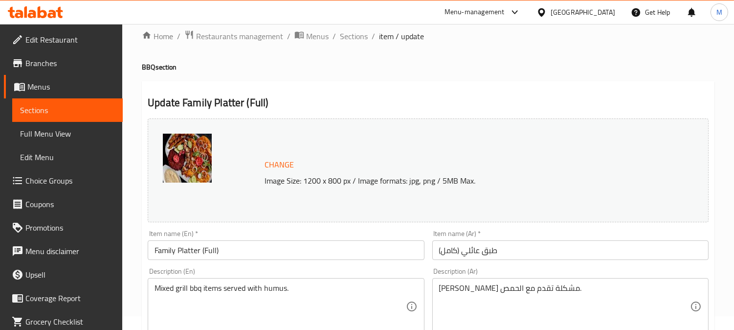
scroll to position [54, 0]
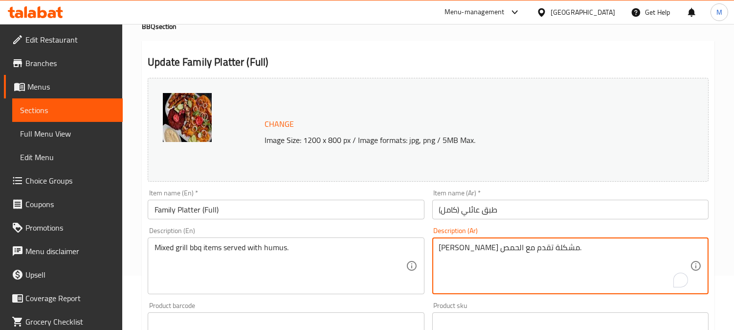
click at [581, 245] on textarea "أيتمز مشاوي باربيكيو مشكلة تقدم مع الحمص." at bounding box center [564, 266] width 251 height 46
click at [579, 248] on textarea "أيتمز مشاوي باربيكيو مشكلة تقدم مع الحمص." at bounding box center [564, 266] width 251 height 46
click at [570, 247] on textarea "أيتمز مشاوي باربيكيو مشكلة تقدم مع الحمص." at bounding box center [564, 266] width 251 height 46
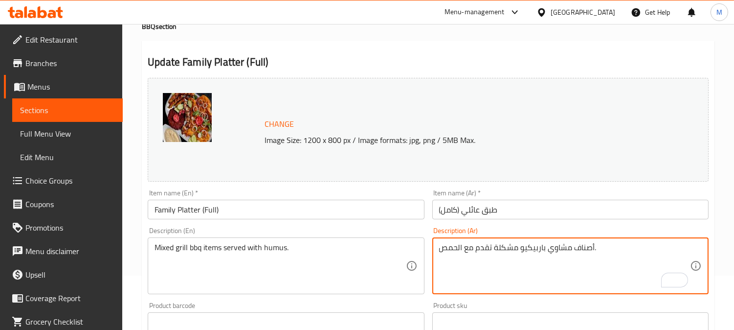
type textarea "أصناف مشاوي باربيكيو مشكلة تقدم مع الحمص."
click at [548, 214] on input "طبق عائلي (كامل)" at bounding box center [571, 210] width 276 height 20
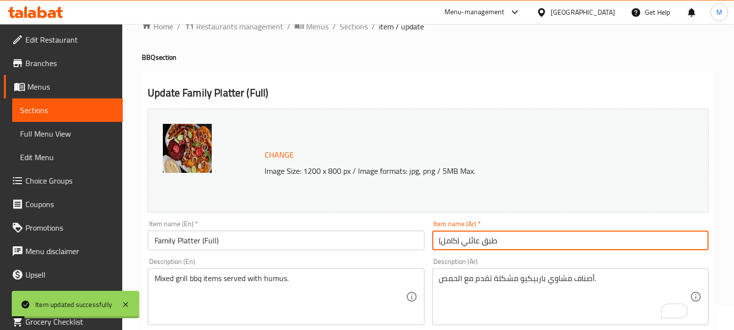
scroll to position [0, 0]
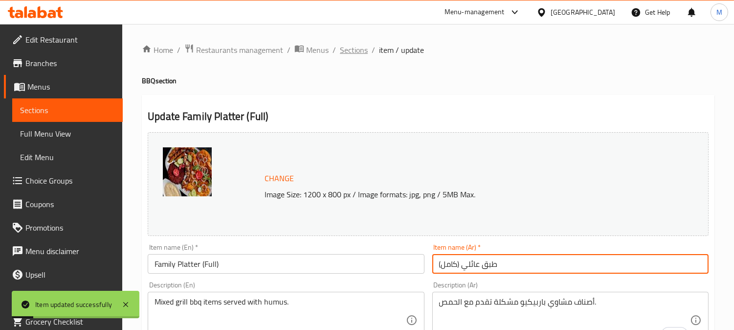
click at [356, 49] on span "Sections" at bounding box center [354, 50] width 28 height 12
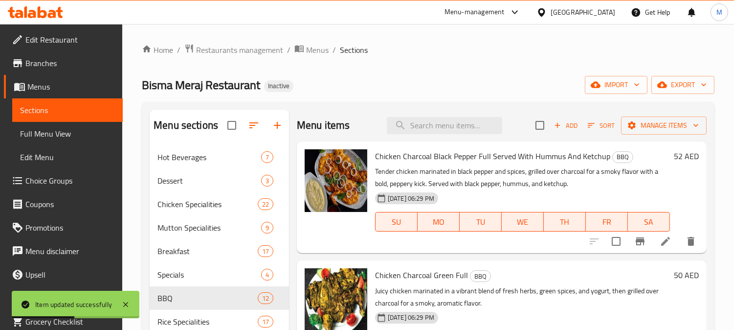
paste input "Family Platter (Half)"
click at [434, 120] on input "search" at bounding box center [444, 125] width 115 height 17
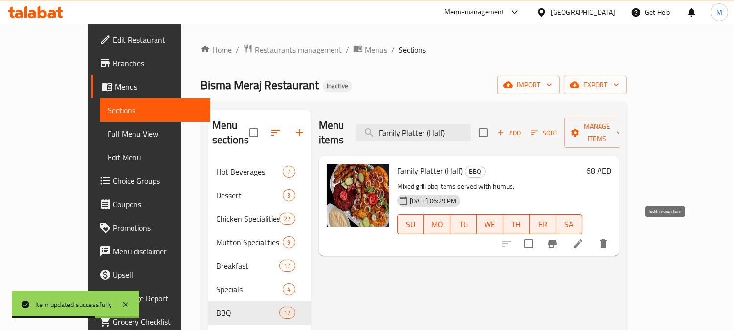
type input "Family Platter (Half)"
click at [584, 238] on icon at bounding box center [578, 244] width 12 height 12
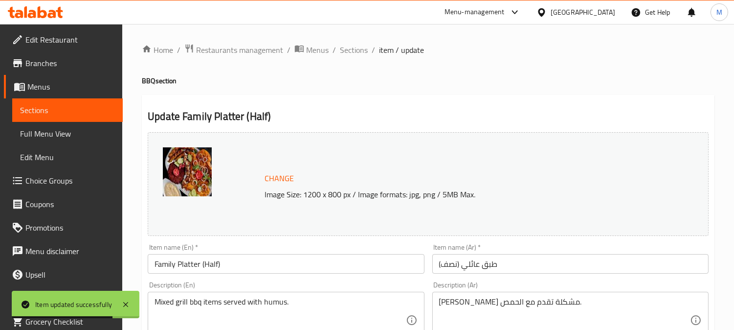
drag, startPoint x: 571, startPoint y: 307, endPoint x: 577, endPoint y: 306, distance: 6.4
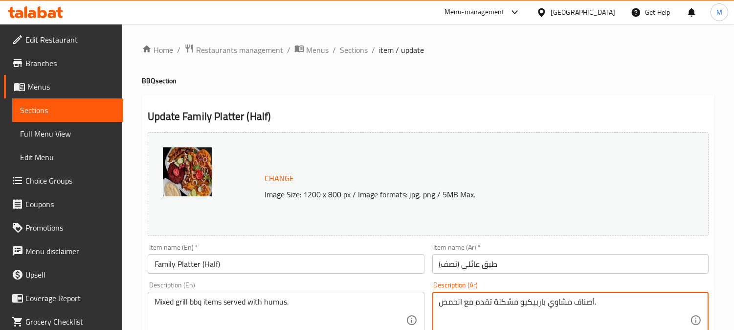
type textarea "أصناف مشاوي باربيكيو مشكلة تقدم مع الحمص."
click at [592, 272] on input "طبق عائلي (نصف)" at bounding box center [571, 264] width 276 height 20
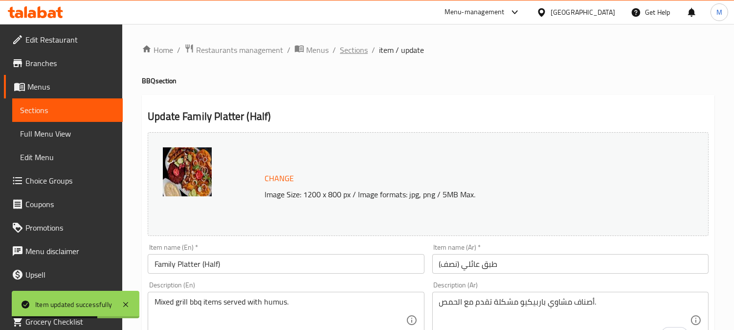
click at [341, 52] on span "Sections" at bounding box center [354, 50] width 28 height 12
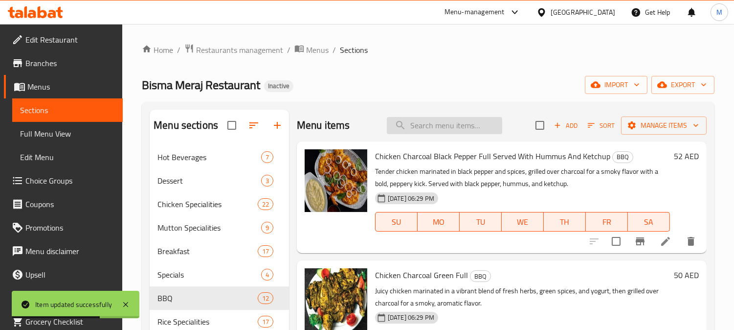
paste input "[PERSON_NAME]"
click at [438, 124] on input "search" at bounding box center [444, 125] width 115 height 17
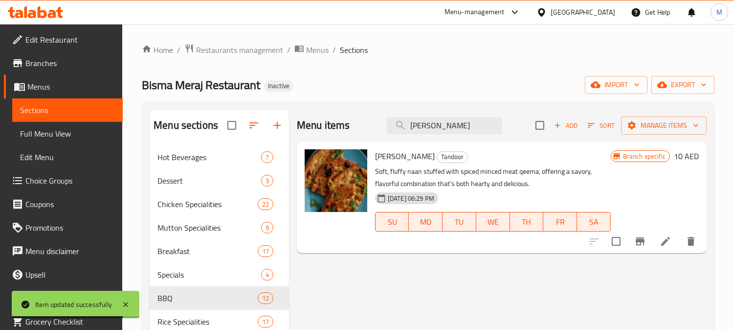
type input "[PERSON_NAME]"
click at [663, 250] on li at bounding box center [665, 241] width 27 height 18
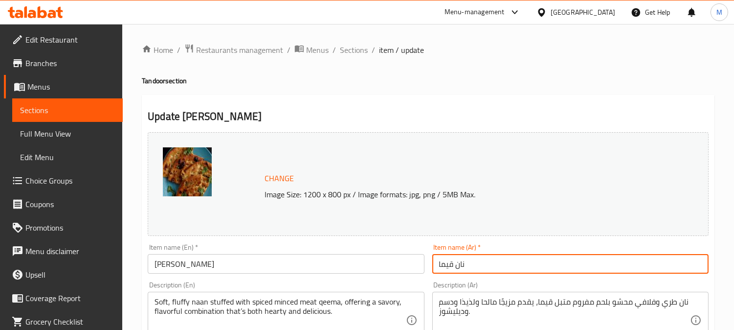
click at [452, 265] on input "نان قيما" at bounding box center [571, 264] width 276 height 20
type input "نان كيما"
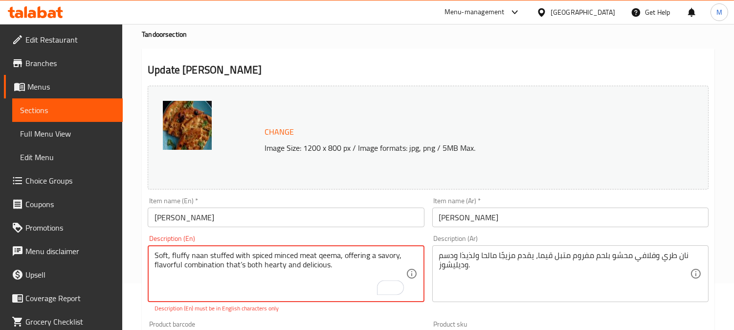
scroll to position [54, 0]
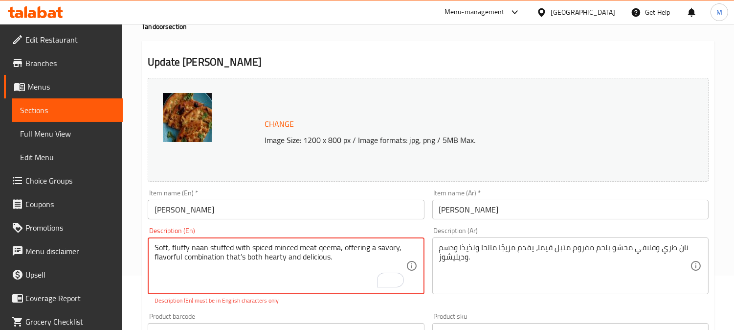
click at [241, 258] on textarea "Soft, fluffy naan stuffed with spiced minced meat qeema, offering a savory, fla…" at bounding box center [280, 266] width 251 height 46
click at [240, 258] on textarea "Soft, fluffy naan stuffed with spiced minced meat qeema, offering a savory, fla…" at bounding box center [280, 266] width 251 height 46
click at [242, 256] on textarea "Soft, fluffy naan stuffed with spiced minced meat qeema, offering a savory, fla…" at bounding box center [280, 266] width 251 height 46
click at [241, 256] on textarea "Soft, fluffy naan stuffed with spiced minced meat qeema, offering a savory, fla…" at bounding box center [280, 266] width 251 height 46
type textarea "Soft, fluffy naan stuffed with spiced minced meat qeema, offering a savory, fla…"
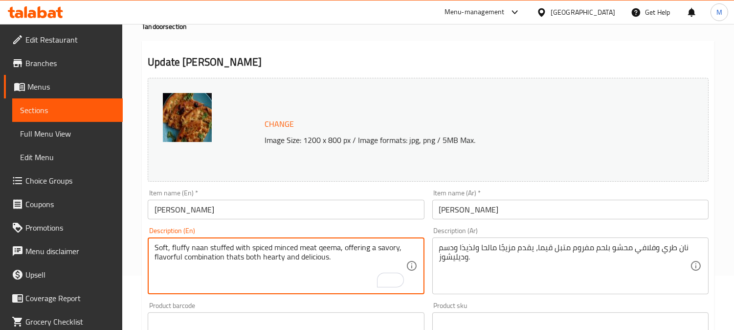
click at [325, 205] on input "[PERSON_NAME]" at bounding box center [286, 210] width 276 height 20
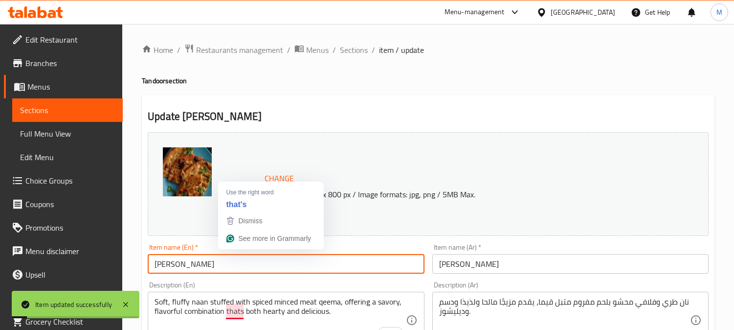
scroll to position [54, 0]
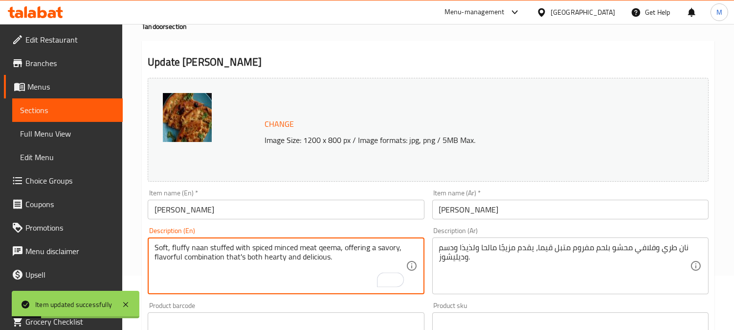
type textarea "Soft, fluffy naan stuffed with spiced minced meat qeema, offering a savory, fla…"
click at [260, 227] on div "Description (En) Soft, fluffy naan stuffed with spiced minced meat qeema, offer…" at bounding box center [286, 260] width 276 height 67
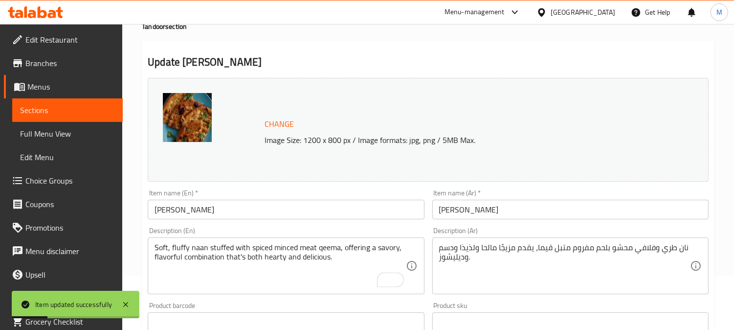
click at [260, 220] on div "Item name (En)   * [PERSON_NAME] Item name (En) *" at bounding box center [286, 204] width 284 height 38
click at [258, 203] on input "[PERSON_NAME]" at bounding box center [286, 210] width 276 height 20
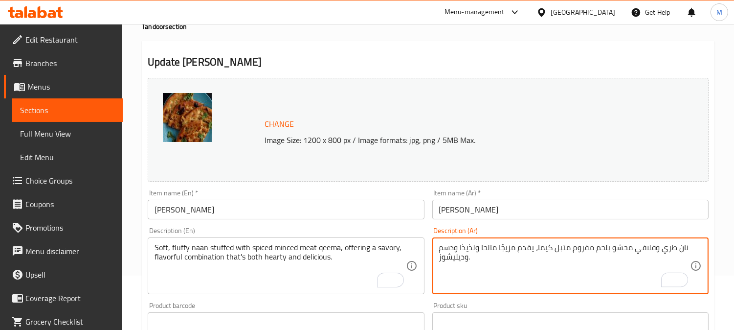
drag, startPoint x: 444, startPoint y: 251, endPoint x: 451, endPoint y: 251, distance: 6.8
click at [446, 251] on textarea "نان طري وفلافي محشو بلحم مفروم متبل كيما، يقدم مزيجًا مالحا ولذيذا ودسم وديليشو…" at bounding box center [564, 266] width 251 height 46
click at [469, 259] on textarea "نان طري وفلافي محشو بلحم مفروم متبل كيما، يقدم مزيجًا مالحا ولذيذا ودسم وديليشو…" at bounding box center [564, 266] width 251 height 46
type textarea "نان طري وفلافي محشو بلحم مفروم متبل كيما، يقدم مزيجًا مالحا ولذيذا ودسم وديليشو…"
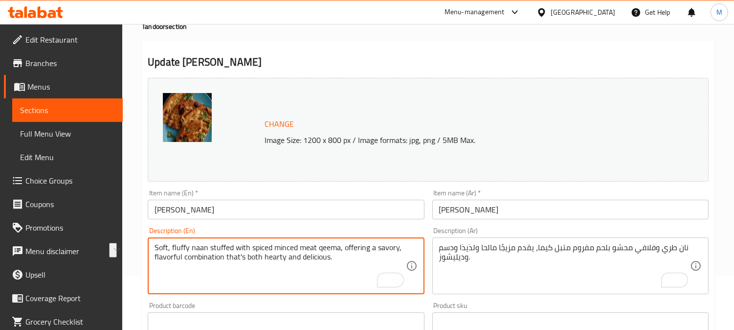
drag, startPoint x: 328, startPoint y: 261, endPoint x: 225, endPoint y: 259, distance: 102.8
type textarea "Soft, fluffy naan stuffed with spiced minced meat qeema, offering a savory, fla…"
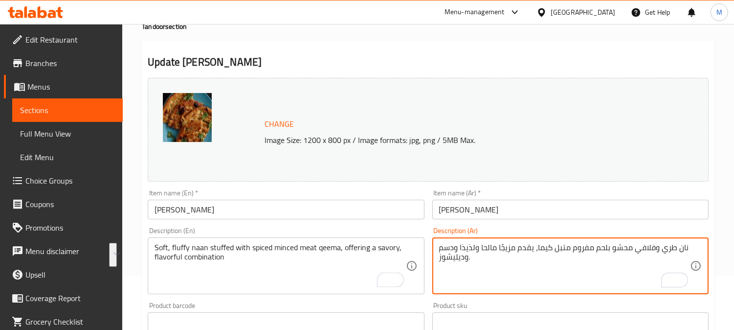
drag, startPoint x: 475, startPoint y: 262, endPoint x: 478, endPoint y: 251, distance: 11.2
click at [468, 256] on textarea "نان طري وفلافي محشو بلحم مفروم متبل كيما، يقدم مزيجًا مالحا ولذيذا ودسم وديليشو…" at bounding box center [564, 266] width 251 height 46
drag, startPoint x: 471, startPoint y: 257, endPoint x: 457, endPoint y: 252, distance: 14.3
click at [457, 252] on textarea "نان طري وفلافي محشو بلحم مفروم متبل كيما، يقدم مزيجًا مالحا ولذيذا ودسم وديليشو…" at bounding box center [564, 266] width 251 height 46
type textarea "نان طري وفلافي محشو بلحم مفروم متبل كيما، يقدم مزيجًا مالحا ولذيذا"
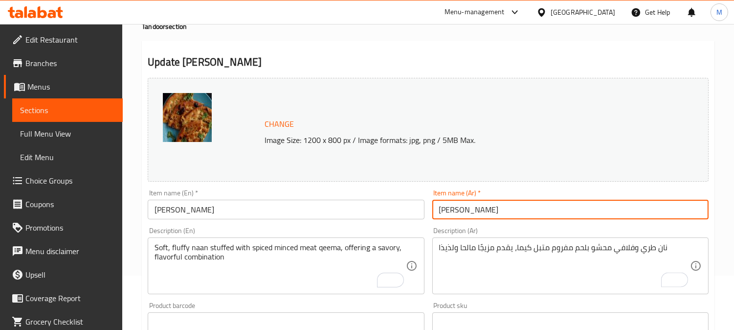
click at [527, 211] on input "[PERSON_NAME]" at bounding box center [571, 210] width 276 height 20
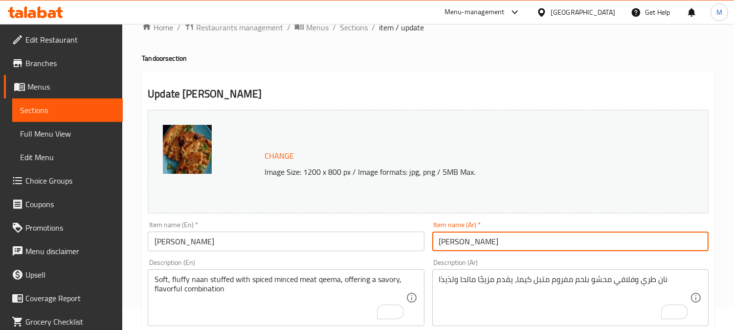
scroll to position [0, 0]
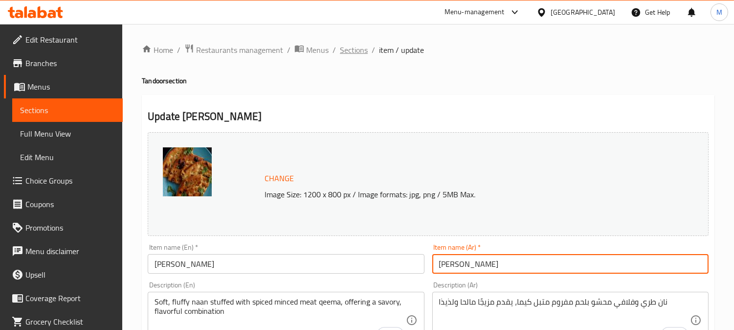
click at [362, 47] on span "Sections" at bounding box center [354, 50] width 28 height 12
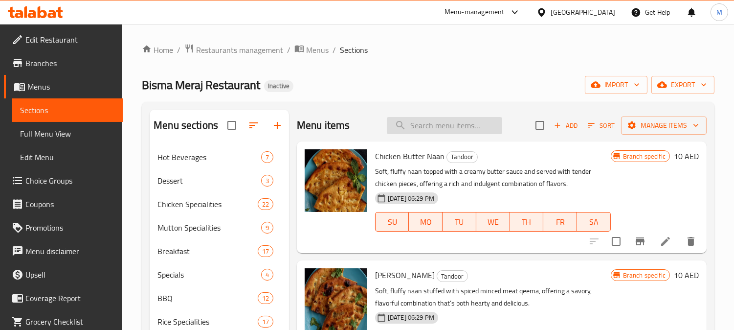
click at [436, 123] on input "search" at bounding box center [444, 125] width 115 height 17
paste input "Butter Naan"
click at [442, 130] on input "Butter Naan" at bounding box center [444, 125] width 115 height 17
paste input "Butter Naan"
type input "Butter Naan"
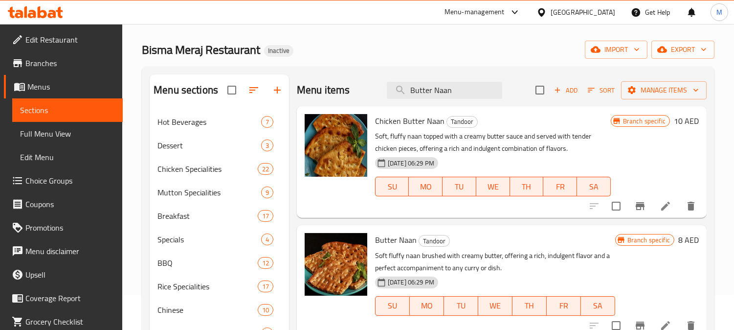
scroll to position [54, 0]
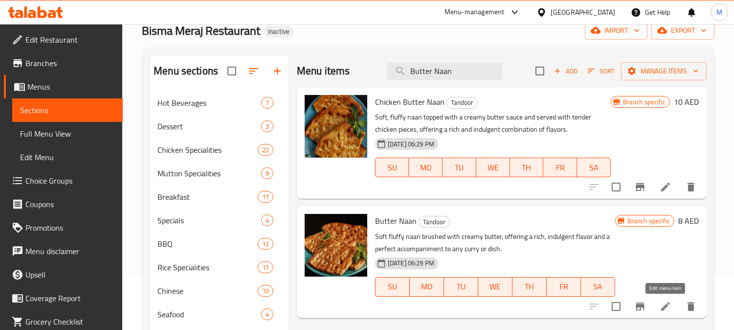
click at [669, 305] on icon at bounding box center [666, 306] width 12 height 12
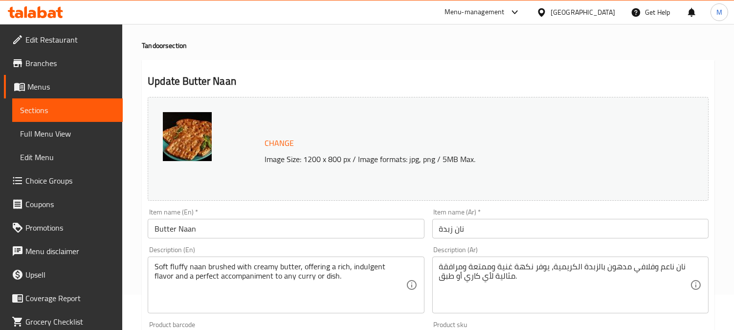
scroll to position [54, 0]
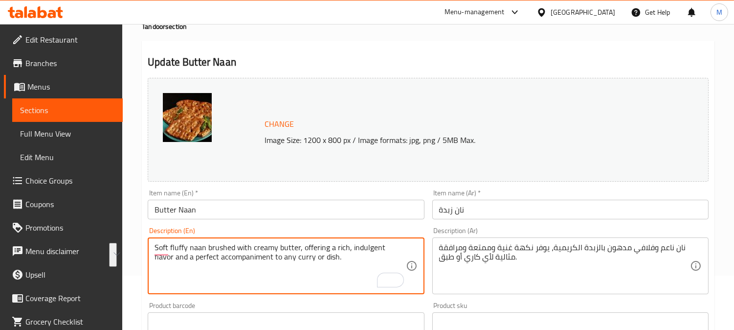
click at [336, 263] on textarea "Soft fluffy naan brushed with creamy butter, offering a rich, indulgent flavor …" at bounding box center [280, 266] width 251 height 46
drag, startPoint x: 167, startPoint y: 261, endPoint x: 346, endPoint y: 265, distance: 179.1
click at [346, 265] on textarea "Soft fluffy naan brushed with creamy butter, offering a rich, indulgent flavor …" at bounding box center [280, 266] width 251 height 46
type textarea "Soft fluffy naan brushed with creamy butter, offering a rich, indulgent flavor …"
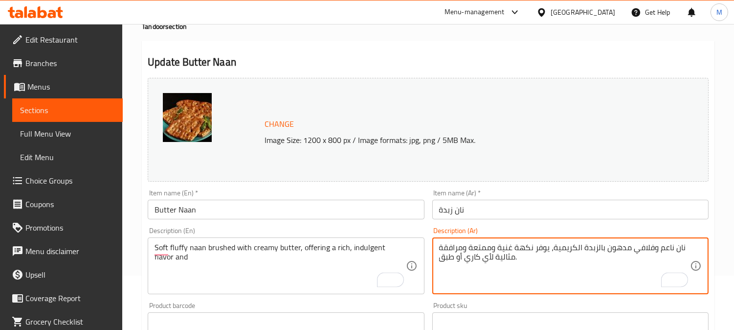
drag, startPoint x: 497, startPoint y: 258, endPoint x: 466, endPoint y: 248, distance: 33.0
type textarea "نان ناعم وفلافي مدهون بالزبدة الكريمية، يوفر نكهة غنية وممتعة ."
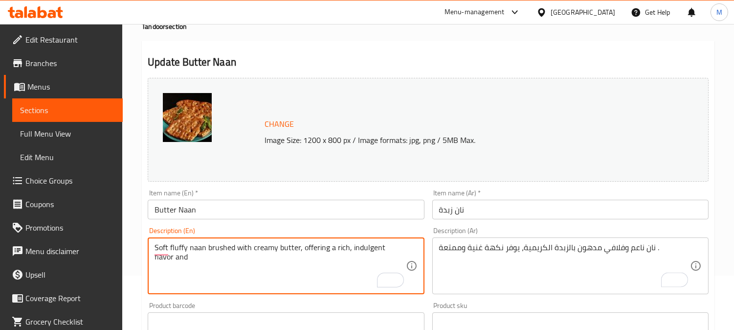
click at [161, 257] on textarea "Soft fluffy naan brushed with creamy butter, offering a rich, indulgent flavor …" at bounding box center [280, 266] width 251 height 46
type textarea "Soft fluffy naan brushed with creamy butter, offering a rich, indulgent flavor"
click at [505, 212] on input "نان زبدة" at bounding box center [571, 210] width 276 height 20
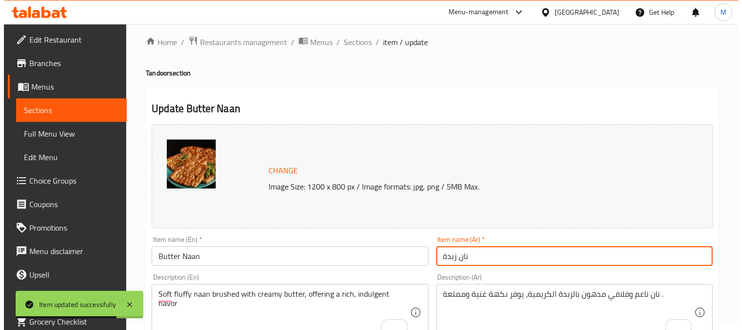
scroll to position [0, 0]
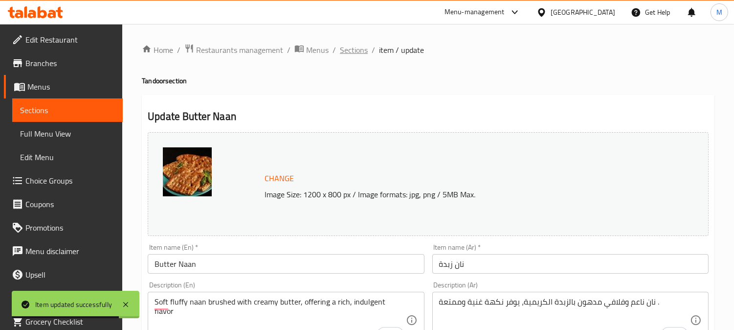
click at [356, 49] on span "Sections" at bounding box center [354, 50] width 28 height 12
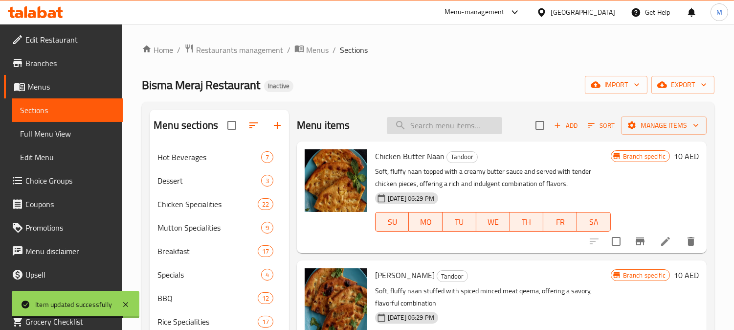
paste input "[PERSON_NAME]"
click at [425, 129] on input "search" at bounding box center [444, 125] width 115 height 17
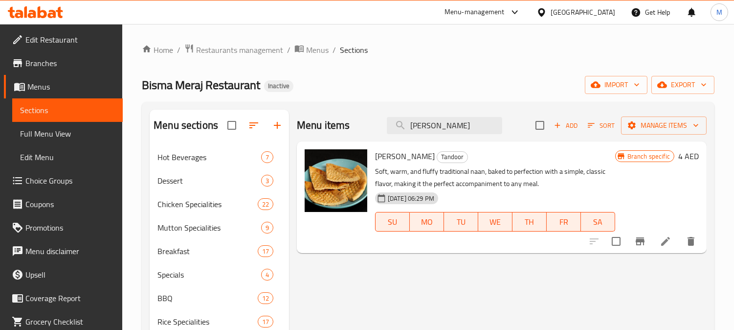
type input "[PERSON_NAME]"
click at [658, 243] on li at bounding box center [665, 241] width 27 height 18
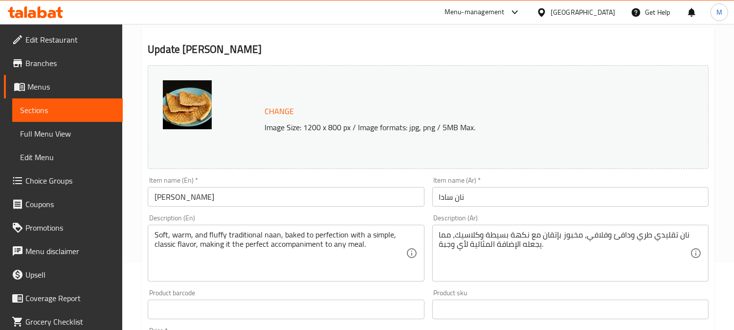
scroll to position [109, 0]
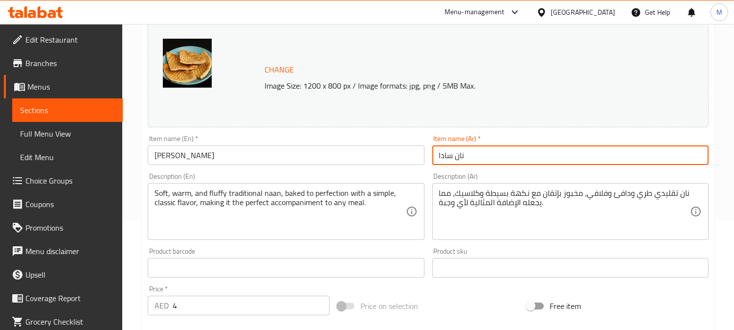
click at [439, 155] on input "نان سادا" at bounding box center [571, 155] width 276 height 20
type input "نان ساده"
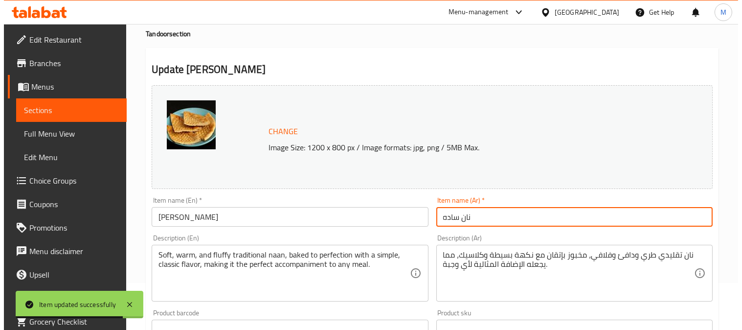
scroll to position [0, 0]
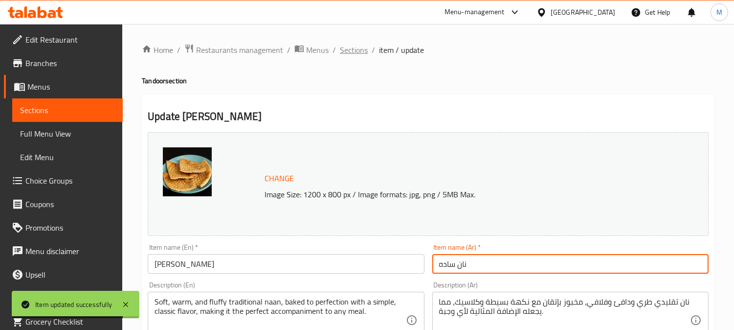
click at [352, 48] on span "Sections" at bounding box center [354, 50] width 28 height 12
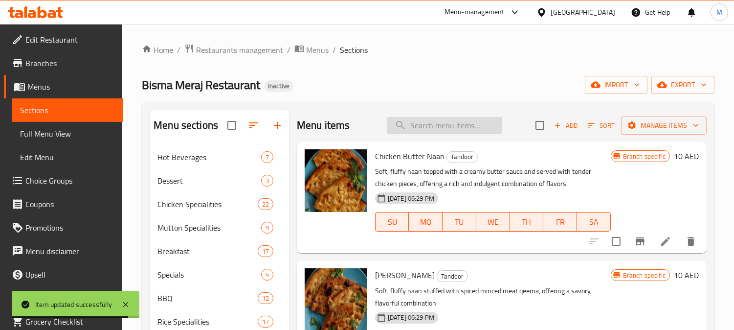
click at [431, 127] on input "search" at bounding box center [444, 125] width 115 height 17
paste input "[PERSON_NAME]"
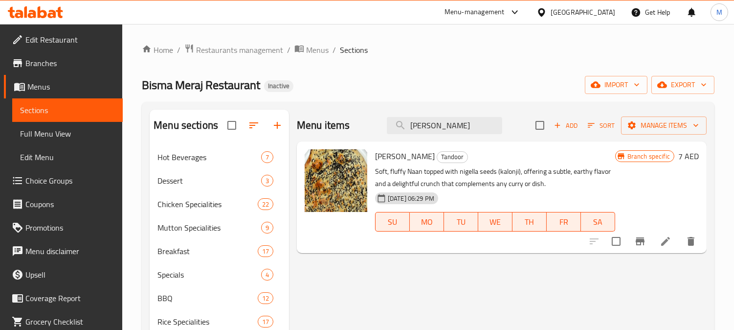
type input "[PERSON_NAME]"
click at [666, 240] on icon at bounding box center [665, 241] width 9 height 9
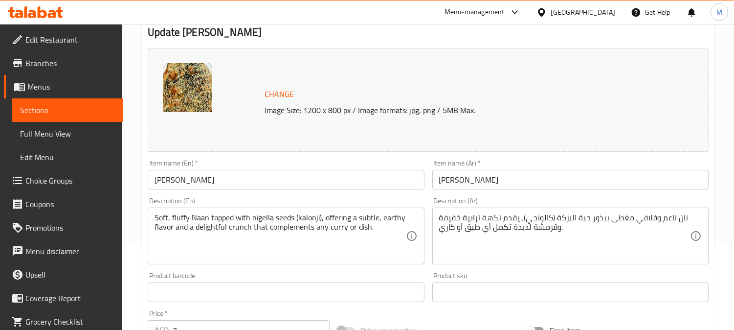
scroll to position [109, 0]
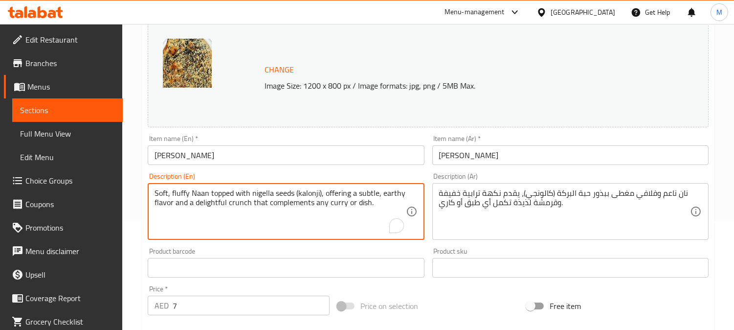
drag, startPoint x: 248, startPoint y: 204, endPoint x: 380, endPoint y: 206, distance: 132.1
type textarea "Soft, fluffy Naan topped with nigella seeds (kalonji), offering a subtle, earth…"
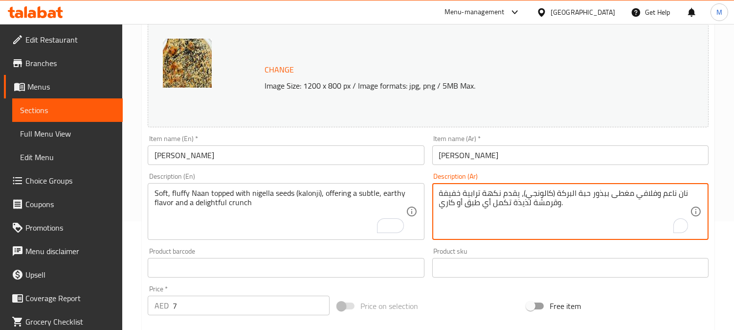
drag, startPoint x: 510, startPoint y: 206, endPoint x: 439, endPoint y: 209, distance: 71.5
type textarea "نان ناعم وفلافي مغطى ببذور حبة البركة (كالونجي)، يقدم نكهة ترابية خفيفة وقرمشة …"
click at [506, 150] on input "[PERSON_NAME]" at bounding box center [571, 155] width 276 height 20
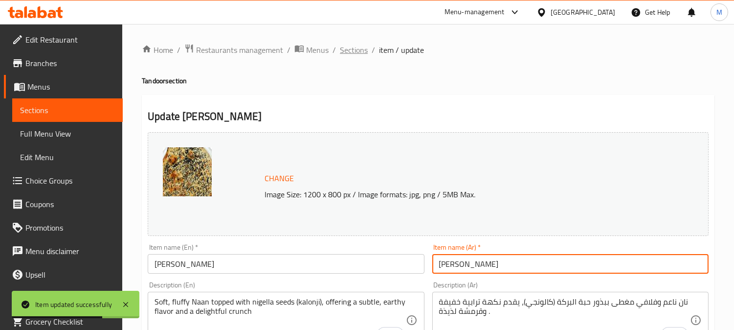
click at [348, 46] on span "Sections" at bounding box center [354, 50] width 28 height 12
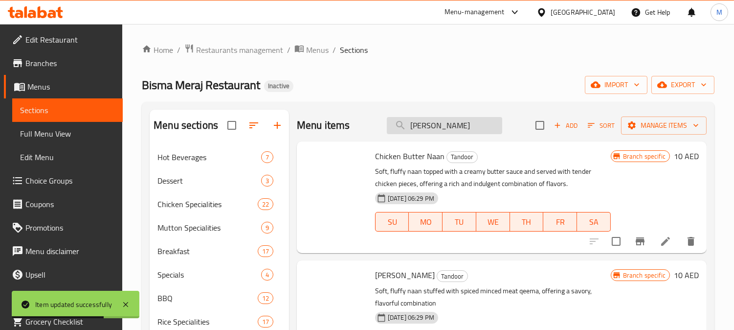
click at [456, 126] on input "[PERSON_NAME]" at bounding box center [444, 125] width 115 height 17
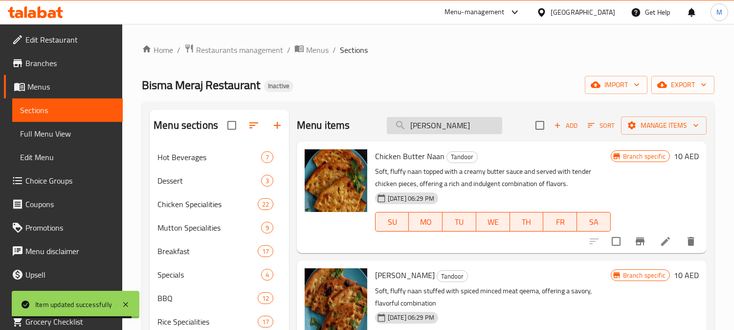
click at [414, 127] on input "Kalonji Naan" at bounding box center [444, 125] width 115 height 17
paste input "Roti"
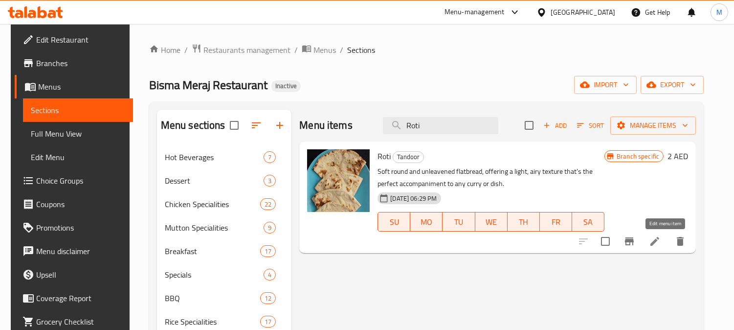
type input "Roti"
click at [661, 242] on icon at bounding box center [655, 241] width 12 height 12
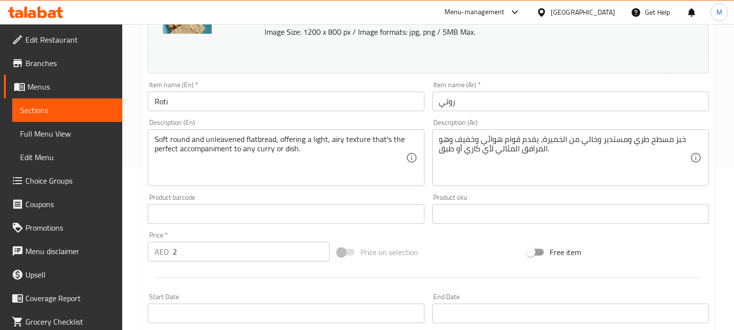
scroll to position [163, 0]
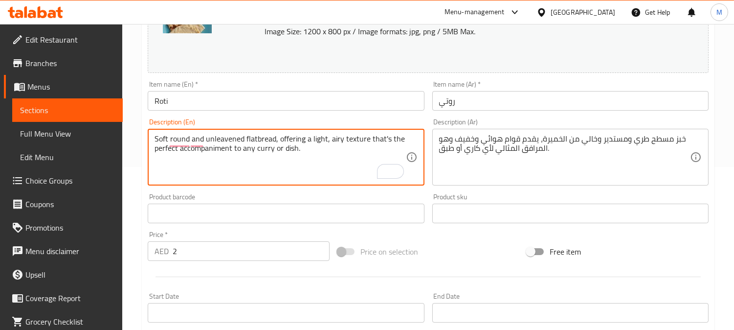
drag, startPoint x: 228, startPoint y: 148, endPoint x: 199, endPoint y: 167, distance: 34.2
click at [199, 167] on textarea "Soft round and unleavened flatbread, offering a light, airy texture that's the …" at bounding box center [280, 157] width 251 height 46
drag, startPoint x: 277, startPoint y: 156, endPoint x: 230, endPoint y: 161, distance: 47.3
click at [230, 161] on textarea "Soft round and unleavened flatbread, offering a light, airy texture that's the …" at bounding box center [280, 157] width 251 height 46
drag, startPoint x: 368, startPoint y: 134, endPoint x: 392, endPoint y: 162, distance: 37.1
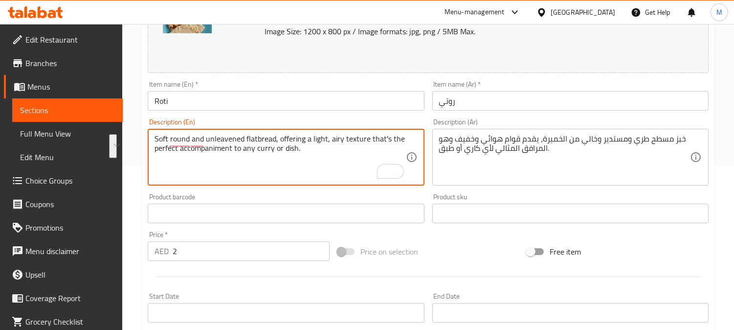
click at [392, 162] on textarea "Soft round and unleavened flatbread, offering a light, airy texture that's the …" at bounding box center [280, 157] width 251 height 46
type textarea "Soft round and unleavened flatbread, offering a light, airy texture"
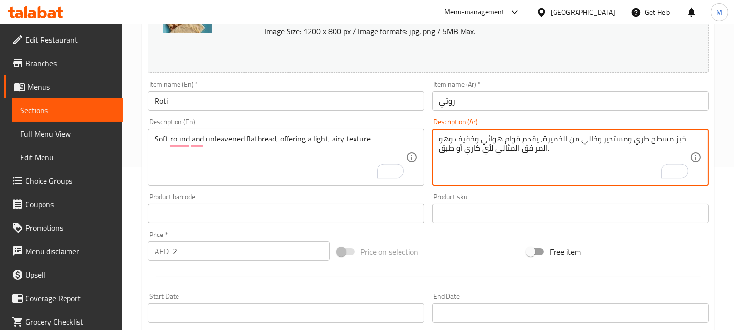
drag, startPoint x: 526, startPoint y: 149, endPoint x: 452, endPoint y: 142, distance: 75.1
click at [504, 178] on textarea "خبز مسطح طري ومستدير وخالي من الخميرة، يقدم قوام هوائي وخفيف لمرافوهو اق المثال…" at bounding box center [564, 157] width 251 height 46
click at [468, 168] on textarea "خبز مسطح طري ومستدير وخالي من الخميرة، يقدم قوام هوائي وخفيف وهو المرافق المثال…" at bounding box center [564, 157] width 251 height 46
drag, startPoint x: 439, startPoint y: 153, endPoint x: 449, endPoint y: 135, distance: 21.0
click at [449, 135] on textarea "خبز مسطح طري ومستدير وخالي من الخميرة، يقدم قوام هوائي وخفيف وهو المرافق المثال…" at bounding box center [564, 157] width 251 height 46
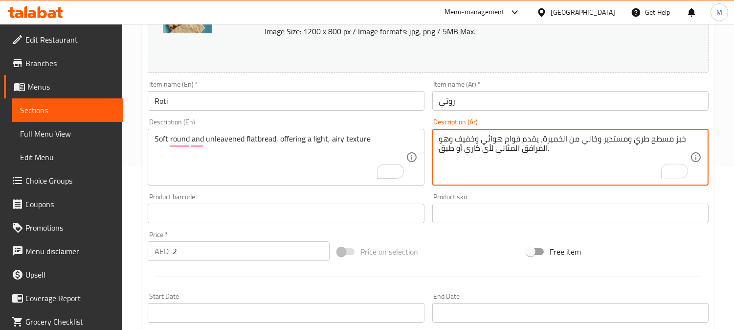
click at [469, 173] on textarea "خبز مسطح طري ومستدير وخالي من الخميرة، يقدم قوام هوائي وخفيف وهو المرافق المثال…" at bounding box center [564, 157] width 251 height 46
drag, startPoint x: 547, startPoint y: 150, endPoint x: 455, endPoint y: 140, distance: 92.1
click at [455, 140] on textarea "خبز مسطح طري ومستدير وخالي من الخميرة، يقدم قوام هوائي وخفيف وهو المرافق المثال…" at bounding box center [564, 157] width 251 height 46
type textarea "خبز مسطح طري ومستدير وخالي من الخميرة، يقدم قوام هوائي وخفيف."
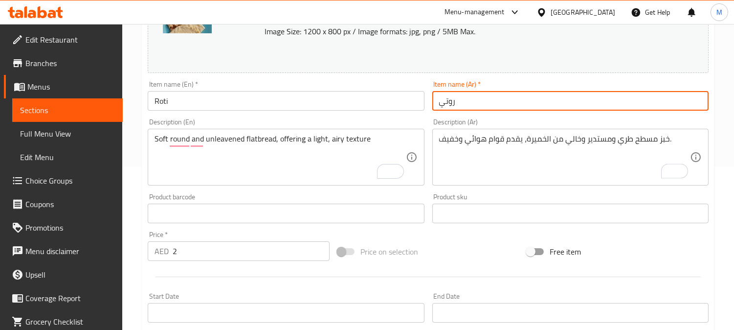
click at [504, 101] on input "روتي" at bounding box center [571, 101] width 276 height 20
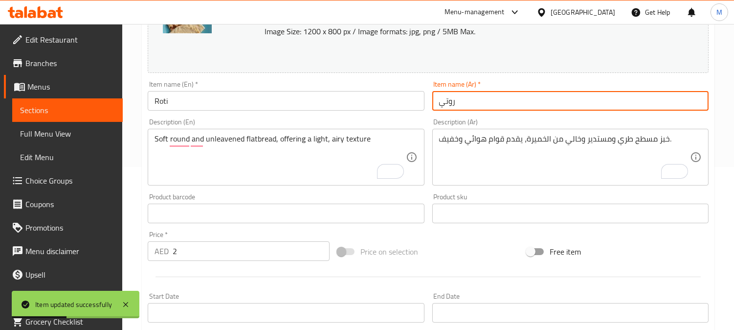
scroll to position [0, 0]
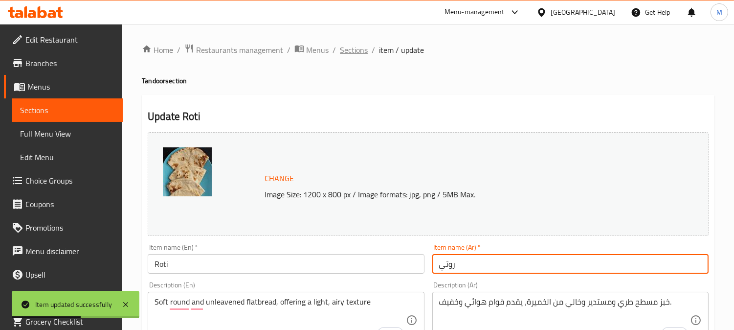
click at [358, 51] on span "Sections" at bounding box center [354, 50] width 28 height 12
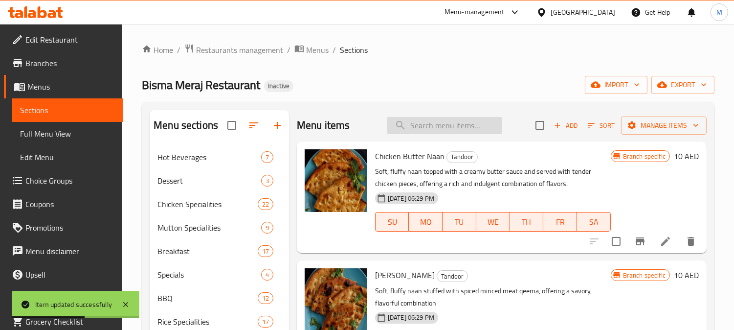
click at [440, 132] on input "search" at bounding box center [444, 125] width 115 height 17
paste input "Mixed Vegetables"
type input "Mixed Vegetables"
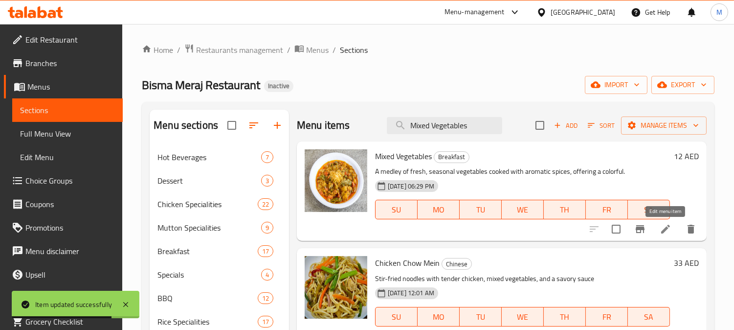
click at [667, 232] on icon at bounding box center [666, 229] width 12 height 12
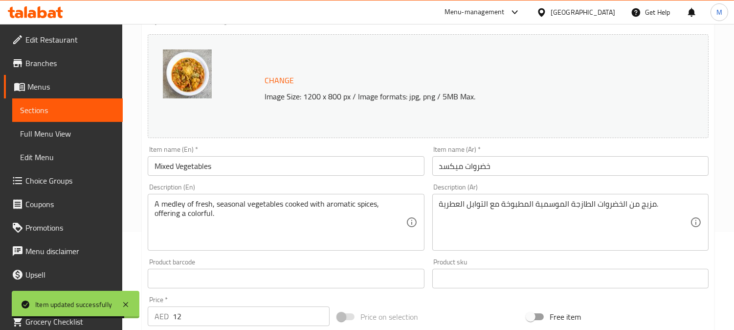
scroll to position [109, 0]
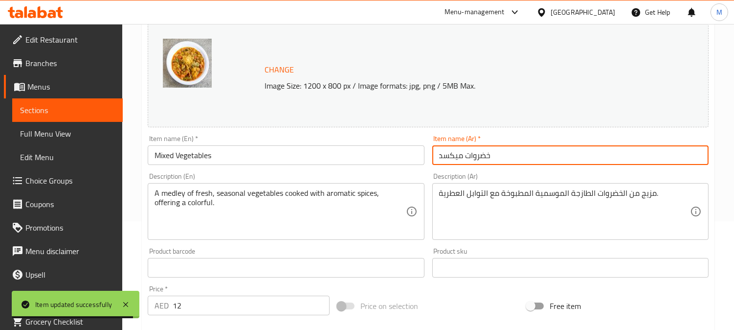
click at [456, 156] on input "خضروات ميكسد" at bounding box center [571, 155] width 276 height 20
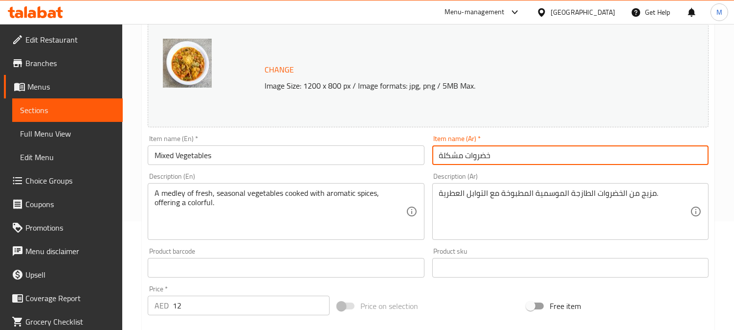
type input "خضروات مشكلة"
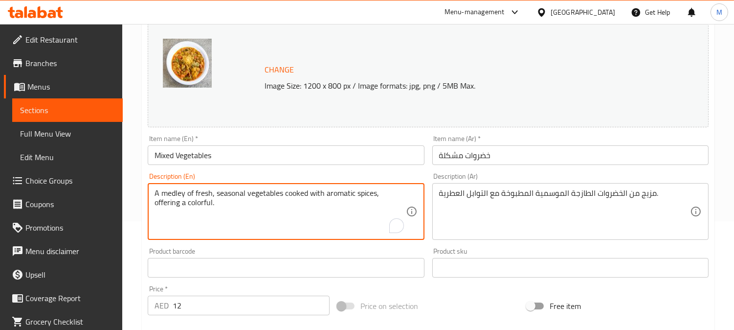
drag, startPoint x: 378, startPoint y: 194, endPoint x: 393, endPoint y: 207, distance: 20.1
type textarea "A medley of fresh, seasonal vegetables cooked with aromatic spices"
click at [529, 156] on input "خضروات مشكلة" at bounding box center [571, 155] width 276 height 20
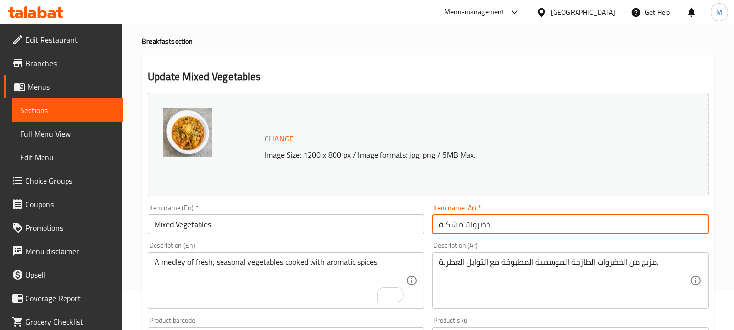
scroll to position [0, 0]
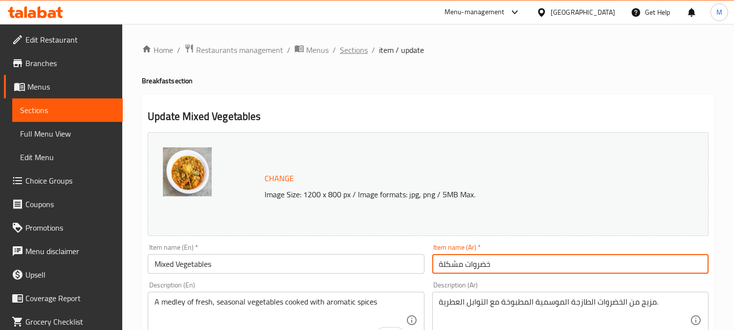
click at [358, 46] on span "Sections" at bounding box center [354, 50] width 28 height 12
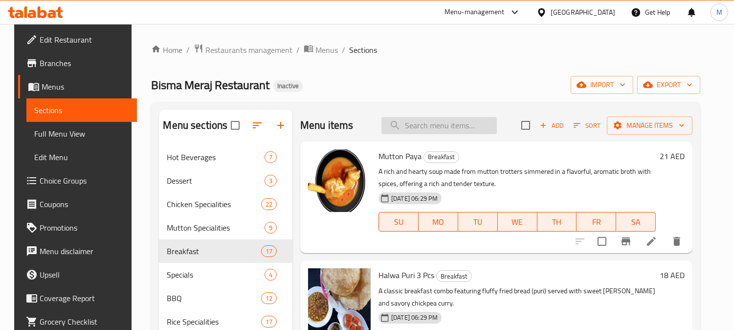
click at [419, 126] on input "search" at bounding box center [439, 125] width 115 height 17
paste input "Chicken Kabab Karhai"
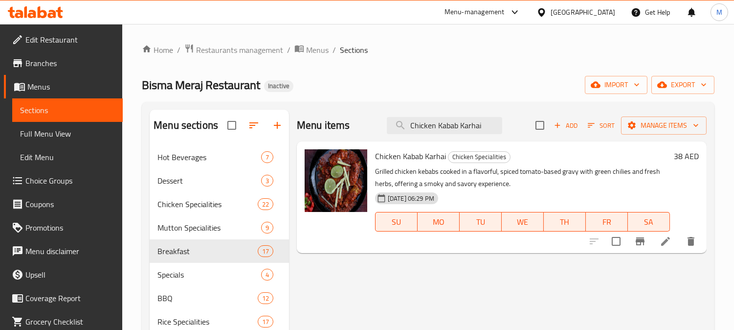
type input "Chicken Kabab Karhai"
click at [662, 244] on icon at bounding box center [665, 241] width 9 height 9
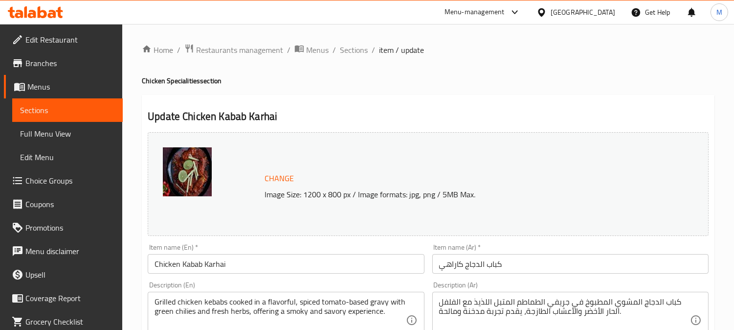
scroll to position [109, 0]
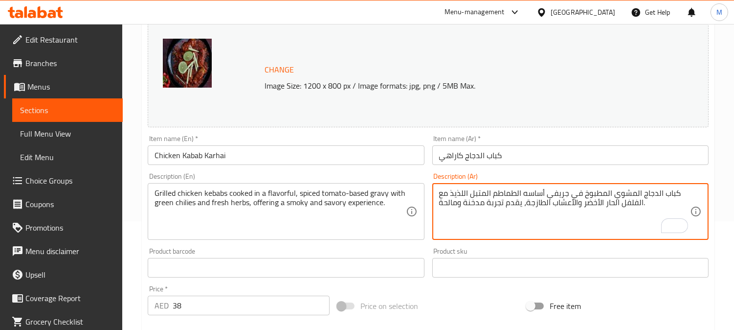
type textarea "كباب الدجاج المشوي المطبوخ في جريفي أساسه الطماطم المتبل اللذيذ مع الفلفل الحار…"
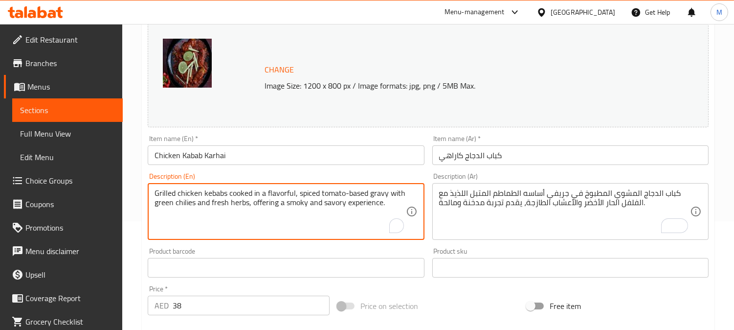
click at [329, 193] on textarea "Grilled chicken kebabs cooked in a flavorful, spiced tomato-based gravy with gr…" at bounding box center [280, 211] width 251 height 46
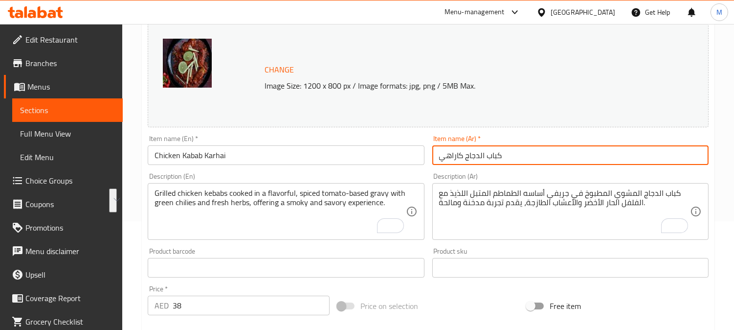
click at [546, 147] on input "كباب الدجاج كاراهي" at bounding box center [571, 155] width 276 height 20
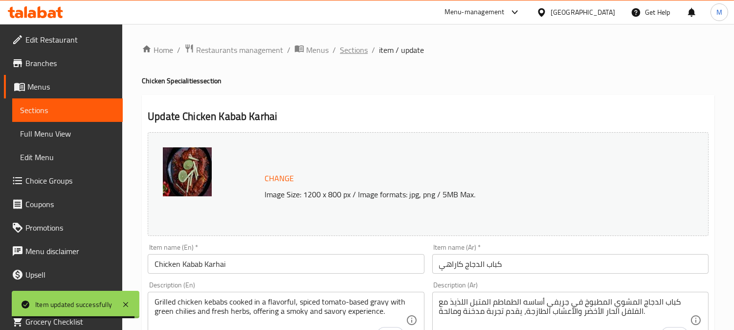
click at [355, 47] on span "Sections" at bounding box center [354, 50] width 28 height 12
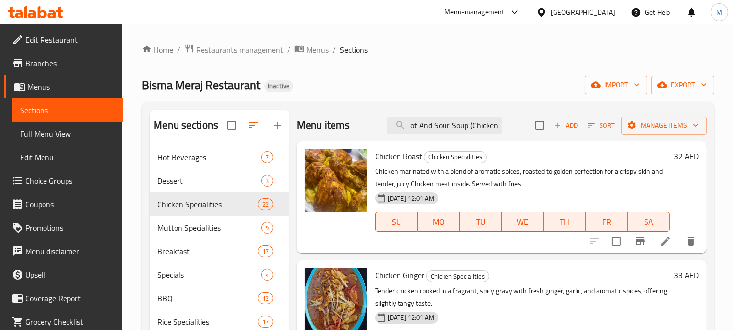
type input "Hot And Sour Soup (Chicken"
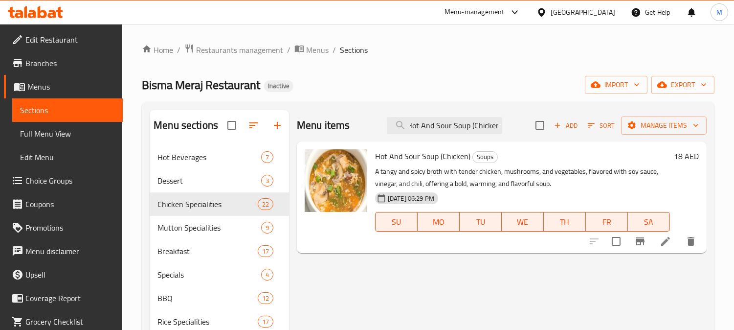
click at [671, 247] on li at bounding box center [665, 241] width 27 height 18
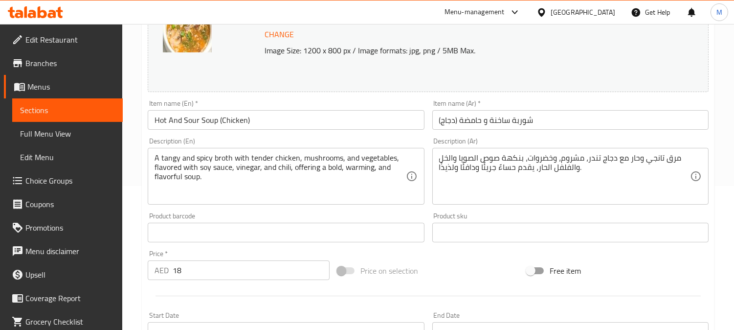
scroll to position [163, 0]
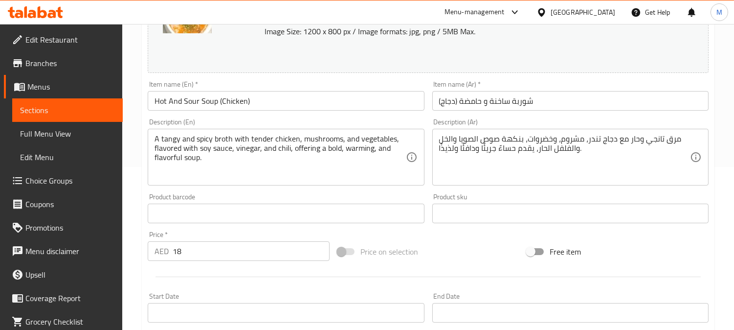
click at [503, 103] on input "شوربة ساخنة و حامضة (دجاج)" at bounding box center [571, 101] width 276 height 20
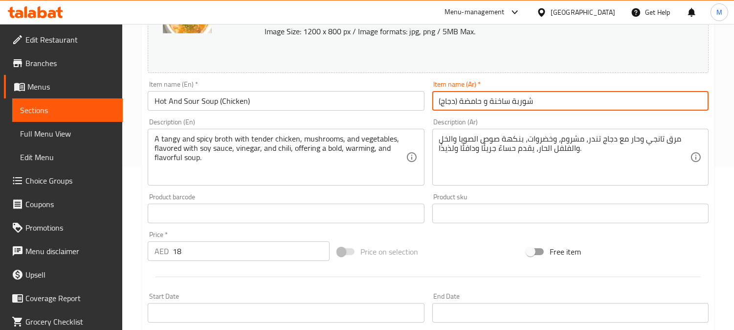
click at [503, 103] on input "شوربة ساخنة و حامضة (دجاج)" at bounding box center [571, 101] width 276 height 20
click at [498, 100] on input "شوربة حرة و حامضة (دجاج)" at bounding box center [571, 101] width 276 height 20
type input "شوربة حارة و حامضة (دجاج)"
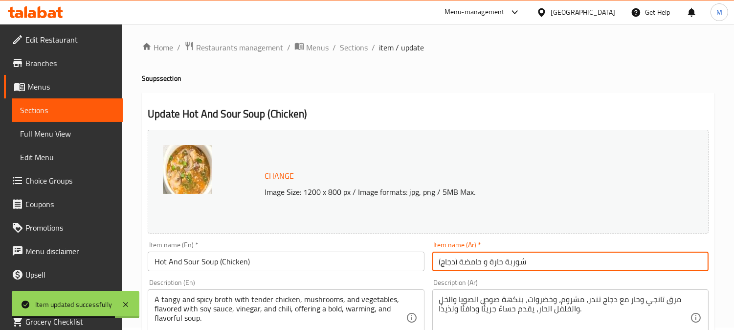
scroll to position [0, 0]
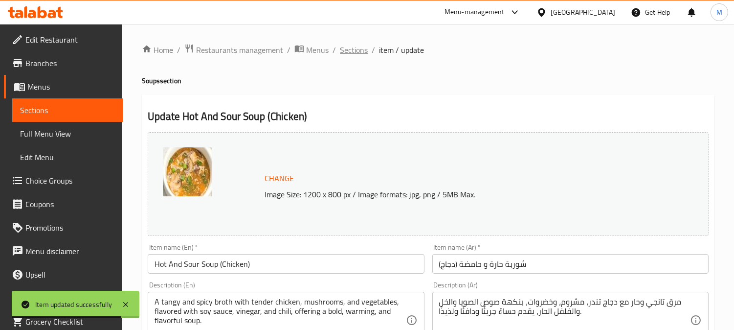
click at [363, 49] on span "Sections" at bounding box center [354, 50] width 28 height 12
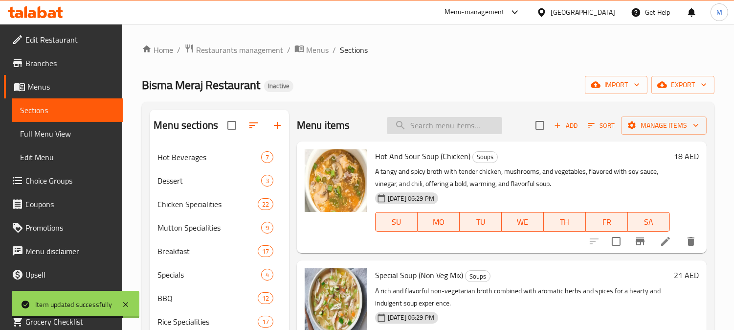
click at [472, 123] on input "search" at bounding box center [444, 125] width 115 height 17
paste input "Samosa"
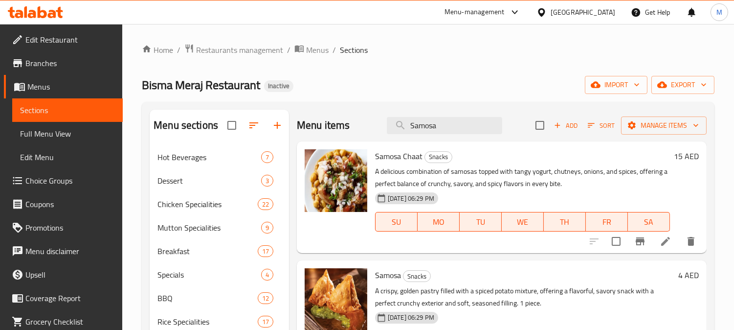
scroll to position [109, 0]
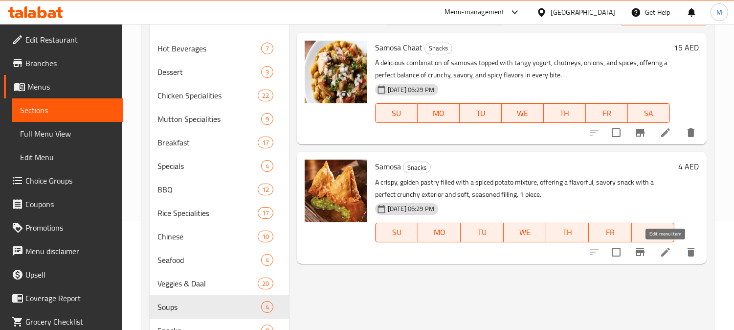
type input "Samosa"
click at [661, 251] on icon at bounding box center [666, 252] width 12 height 12
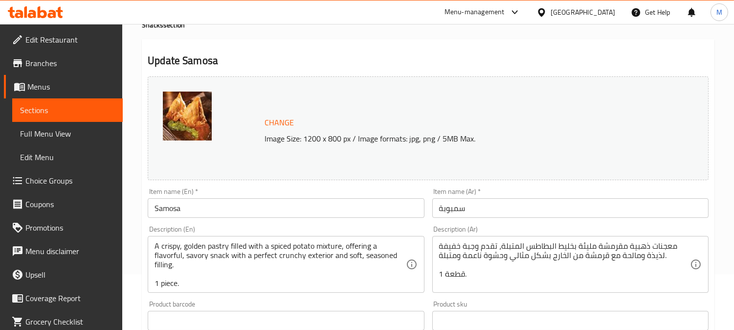
scroll to position [109, 0]
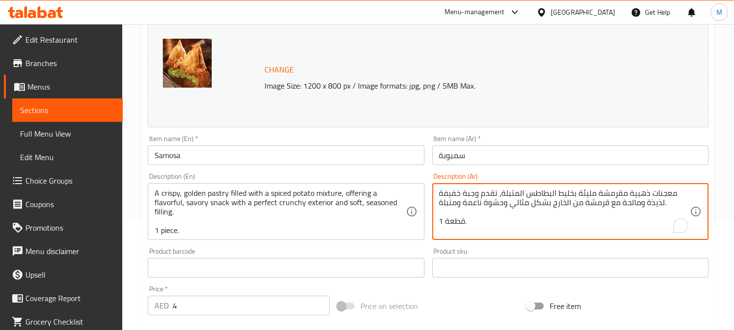
drag, startPoint x: 578, startPoint y: 192, endPoint x: 591, endPoint y: 194, distance: 12.5
click at [449, 211] on textarea "معجنات ذهبية مقرمشة محشوة بخليط البطاطس المتبلة، تقدم وجبة خفيفة لذيذة ومالحة م…" at bounding box center [564, 211] width 251 height 46
type textarea "معجنات ذهبية مقرمشة محشوة بخليط البطاطس المتبلة، تقدم وجبة خفيفة لذيذة ومالحة م…"
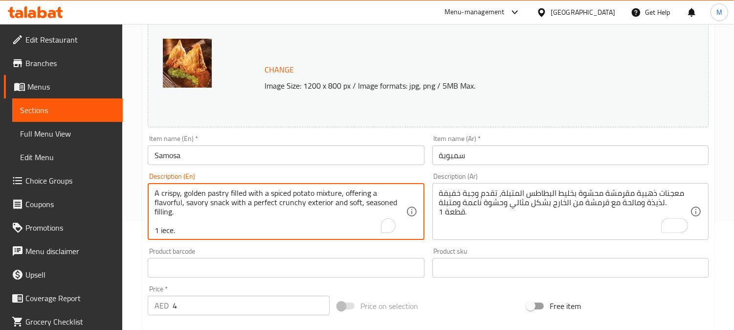
scroll to position [2, 0]
click at [149, 215] on div "A crispy, golden pastry filled with a spiced potato mixture, offering a flavorf…" at bounding box center [286, 211] width 276 height 57
click at [156, 217] on textarea "A crispy, golden pastry filled with a spiced potato mixture, offering a flavorf…" at bounding box center [280, 211] width 251 height 46
type textarea "A crispy, golden pastry filled with a spiced potato mixture, offering a flavorf…"
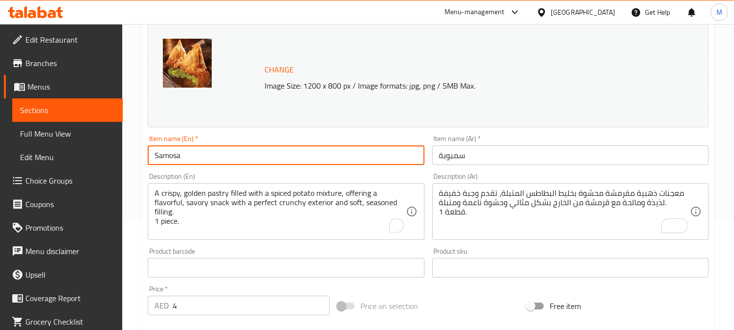
click at [251, 147] on input "Samosa" at bounding box center [286, 155] width 276 height 20
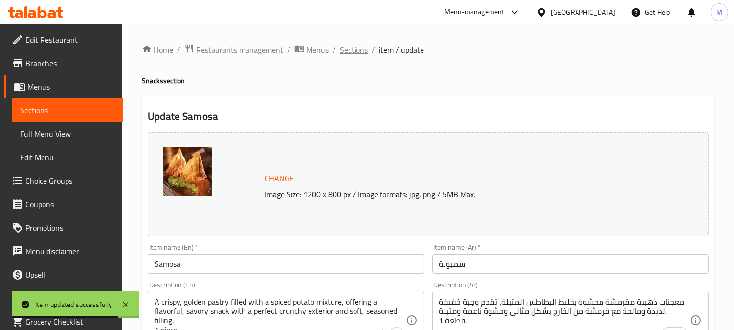
click at [350, 50] on span "Sections" at bounding box center [354, 50] width 28 height 12
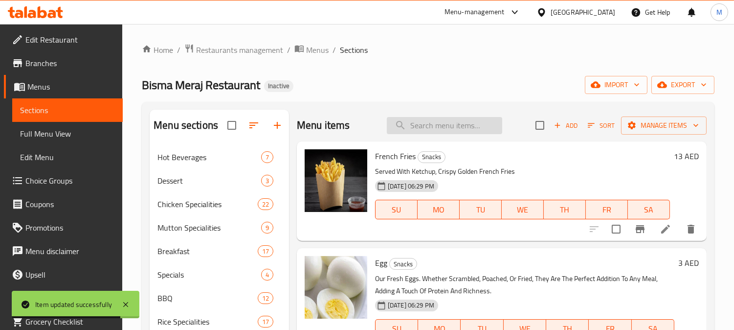
click at [443, 129] on input "search" at bounding box center [444, 125] width 115 height 17
paste input "Fanta (250 ml)"
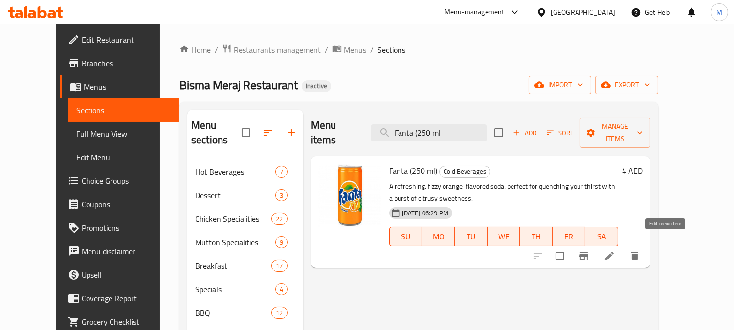
type input "Fanta (250 ml"
click at [614, 251] on icon at bounding box center [609, 255] width 9 height 9
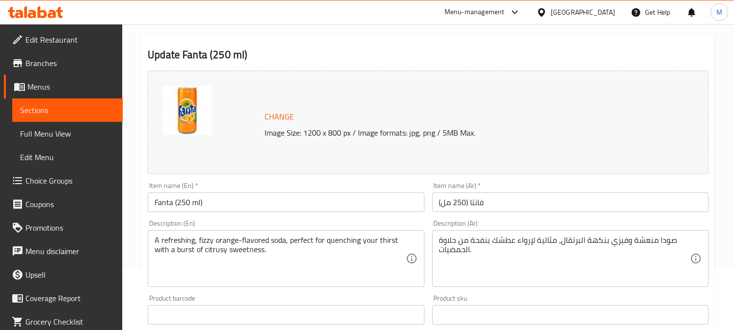
scroll to position [109, 0]
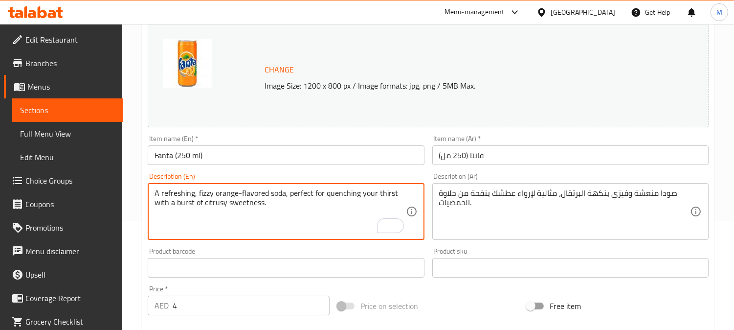
drag, startPoint x: 317, startPoint y: 211, endPoint x: 295, endPoint y: 226, distance: 26.5
click at [296, 228] on textarea "A refreshing, fizzy orange-flavored soda, perfect for quenching your thirst wit…" at bounding box center [280, 211] width 251 height 46
drag, startPoint x: 286, startPoint y: 192, endPoint x: 314, endPoint y: 211, distance: 34.1
click at [314, 211] on textarea "A refreshing, fizzy orange-flavored soda, perfect for quenching your thirst wit…" at bounding box center [280, 211] width 251 height 46
type textarea "A refreshing, fizzy orange-flavored soda"
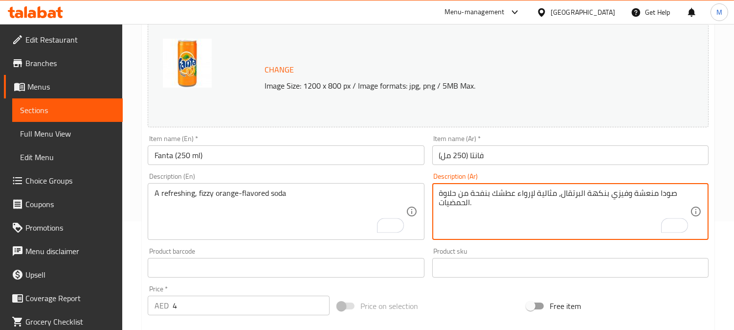
drag, startPoint x: 448, startPoint y: 196, endPoint x: 560, endPoint y: 195, distance: 112.0
type textarea "صودا منعشة وفيزي بنكهة البرتقال"
click at [553, 157] on input "فانتا (250 مل)" at bounding box center [571, 155] width 276 height 20
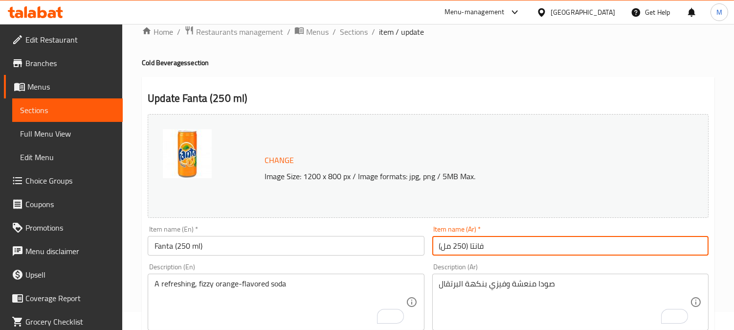
scroll to position [0, 0]
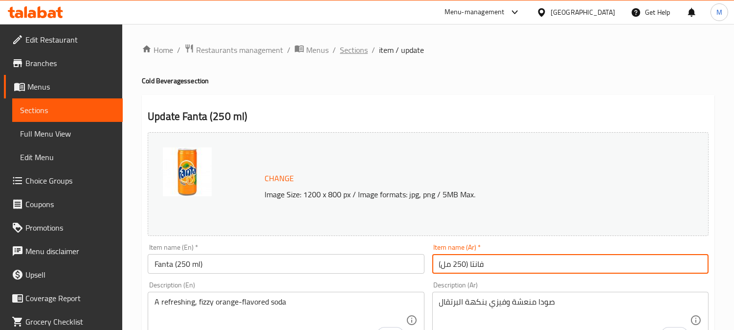
click at [357, 45] on span "Sections" at bounding box center [354, 50] width 28 height 12
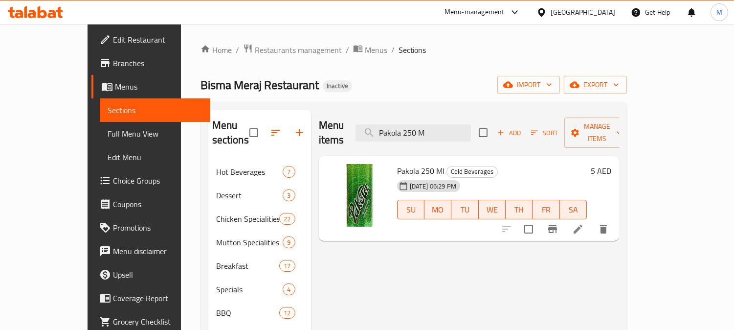
type input "Pakola 250 M"
click at [592, 220] on li at bounding box center [578, 229] width 27 height 18
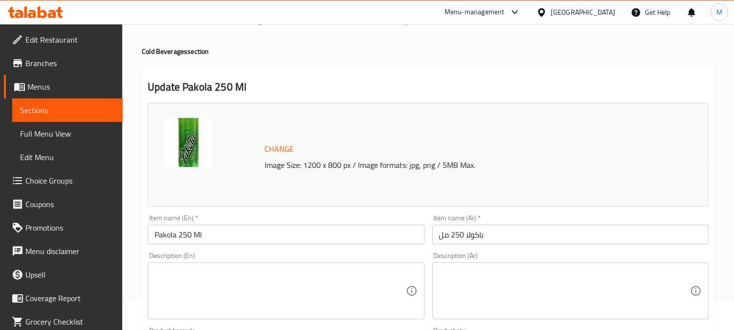
scroll to position [54, 0]
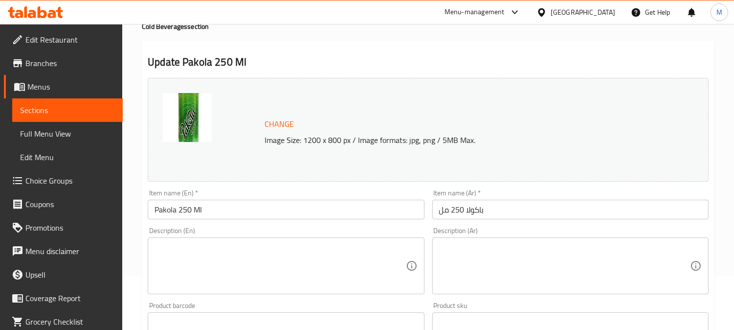
click at [202, 262] on textarea at bounding box center [280, 266] width 251 height 46
paste textarea "prepared with quality ingredients"
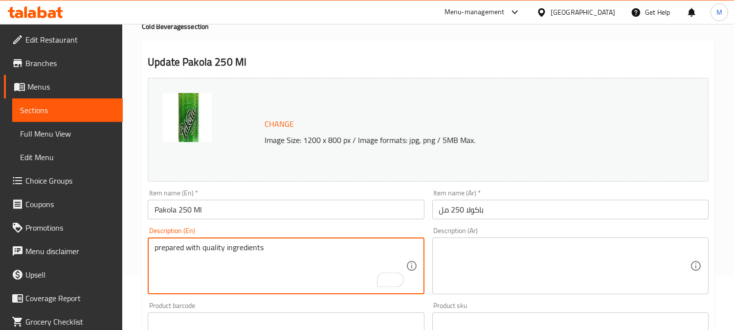
type textarea "prepared with quality ingredients"
paste textarea "محضرة بمكونات عالية الجودة"
type textarea "محضرة بمكونات عالية الجودة"
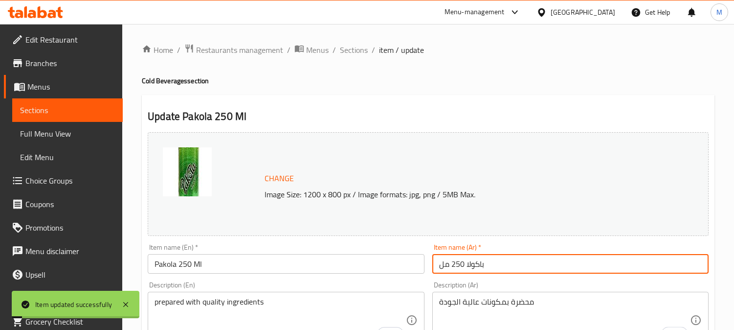
scroll to position [54, 0]
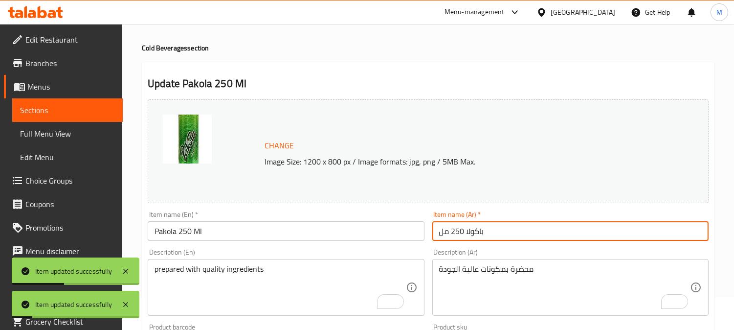
scroll to position [0, 0]
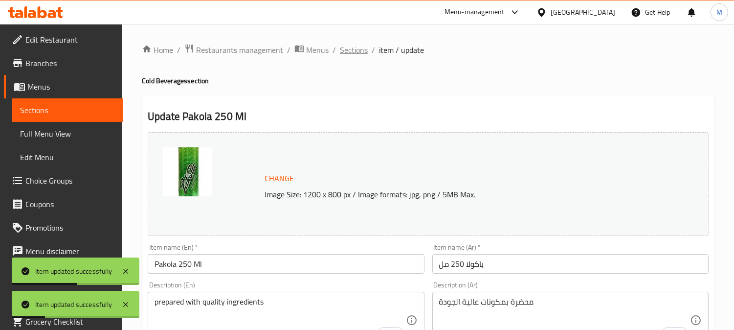
click at [355, 49] on span "Sections" at bounding box center [354, 50] width 28 height 12
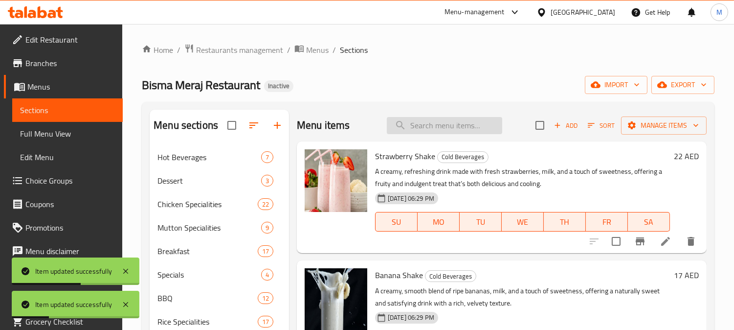
click at [423, 122] on input "search" at bounding box center [444, 125] width 115 height 17
paste input "Sprite 2 Liters"
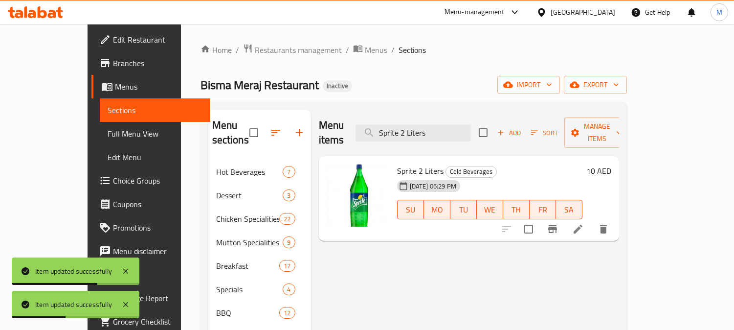
type input "Sprite 2 Liters"
click at [592, 221] on li at bounding box center [578, 229] width 27 height 18
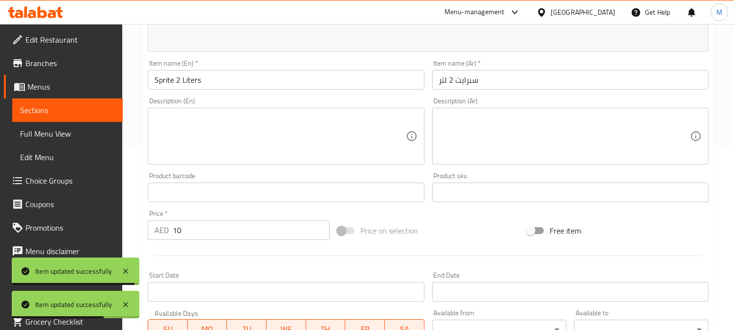
scroll to position [217, 0]
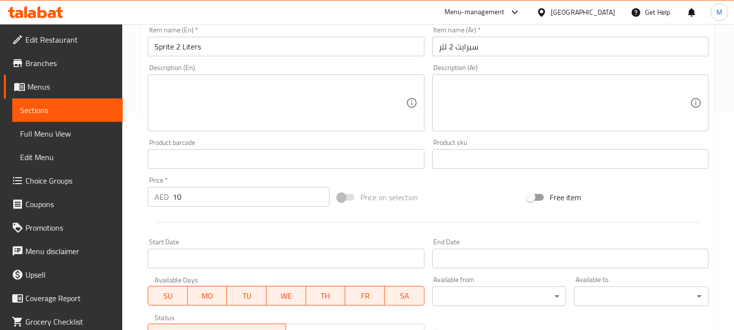
paste textarea "prepared with quality ingredients"
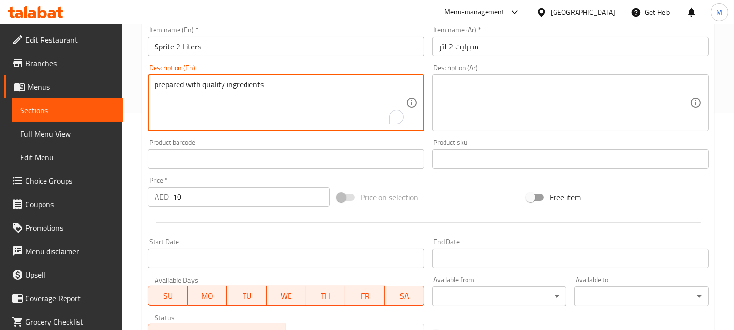
type textarea "prepared with quality ingredients"
paste textarea "محضرة بمكونات عالية الجودة"
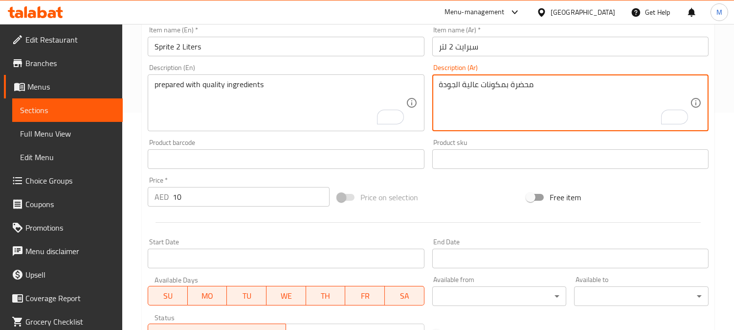
type textarea "محضرة بمكونات عالية الجودة"
click at [564, 53] on input "سبرايت 2 لتر" at bounding box center [571, 47] width 276 height 20
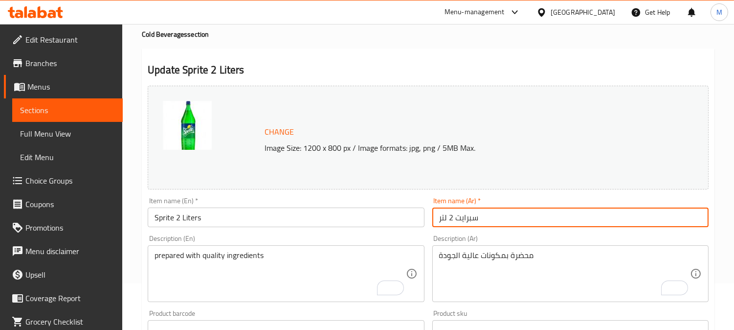
scroll to position [0, 0]
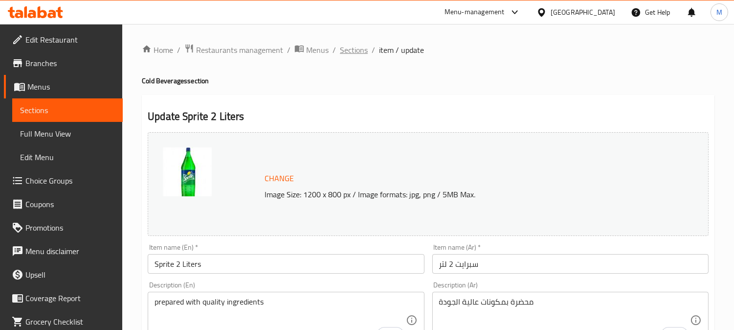
click at [358, 50] on span "Sections" at bounding box center [354, 50] width 28 height 12
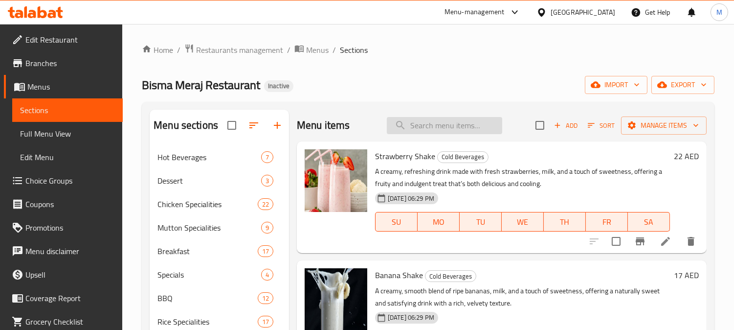
click at [438, 125] on input "search" at bounding box center [444, 125] width 115 height 17
paste input "Beef Burger"
click at [455, 125] on input "Beef Burger" at bounding box center [444, 125] width 115 height 17
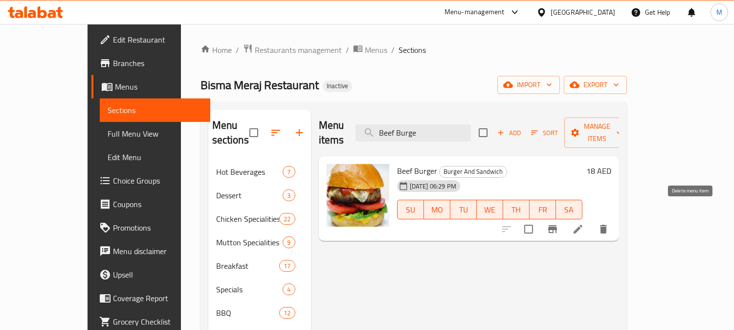
click at [607, 225] on icon "delete" at bounding box center [603, 229] width 7 height 9
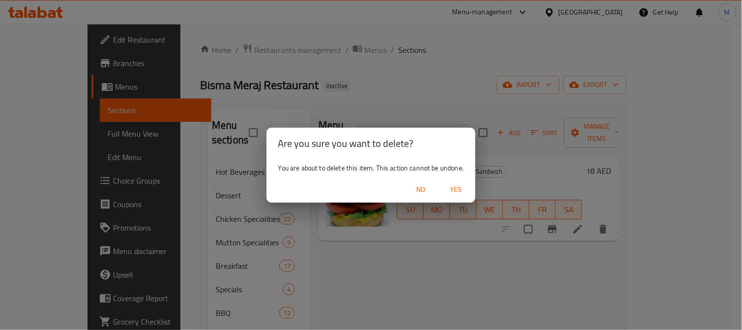
click at [462, 191] on span "Yes" at bounding box center [455, 189] width 23 height 12
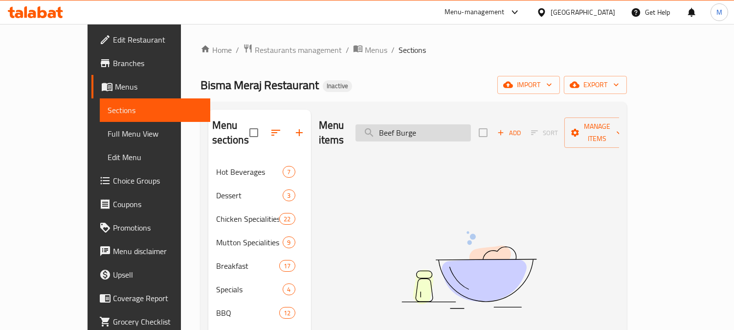
click at [437, 124] on input "Beef Burge" at bounding box center [413, 132] width 115 height 17
paste input "Fish Burger"
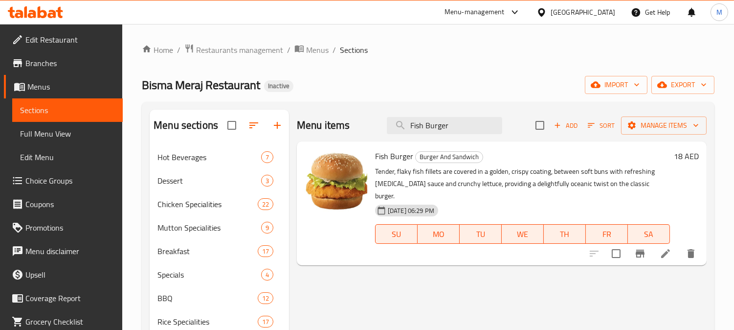
type input "Fish Burger"
click at [664, 249] on icon at bounding box center [665, 253] width 9 height 9
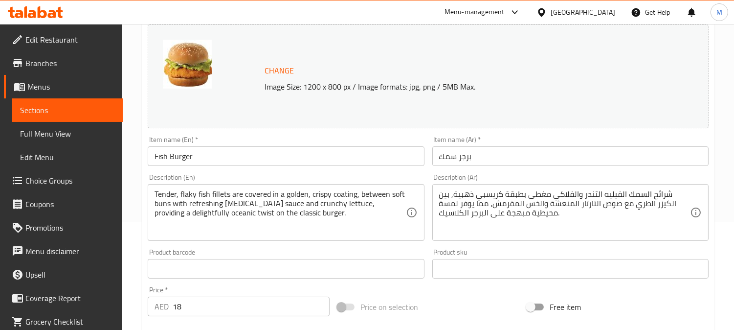
scroll to position [109, 0]
click at [684, 189] on textarea "شرائح السمك الفيليه التندر والفلاكي مغطى بطبقة كريسبي ذهبية, بين الكيزر الطري م…" at bounding box center [564, 211] width 251 height 46
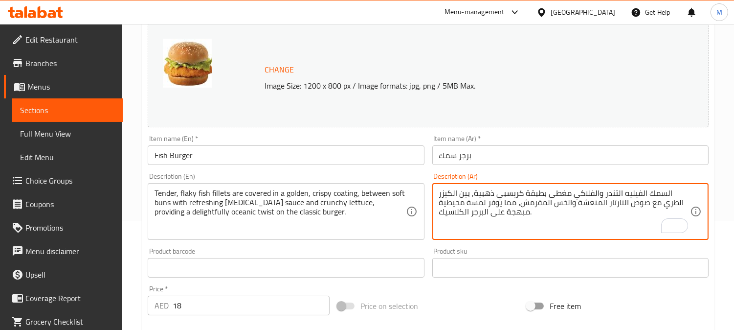
type textarea "السمك الفيليه التندر والفلاكي مغطى بطبقة كريسبي ذهبية, بين الكيزر الطري مع صوص …"
click at [506, 158] on input "برجر سمك" at bounding box center [571, 155] width 276 height 20
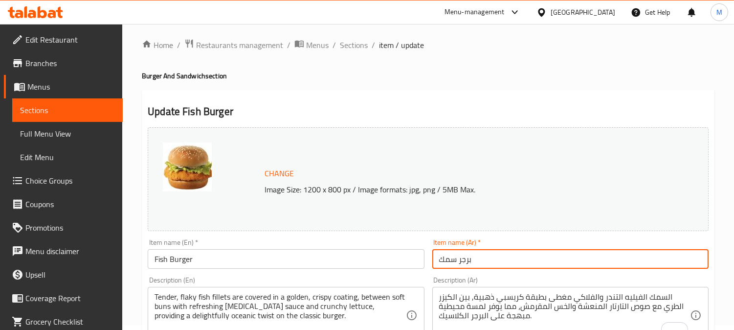
scroll to position [0, 0]
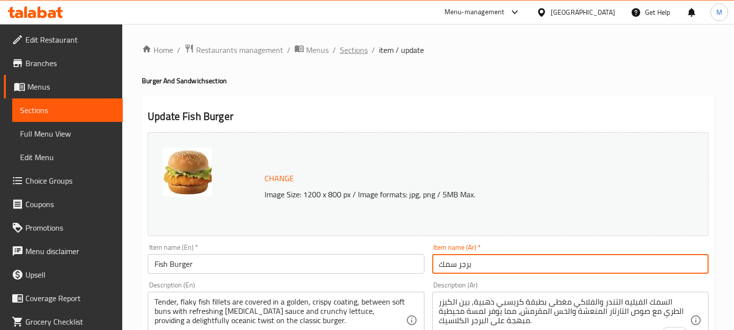
click at [351, 45] on span "Sections" at bounding box center [354, 50] width 28 height 12
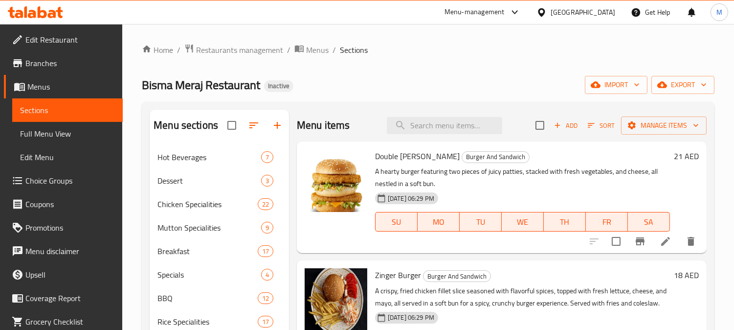
click at [403, 116] on div "Menu items Add Sort Manage items" at bounding box center [502, 126] width 410 height 32
click at [409, 124] on input "search" at bounding box center [444, 125] width 115 height 17
paste input "Shami Burger"
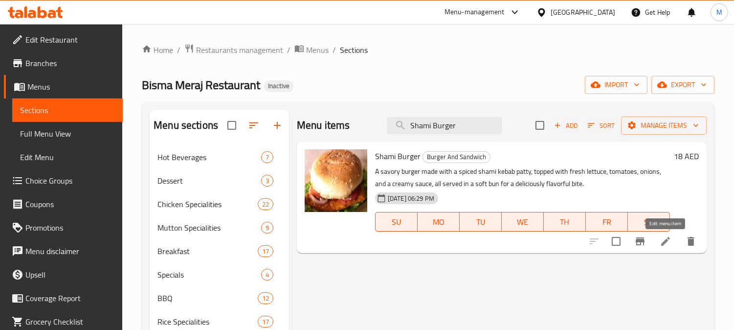
type input "Shami Burger"
click at [663, 244] on icon at bounding box center [665, 241] width 9 height 9
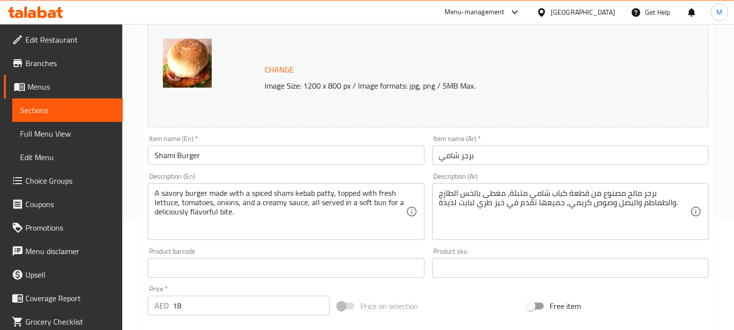
scroll to position [163, 0]
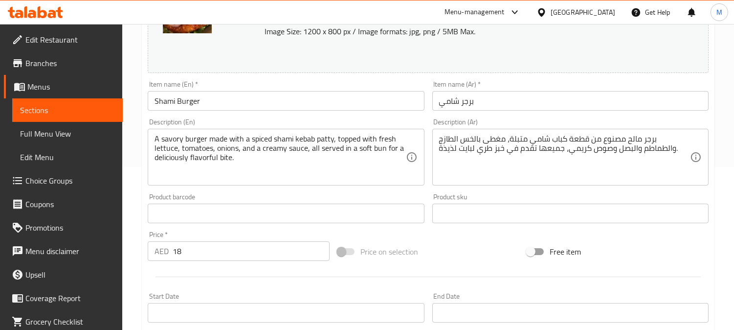
drag, startPoint x: 497, startPoint y: 150, endPoint x: 499, endPoint y: 158, distance: 8.2
click at [497, 150] on textarea "برجر مالح مصنوع من قطعة كباب شامي متبلة، مغطى بالخس الطازج والطماطم والبصل وصوص…" at bounding box center [564, 157] width 251 height 46
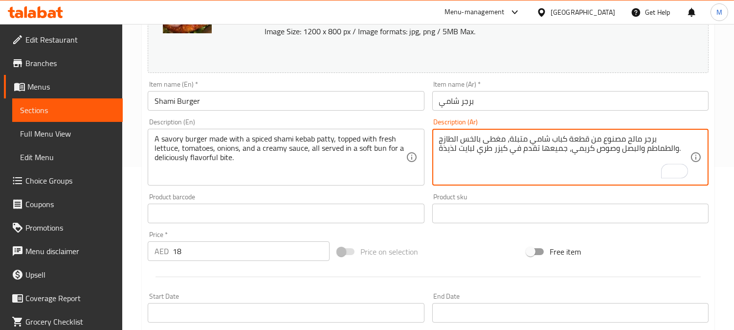
type textarea "برجر مالح مصنوع من قطعة كباب شامي متبلة، مغطى بالخس الطازج والطماطم والبصل وصوص…"
click at [501, 104] on input "برجر شامي" at bounding box center [571, 101] width 276 height 20
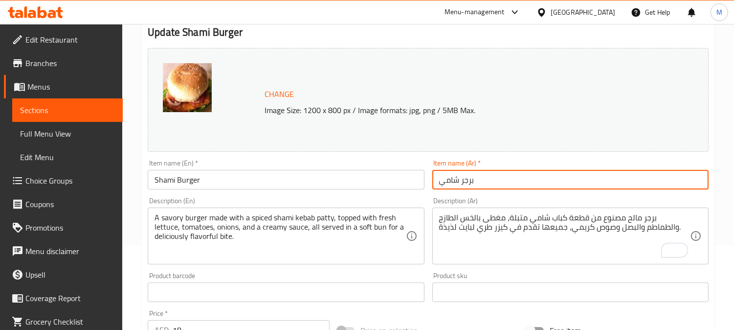
scroll to position [0, 0]
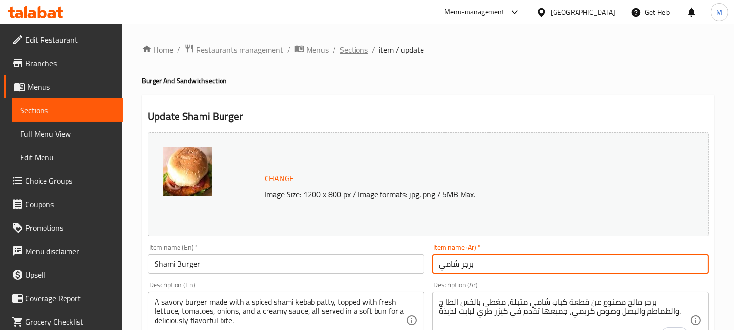
click at [354, 46] on span "Sections" at bounding box center [354, 50] width 28 height 12
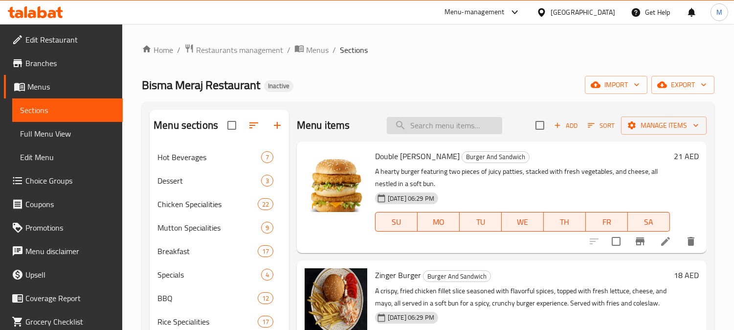
click at [446, 124] on input "search" at bounding box center [444, 125] width 115 height 17
paste input "[PERSON_NAME] (Sat)"
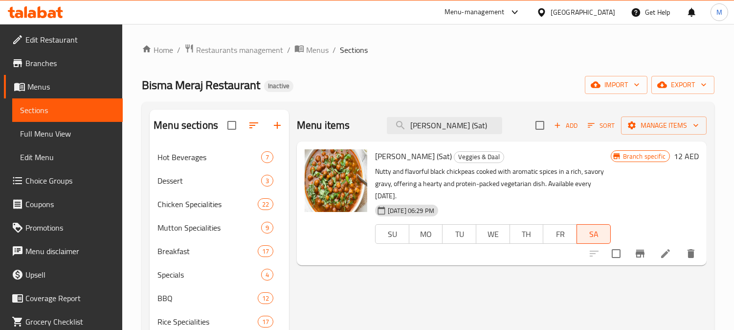
type input "[PERSON_NAME] (Sat)"
click at [662, 257] on icon at bounding box center [665, 253] width 9 height 9
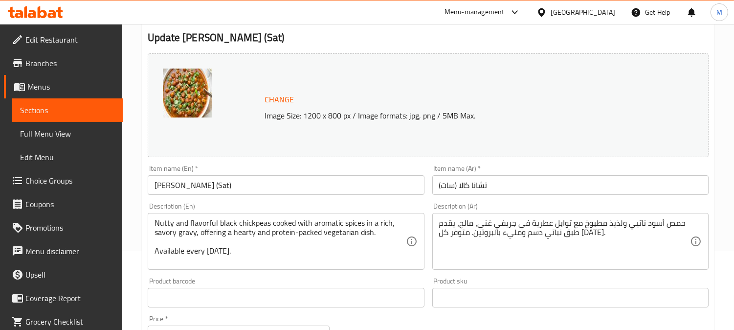
scroll to position [163, 0]
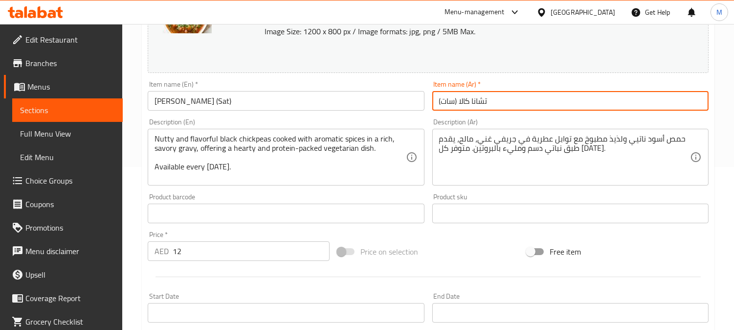
click at [487, 100] on input "تشانا كالا (سات)" at bounding box center [571, 101] width 276 height 20
click at [486, 100] on input "تشانا كالا (سات)" at bounding box center [571, 101] width 276 height 20
type input "[PERSON_NAME] (سات)"
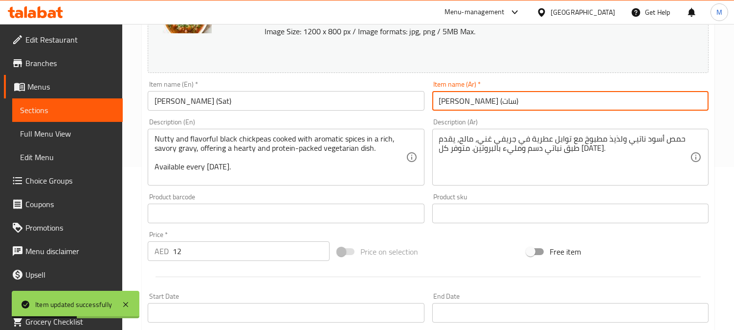
click at [632, 144] on textarea "حمص أسود ناتيي ولذيذ مطبوخ مع توابل عطرية في جريفي غني، مالح، يقدم طبق نباتي دس…" at bounding box center [564, 157] width 251 height 46
click at [632, 142] on textarea "حمص أسود ناتيي ولذيذ مطبوخ مع توابل عطرية في جريفي غني، مالح، يقدم طبق نباتي دس…" at bounding box center [564, 157] width 251 height 46
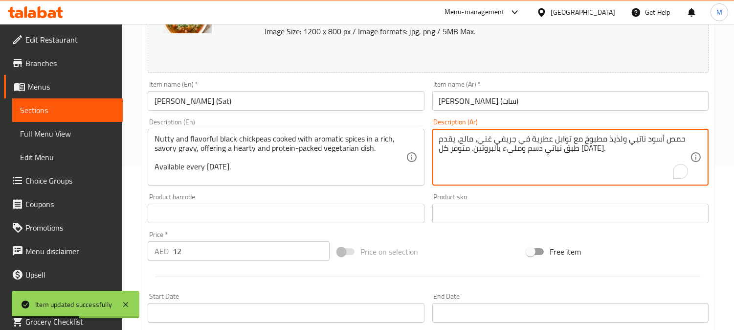
click at [629, 138] on textarea "حمص أسود ناتيي ولذيذ مطبوخ مع توابل عطرية في جريفي غني، مالح، يقدم طبق نباتي دس…" at bounding box center [564, 157] width 251 height 46
click at [634, 138] on textarea "حمص أسود ناتيي ولذيذ مطبوخ مع توابل عطرية في جريفي غني، مالح، يقدم طبق نباتي دس…" at bounding box center [564, 157] width 251 height 46
click at [635, 139] on textarea "حمص أسود ناتيي ولذيذ مطبوخ مع توابل عطرية في جريفي غني، مالح، يقدم طبق نباتي دس…" at bounding box center [564, 157] width 251 height 46
click at [638, 142] on textarea "حمص أسود ناتيي ولذيذ مطبوخ مع توابل عطرية في جريفي غني، مالح، يقدم طبق نباتي دس…" at bounding box center [564, 157] width 251 height 46
click at [638, 141] on textarea "حمص أسود ناتيي ولذيذ مطبوخ مع توابل عطرية في جريفي غني، مالح، يقدم طبق نباتي دس…" at bounding box center [564, 157] width 251 height 46
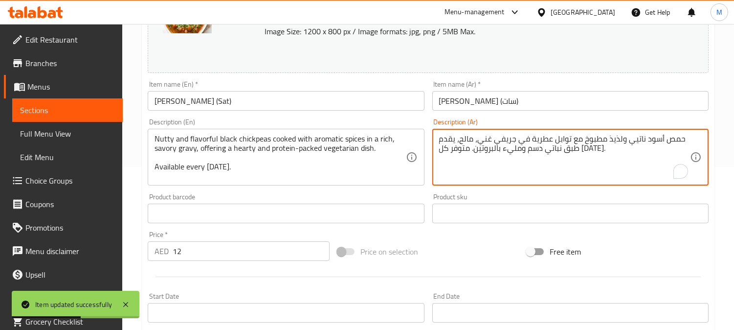
click at [635, 143] on textarea "حمص أسود ناتيي ولذيذ مطبوخ مع توابل عطرية في جريفي غني، مالح، يقدم طبق نباتي دس…" at bounding box center [564, 157] width 251 height 46
click at [634, 140] on textarea "حمص أسود ناتيي ولذيذ مطبوخ مع توابل عطرية في جريفي غني، مالح، يقدم طبق نباتي دس…" at bounding box center [564, 157] width 251 height 46
click at [632, 139] on textarea "حمص أسود ناتيي ولذيذ مطبوخ مع توابل عطرية في جريفي غني، مالح، يقدم طبق نباتي دس…" at bounding box center [564, 157] width 251 height 46
type textarea "حمص أسود ناتي ولذيذ مطبوخ مع توابل عطرية في جريفي غني، مالح، يقدم طبق نباتي دسم…"
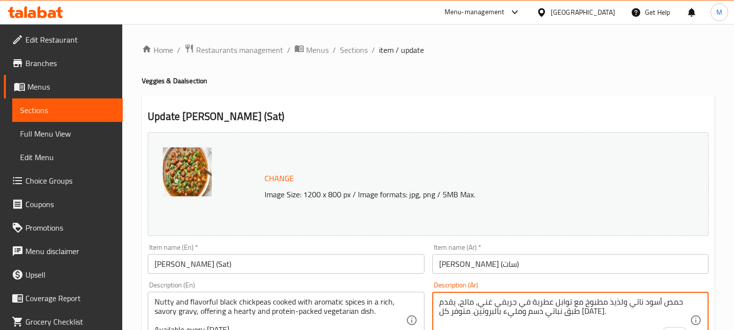
scroll to position [163, 0]
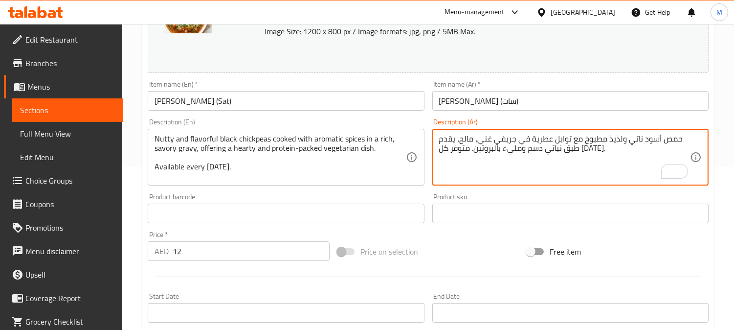
type textarea "حمص أسود ناتي ولذيذ مطبوخ مع توابل عطرية في جريفي غني، مالح، يقدم طبق نباتي دسم…"
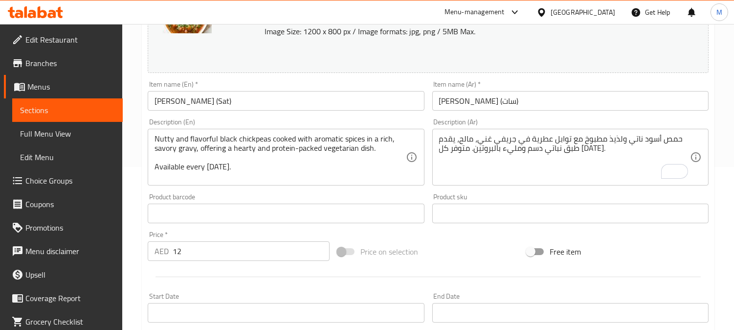
click at [154, 168] on div "Nutty and flavorful black chickpeas cooked with aromatic spices in a rich, savo…" at bounding box center [286, 157] width 276 height 57
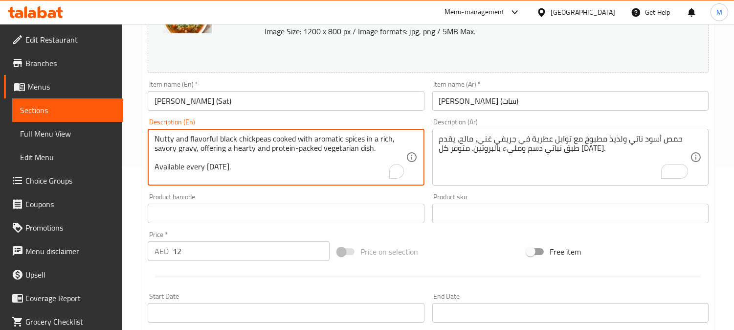
click at [155, 165] on textarea "Nutty and flavorful black chickpeas cooked with aromatic spices in a rich, savo…" at bounding box center [280, 157] width 251 height 46
type textarea "Nutty and flavorful black chickpeas cooked with aromatic spices in a rich, savo…"
click at [526, 95] on input "[PERSON_NAME] (سات)" at bounding box center [571, 101] width 276 height 20
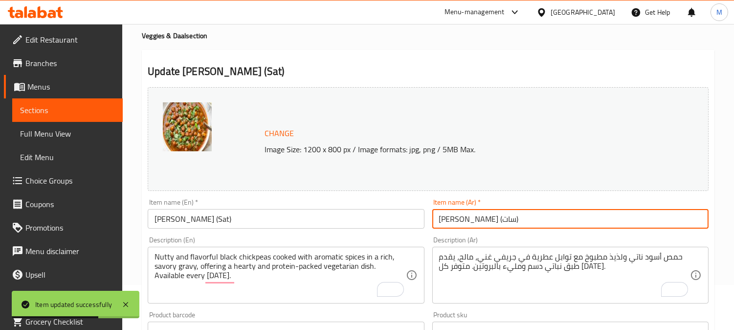
scroll to position [0, 0]
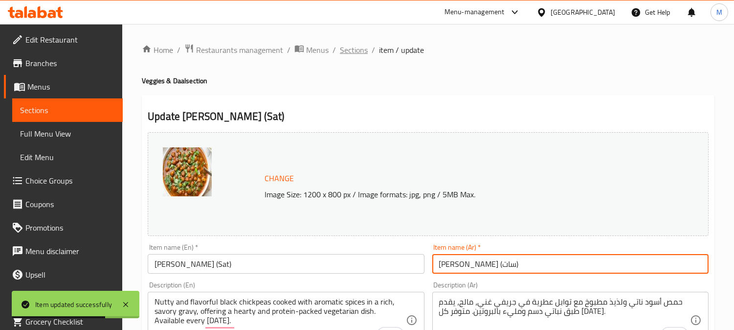
click at [356, 46] on span "Sections" at bounding box center [354, 50] width 28 height 12
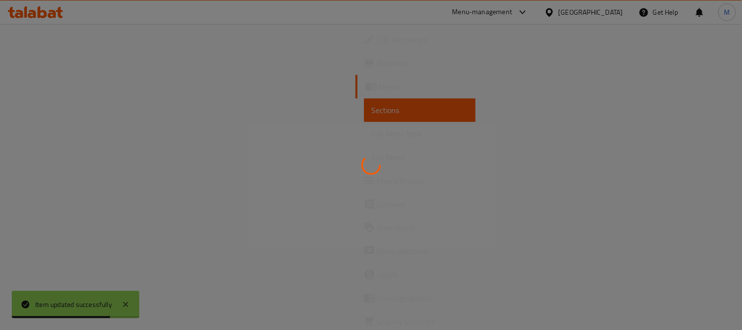
click at [355, 55] on div at bounding box center [371, 165] width 742 height 330
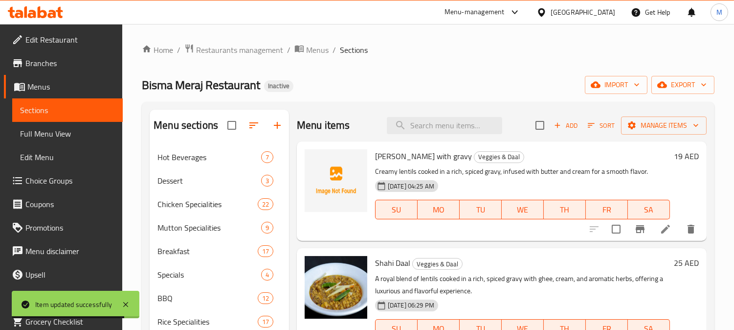
click at [426, 134] on div "Menu items Add Sort Manage items" at bounding box center [502, 126] width 410 height 32
click at [426, 134] on input "search" at bounding box center [444, 125] width 115 height 17
click at [424, 124] on input "search" at bounding box center [444, 125] width 115 height 17
click at [451, 127] on input "search" at bounding box center [444, 125] width 115 height 17
paste input "Gobhi Gosht"
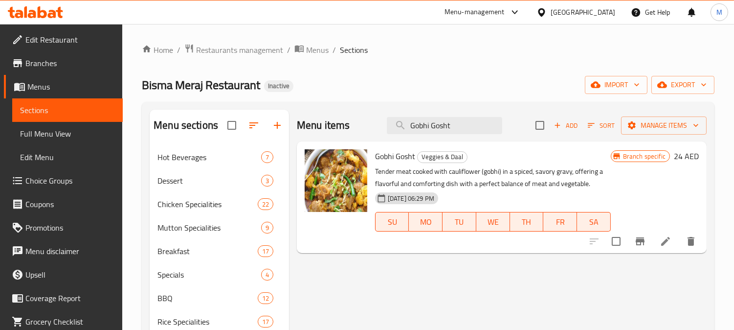
type input "Gobhi Gosht"
click at [662, 243] on icon at bounding box center [665, 241] width 9 height 9
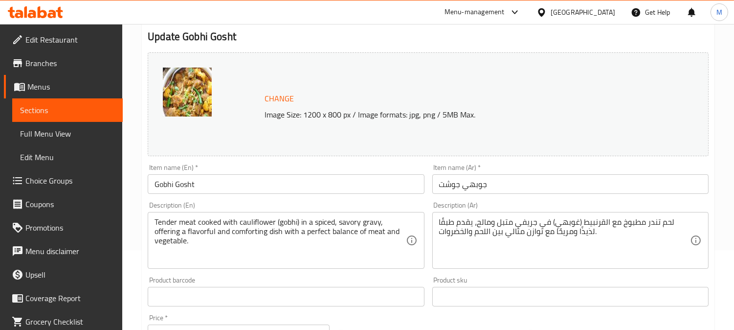
scroll to position [109, 0]
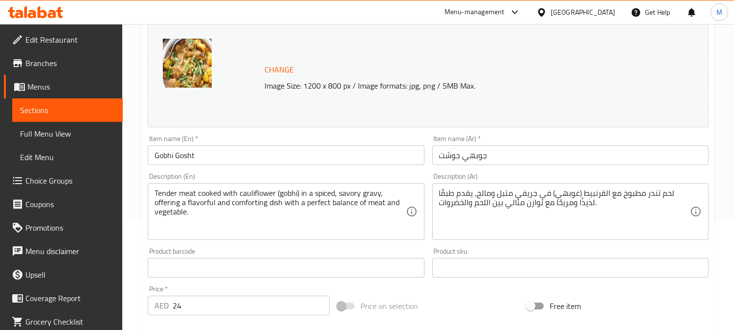
click at [477, 153] on input "جوبهي جوشت" at bounding box center [571, 155] width 276 height 20
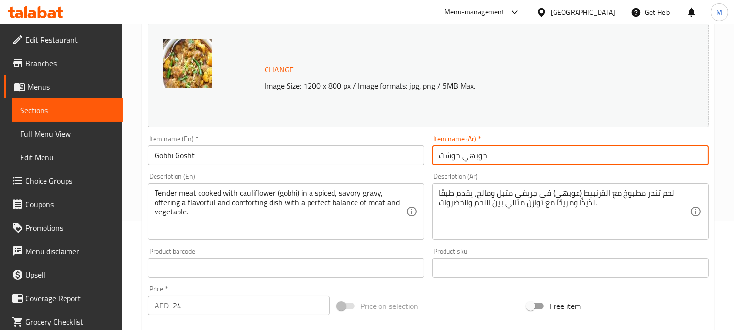
click at [477, 153] on input "جوبهي جوشت" at bounding box center [571, 155] width 276 height 20
click at [587, 191] on textarea "لحم تندر مطبوخ مع القرنبيط (غوبهي) في جريفي متبل ومالح، يقدم طبقًا لذيذًا ومريح…" at bounding box center [564, 211] width 251 height 46
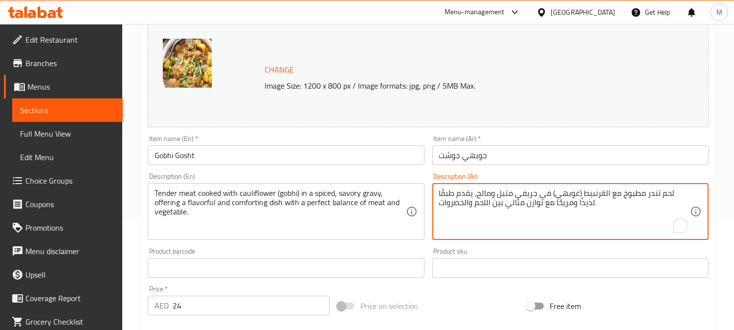
click at [586, 199] on textarea "لحم تندر مطبوخ مع القرنبيط (غوبهي) في جريفي متبل ومالح، يقدم طبقًا لذيذًا ومريح…" at bounding box center [564, 211] width 251 height 46
paste textarea "وبهي"
type textarea "لحم تندر مطبوخ مع القرنبيط (جوبهي) في جريفي متبل ومالح، يقدم طبقًا لذيذًا ومريح…"
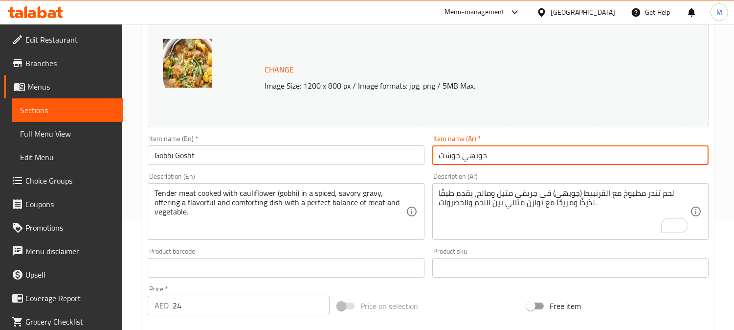
click at [568, 151] on input "جوبهي جوشت" at bounding box center [571, 155] width 276 height 20
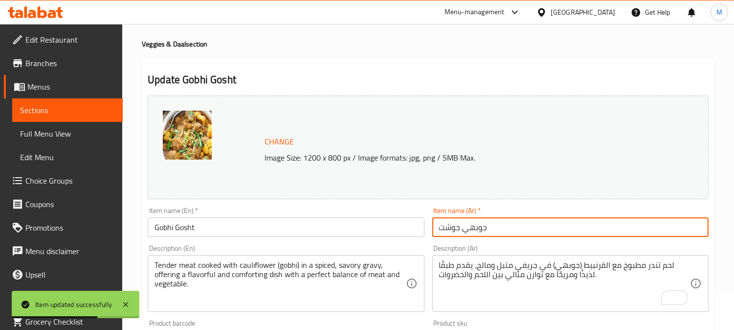
scroll to position [0, 0]
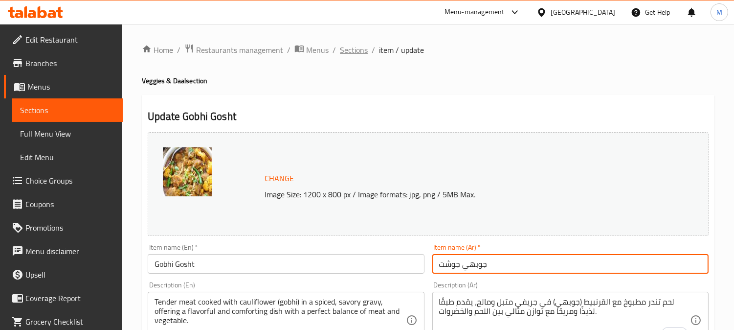
click at [343, 53] on span "Sections" at bounding box center [354, 50] width 28 height 12
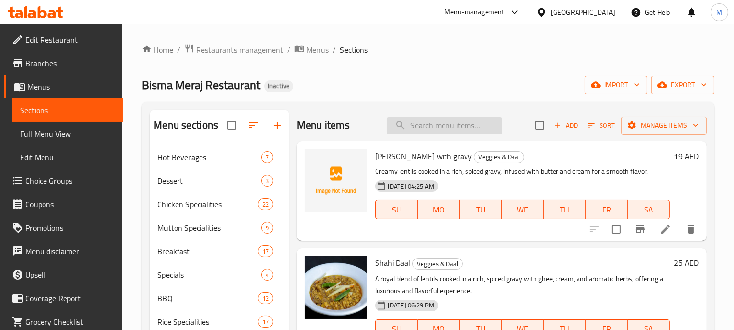
click at [481, 122] on input "search" at bounding box center [444, 125] width 115 height 17
paste input "[PERSON_NAME]"
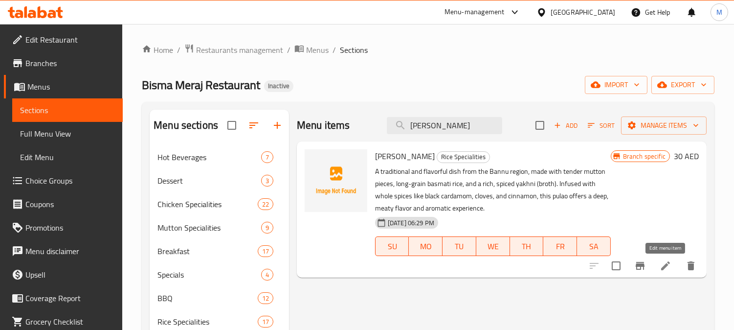
type input "[PERSON_NAME]"
click at [665, 270] on icon at bounding box center [666, 266] width 12 height 12
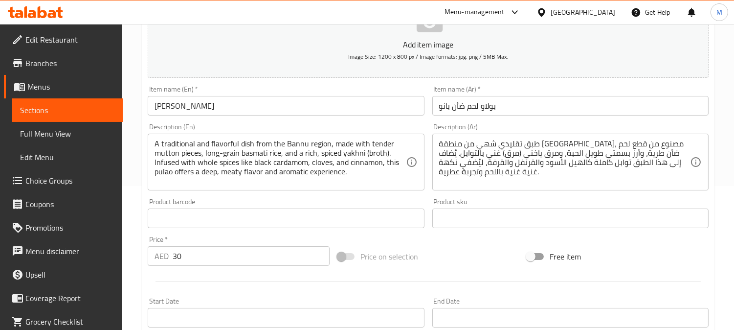
scroll to position [163, 0]
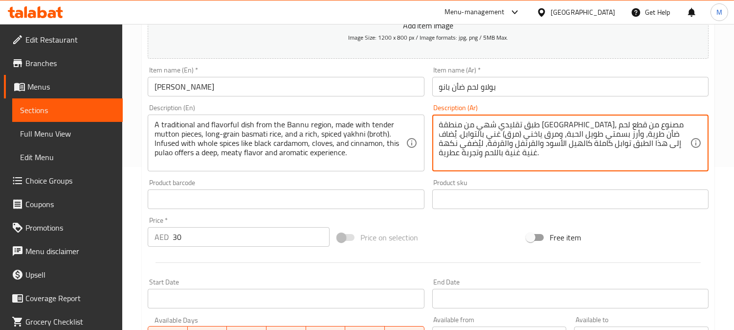
click at [500, 138] on textarea "طبق تقليدي شهي من منطقة [GEOGRAPHIC_DATA]، مصنوع من قطع لحم ضأن طرية، وأرز بسمت…" at bounding box center [564, 143] width 251 height 46
click at [476, 139] on textarea "طبق تقليدي شهي من منطقة [GEOGRAPHIC_DATA]، مصنوع من قطع لحم ضأن طرية، وأرز بسمت…" at bounding box center [564, 143] width 251 height 46
click at [460, 134] on textarea "طبق تقليدي شهي من منطقة [GEOGRAPHIC_DATA]، مصنوع من قطع لحم ضأن طرية، وأرز بسمت…" at bounding box center [564, 143] width 251 height 46
drag, startPoint x: 506, startPoint y: 135, endPoint x: 440, endPoint y: 138, distance: 65.7
click at [440, 138] on textarea "طبق تقليدي شهي من منطقة [GEOGRAPHIC_DATA]، مصنوع من قطع لحم ضأن طرية، وأرز بسمت…" at bounding box center [564, 143] width 251 height 46
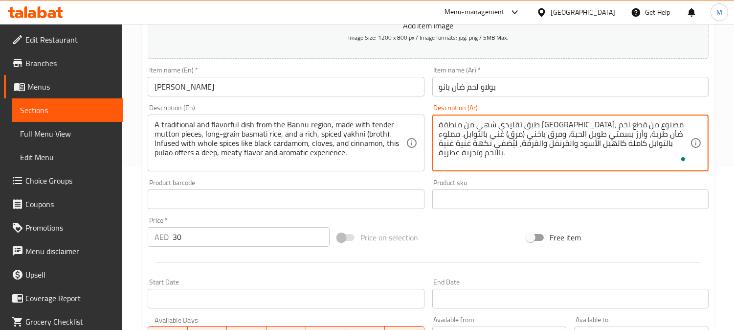
click at [457, 134] on textarea "طبق تقليدي شهي من منطقة [GEOGRAPHIC_DATA]، مصنوع من قطع لحم ضأن طرية، وأرز بسمت…" at bounding box center [564, 143] width 251 height 46
click at [496, 144] on textarea "طبق تقليدي شهي من منطقة [GEOGRAPHIC_DATA]، مصنوع من قطع لحم ضأن طرية، وأرز بسمت…" at bounding box center [564, 143] width 251 height 46
type textarea "طبق تقليدي شهي من منطقة [GEOGRAPHIC_DATA]، مصنوع من قطع لحم ضأن طرية، وأرز بسمت…"
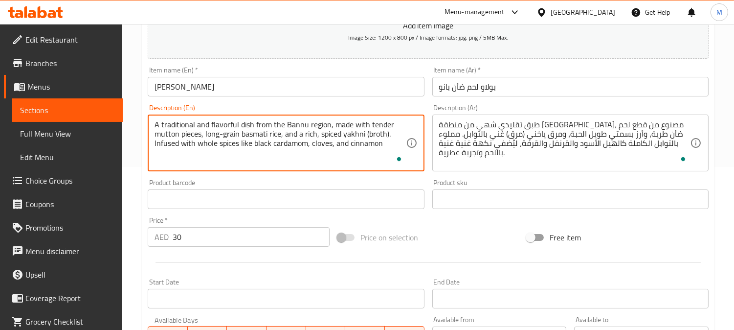
type textarea "A traditional and flavorful dish from the Bannu region, made with tender mutton…"
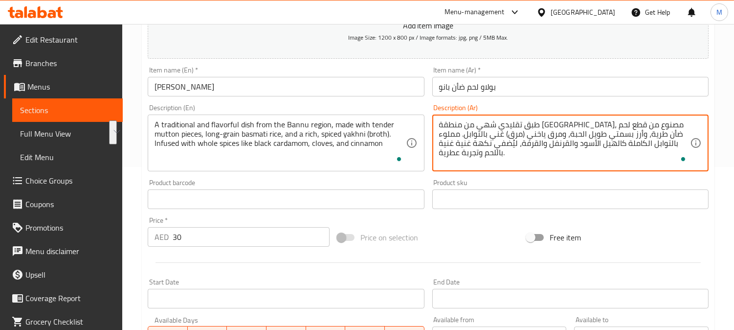
drag, startPoint x: 465, startPoint y: 155, endPoint x: 564, endPoint y: 149, distance: 99.0
type textarea "طبق تقليدي شهي من منطقة [GEOGRAPHIC_DATA]، مصنوع من قطع لحم ضأن طرية، وأرز بسمت…"
click at [564, 90] on input "بولاو لحم ضأن بانو" at bounding box center [571, 87] width 276 height 20
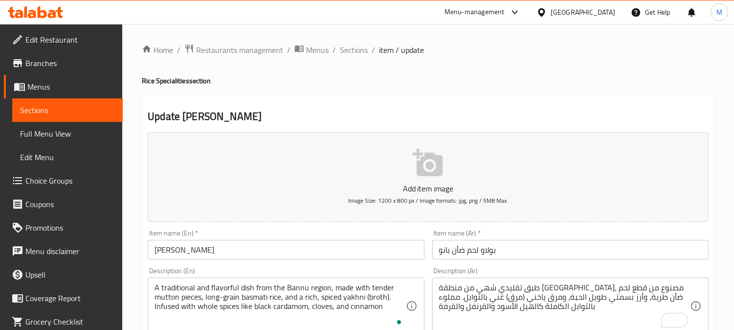
click at [267, 245] on input "[PERSON_NAME]" at bounding box center [286, 250] width 276 height 20
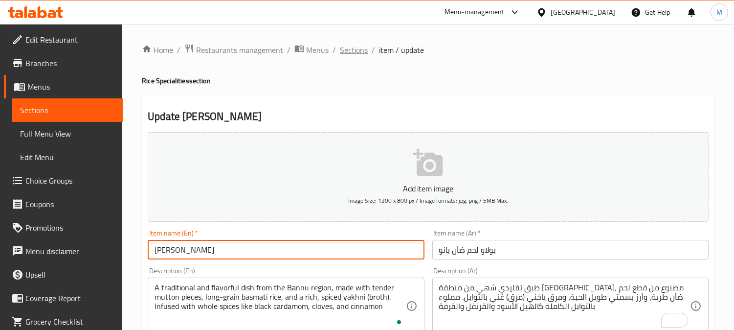
click at [361, 47] on span "Sections" at bounding box center [354, 50] width 28 height 12
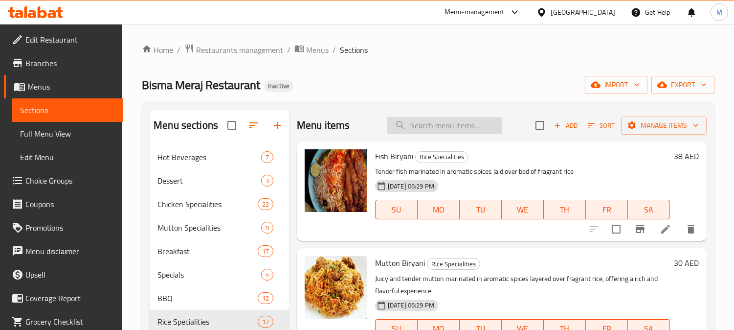
click at [442, 125] on input "search" at bounding box center [444, 125] width 115 height 17
paste input "Mix Vegetables"
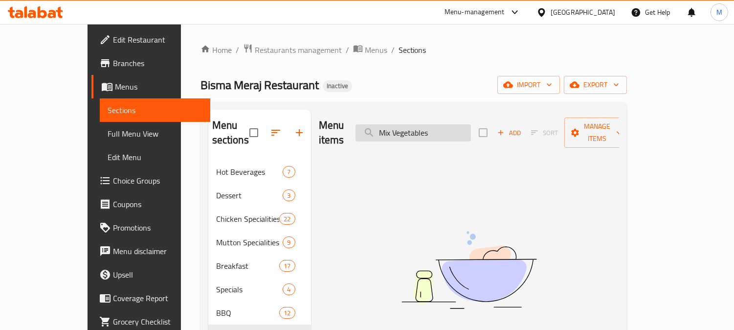
click at [424, 124] on input "Mix Vegetables" at bounding box center [413, 132] width 115 height 17
click at [422, 125] on input "Mix Vegetables" at bounding box center [413, 132] width 115 height 17
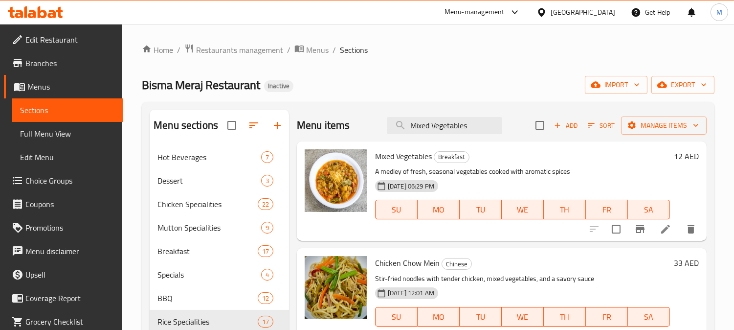
type input "Mixed Vegetables"
click at [664, 232] on icon at bounding box center [665, 229] width 9 height 9
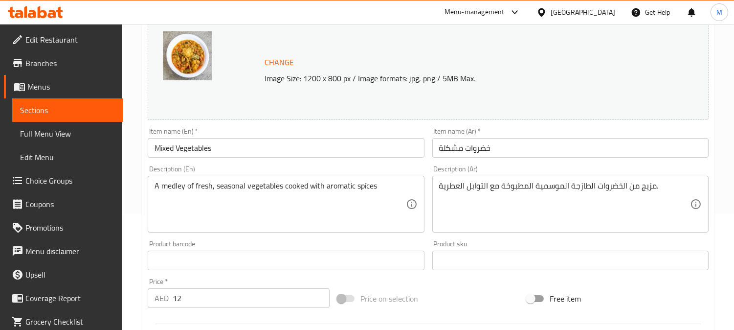
scroll to position [272, 0]
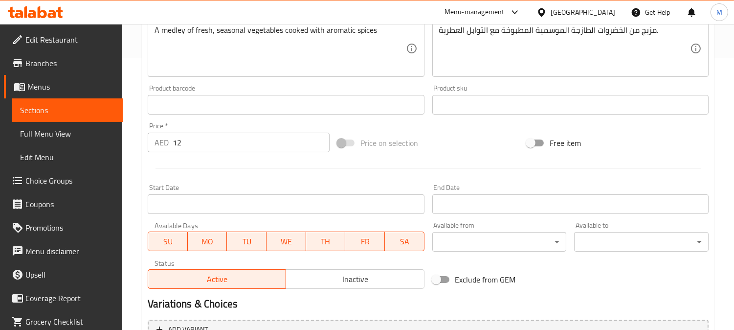
click at [408, 242] on span "SA" at bounding box center [405, 241] width 32 height 14
drag, startPoint x: 369, startPoint y: 244, endPoint x: 355, endPoint y: 243, distance: 14.7
click at [369, 243] on span "FR" at bounding box center [365, 241] width 32 height 14
click at [340, 241] on span "TH" at bounding box center [326, 241] width 32 height 14
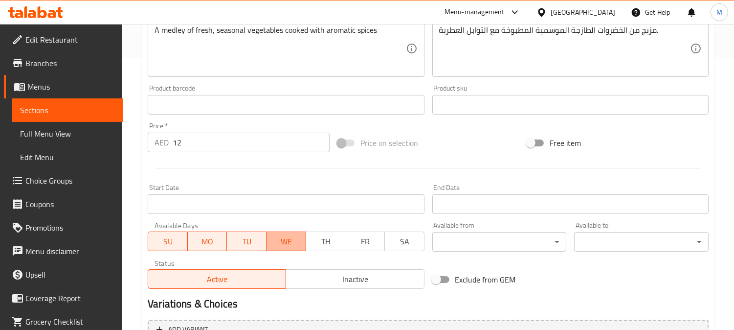
click at [285, 238] on span "WE" at bounding box center [287, 241] width 32 height 14
click at [237, 241] on span "TU" at bounding box center [247, 241] width 32 height 14
click at [175, 236] on span "SU" at bounding box center [168, 241] width 32 height 14
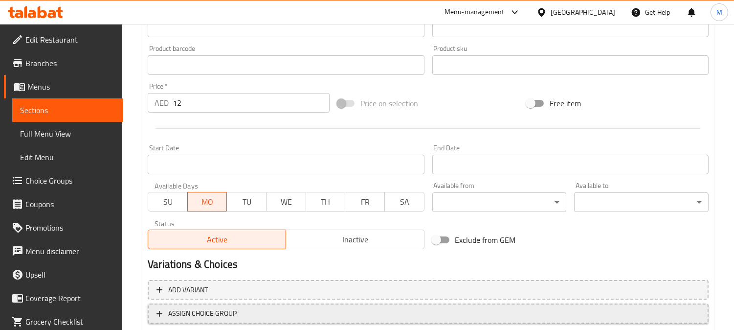
scroll to position [374, 0]
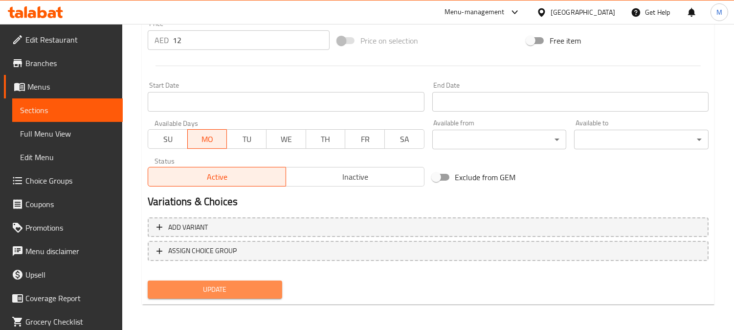
click at [260, 289] on span "Update" at bounding box center [215, 289] width 119 height 12
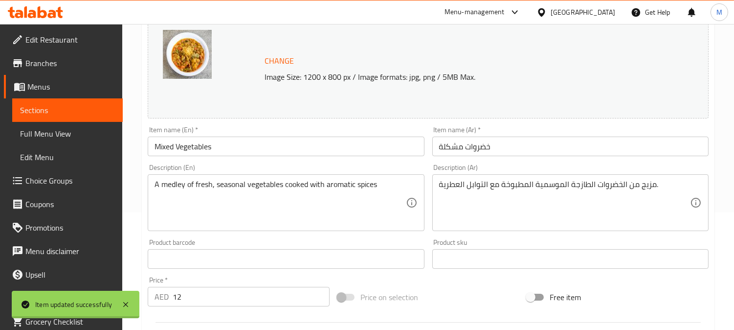
scroll to position [0, 0]
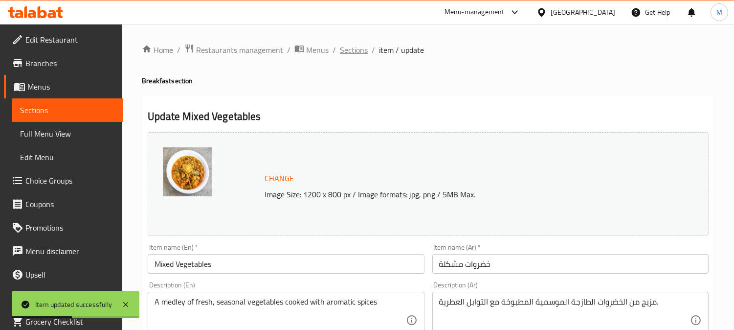
click at [346, 51] on span "Sections" at bounding box center [354, 50] width 28 height 12
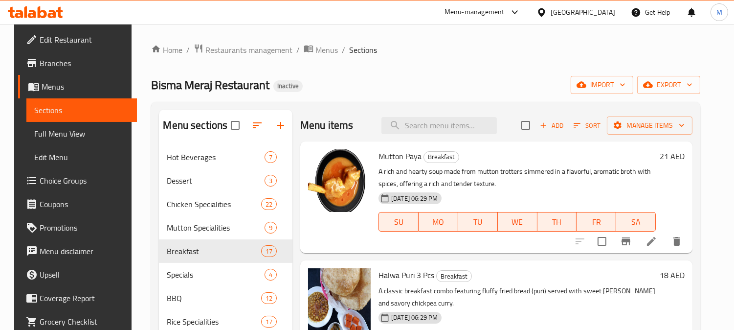
drag, startPoint x: 437, startPoint y: 131, endPoint x: 731, endPoint y: 90, distance: 296.8
click at [437, 130] on input "search" at bounding box center [439, 125] width 115 height 17
click at [436, 129] on input "search" at bounding box center [439, 125] width 115 height 17
paste input "[PERSON_NAME]"
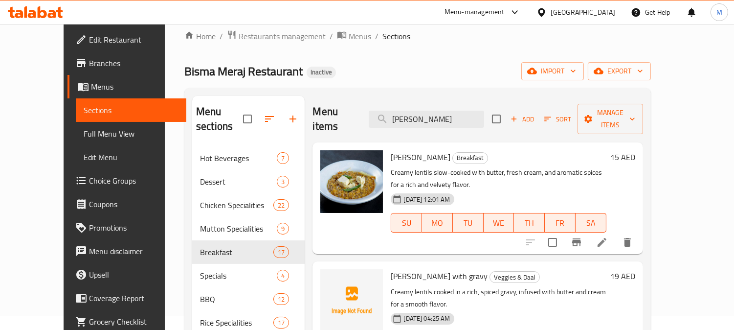
scroll to position [54, 0]
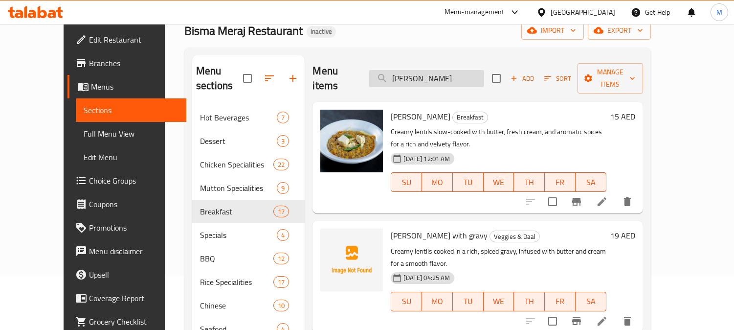
click at [473, 75] on input "[PERSON_NAME]" at bounding box center [426, 78] width 115 height 17
paste input "ighi Chargha Special"
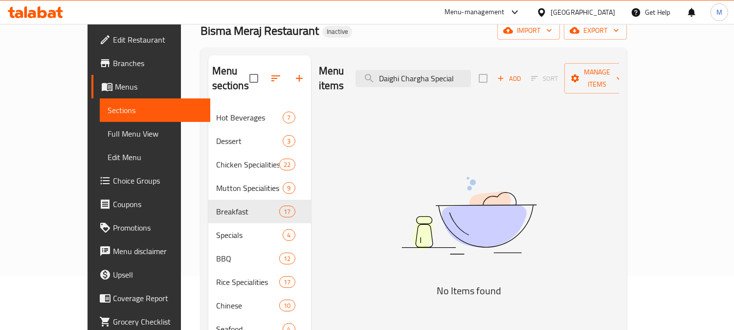
type input "Daighi Chargha Special"
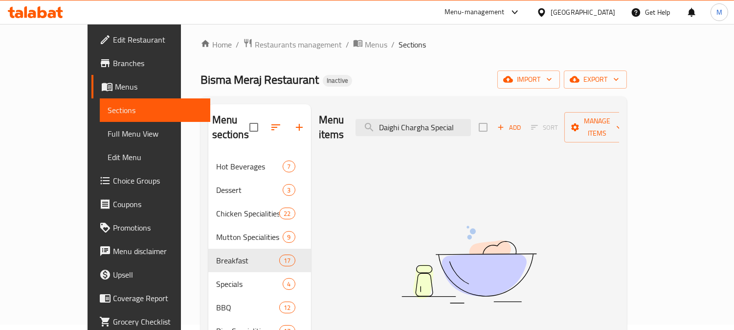
scroll to position [0, 0]
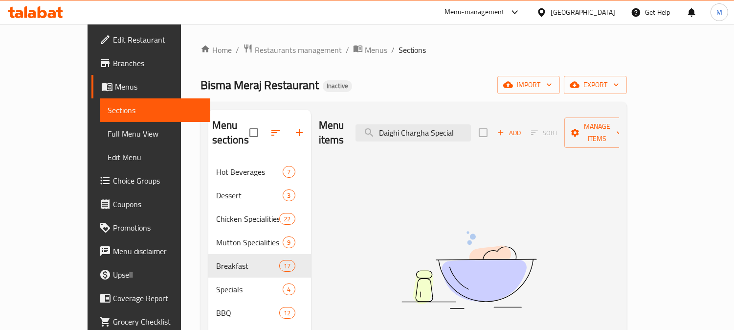
click at [108, 134] on span "Full Menu View" at bounding box center [155, 134] width 95 height 12
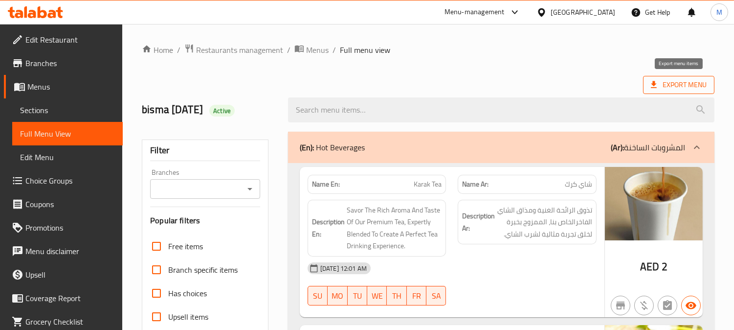
click at [701, 86] on span "Export Menu" at bounding box center [679, 85] width 56 height 12
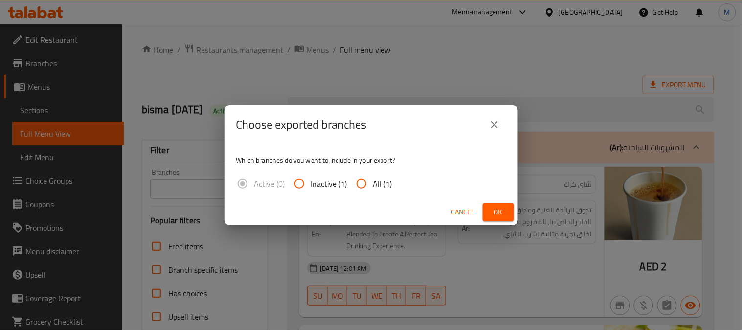
click at [362, 182] on input "All (1)" at bounding box center [361, 183] width 23 height 23
radio input "true"
click at [495, 209] on span "Ok" at bounding box center [499, 212] width 16 height 12
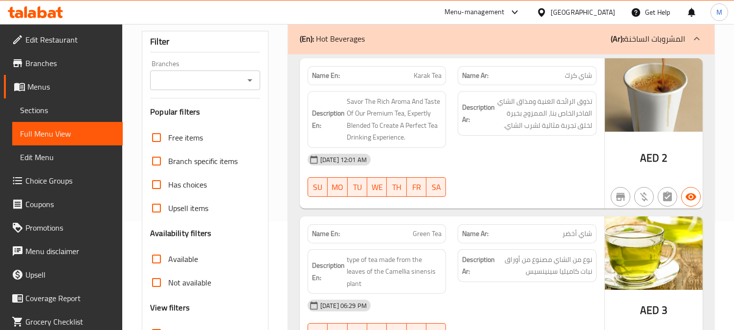
scroll to position [217, 0]
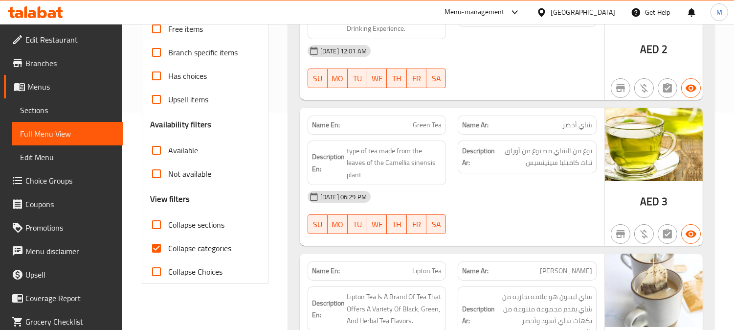
click at [154, 248] on input "Collapse categories" at bounding box center [156, 247] width 23 height 23
checkbox input "false"
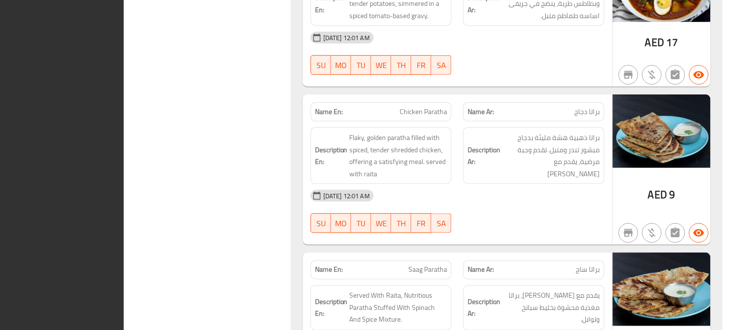
scroll to position [0, 0]
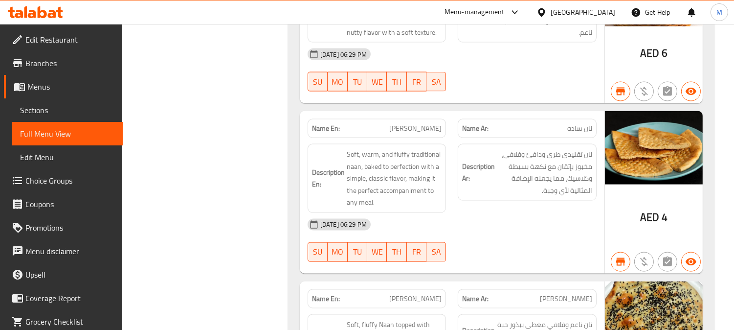
scroll to position [29262, 0]
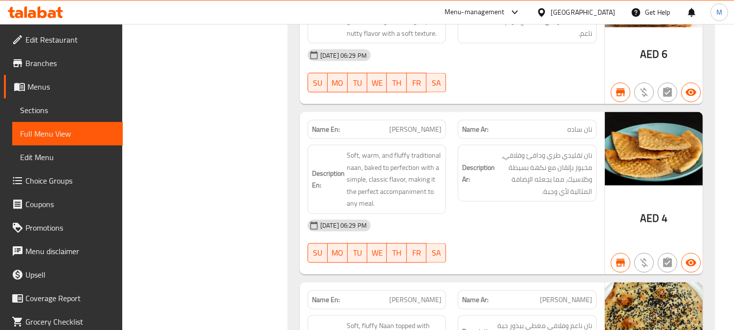
click at [51, 110] on span "Sections" at bounding box center [67, 110] width 95 height 12
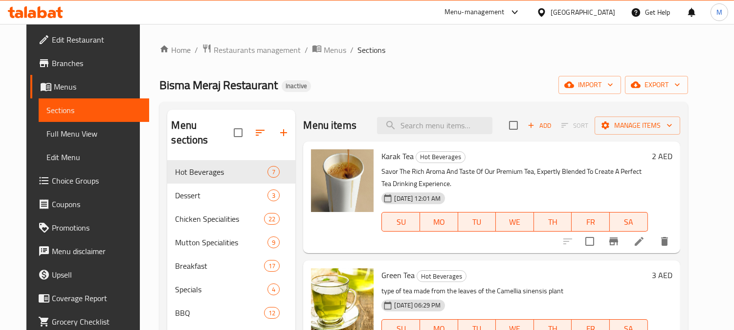
click at [61, 130] on span "Full Menu View" at bounding box center [93, 134] width 95 height 12
click at [61, 108] on span "Sections" at bounding box center [93, 110] width 95 height 12
click at [417, 130] on input "search" at bounding box center [434, 125] width 115 height 17
paste input "Daighi Chargha Special"
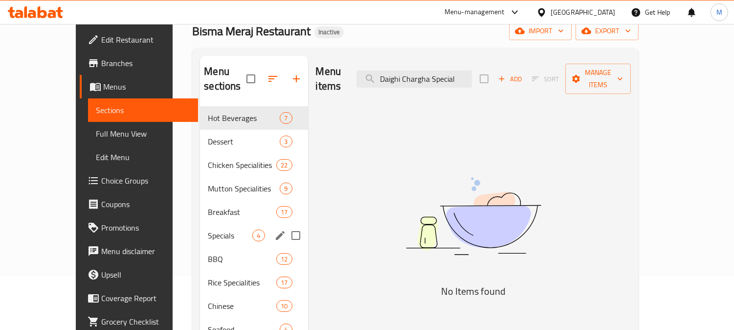
scroll to position [54, 0]
type input "Daighi Chargha Special"
click at [208, 229] on span "Specials" at bounding box center [230, 235] width 45 height 12
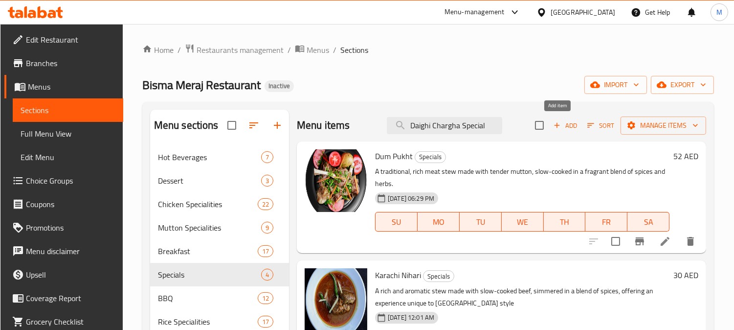
click at [554, 125] on icon "button" at bounding box center [557, 125] width 9 height 9
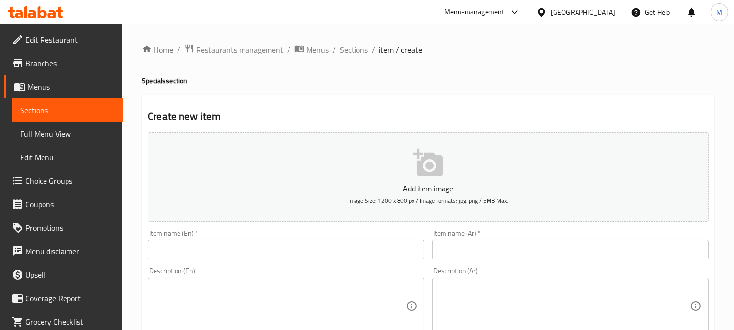
click at [247, 247] on input "text" at bounding box center [286, 250] width 276 height 20
paste input "Daighi Chargha Special"
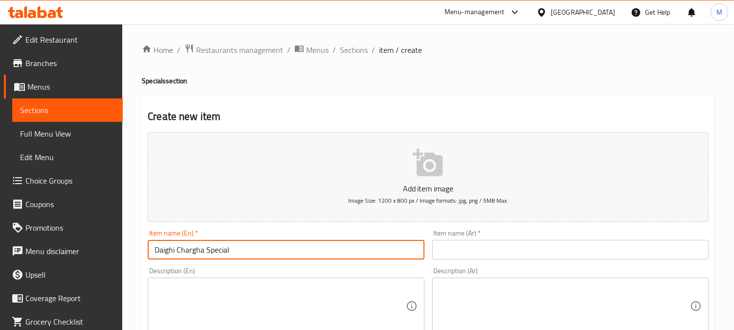
type input "Daighi Chargha Special"
paste input "دايغي شارغا سبيشل"
drag, startPoint x: 479, startPoint y: 250, endPoint x: 469, endPoint y: 250, distance: 10.8
click at [479, 250] on input "text" at bounding box center [571, 250] width 276 height 20
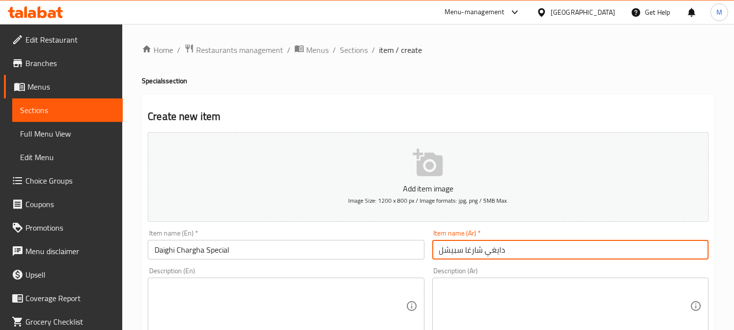
click at [444, 253] on input "دايغي شارغا سبيشل" at bounding box center [571, 250] width 276 height 20
type input "دايغي شارغا سبيشيال"
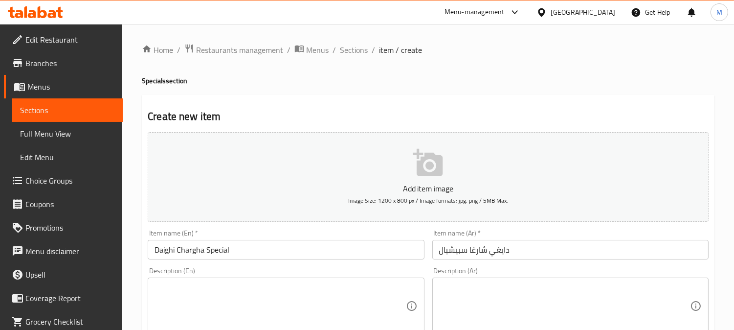
drag, startPoint x: 289, startPoint y: 309, endPoint x: 247, endPoint y: 279, distance: 52.0
click at [289, 309] on textarea at bounding box center [280, 306] width 251 height 46
paste textarea "Chicken marinated in a blend of aromatic spices, slow-cooked to perfection till…"
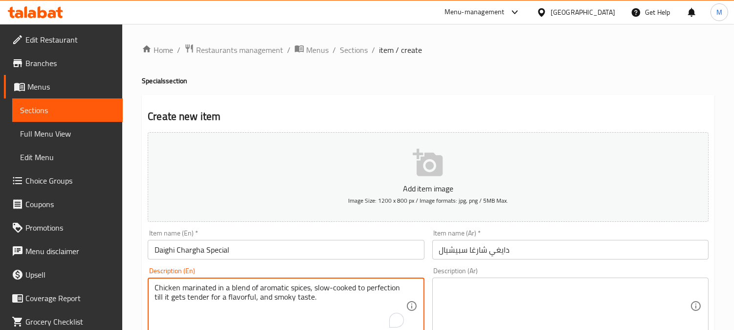
click at [335, 283] on textarea "Chicken marinated in a blend of aromatic spices, slow-cooked to perfection till…" at bounding box center [280, 306] width 251 height 46
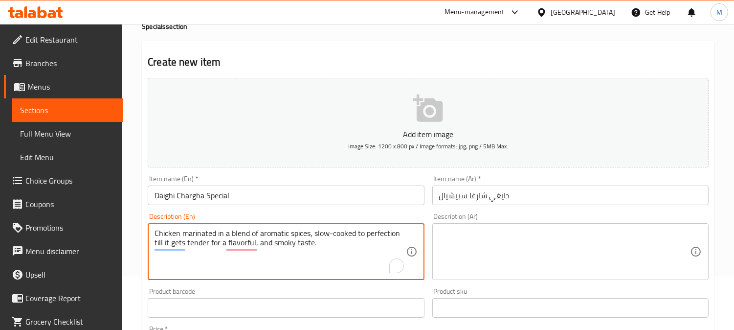
type textarea "Chicken marinated in a blend of aromatic spices, slow-cooked to perfection till…"
drag, startPoint x: 491, startPoint y: 247, endPoint x: 493, endPoint y: 236, distance: 10.9
click at [491, 246] on textarea at bounding box center [564, 251] width 251 height 46
click at [493, 236] on textarea at bounding box center [564, 251] width 251 height 46
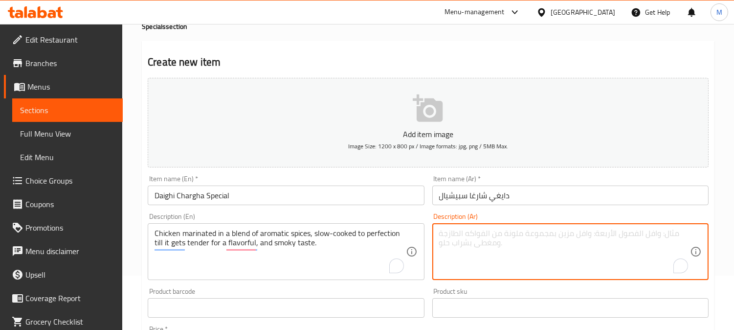
paste textarea "دجاج متبل بمزيج من التوابل العطرية، مطهو ببطء إلى درجة الكمال حتى يصبح طريًا مع…"
click at [513, 242] on textarea "دجاج متبل بمزيج من التوابل العطرية، مطهو ببطء إلى درجة الكمال حتى يصبح طريًا مع…" at bounding box center [564, 251] width 251 height 46
click at [507, 249] on textarea "دجاج متبل بمزيج من التوابل العطرية، مطهو ببطء إلى درجة الكمال حتى يصبح طريًا مع…" at bounding box center [564, 251] width 251 height 46
type textarea "دجاج متبل بمزيج من التوابل العطرية، مطهو ببطء إلى درجة الكمال حتى يصبح طريًا مع…"
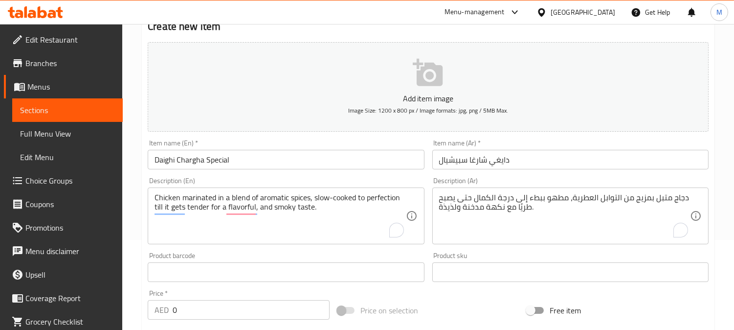
scroll to position [109, 0]
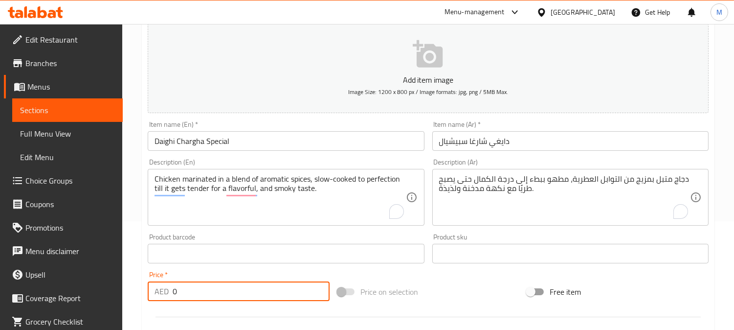
drag, startPoint x: 169, startPoint y: 296, endPoint x: 130, endPoint y: 297, distance: 39.2
click at [125, 297] on div "Home / Restaurants management / Menus / Sections / item / create Specials secti…" at bounding box center [428, 248] width 612 height 667
paste input "5"
type input "50"
click at [256, 141] on input "Daighi Chargha Special" at bounding box center [286, 141] width 276 height 20
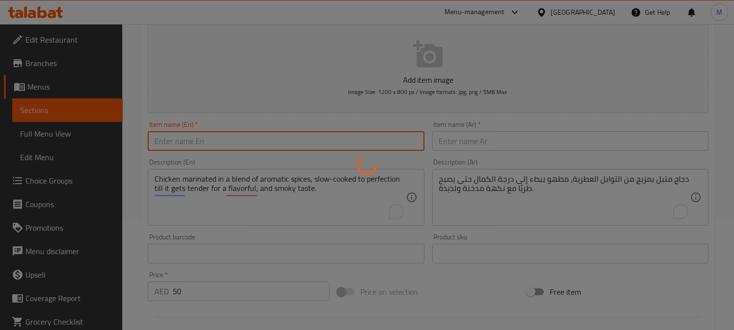
type input "0"
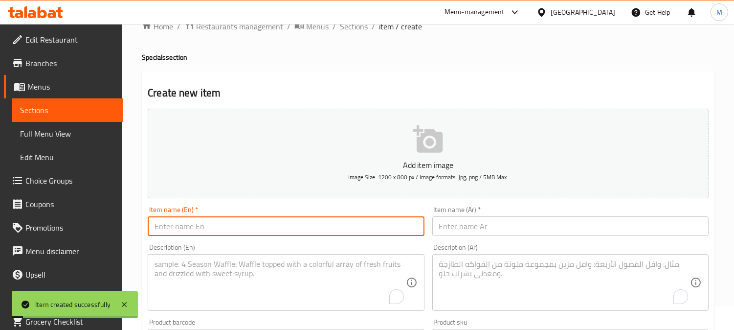
scroll to position [0, 0]
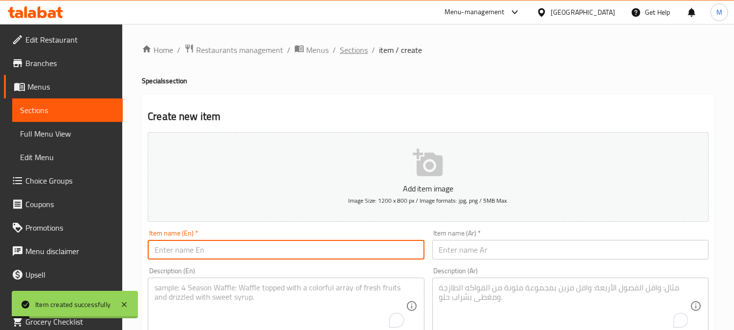
click at [359, 46] on span "Sections" at bounding box center [354, 50] width 28 height 12
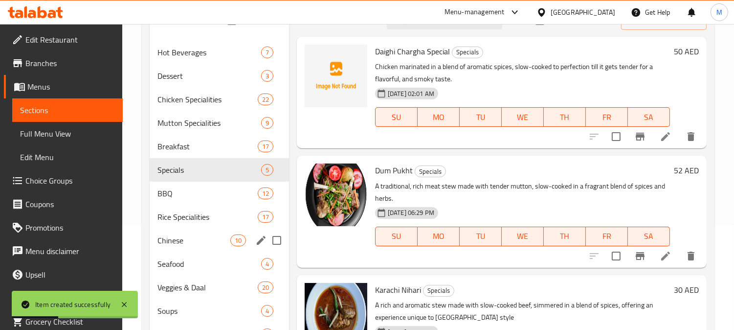
scroll to position [109, 0]
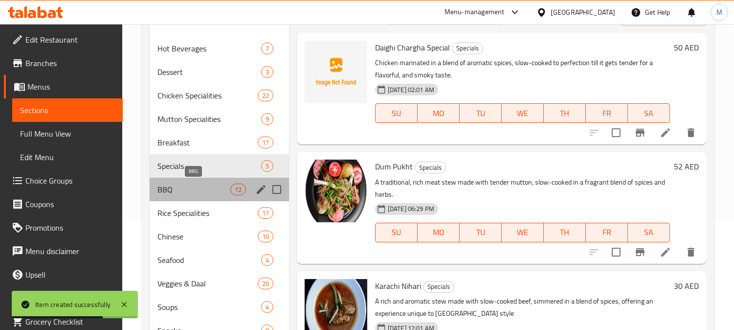
click at [187, 188] on span "BBQ" at bounding box center [194, 189] width 72 height 12
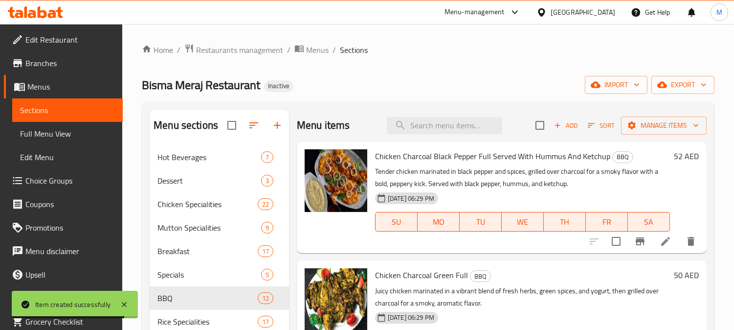
click at [553, 123] on icon "button" at bounding box center [557, 125] width 9 height 9
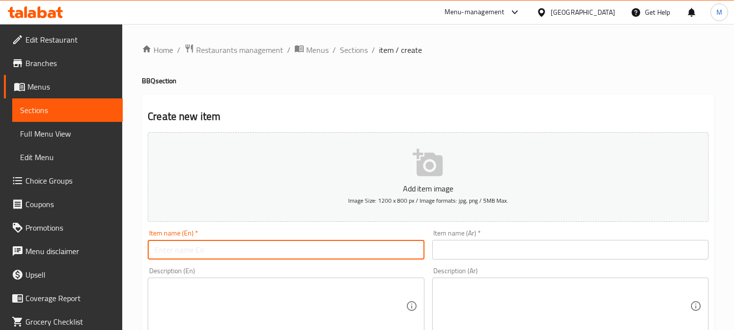
paste input "Daighi Chargha Special"
click at [230, 258] on input "text" at bounding box center [286, 250] width 276 height 20
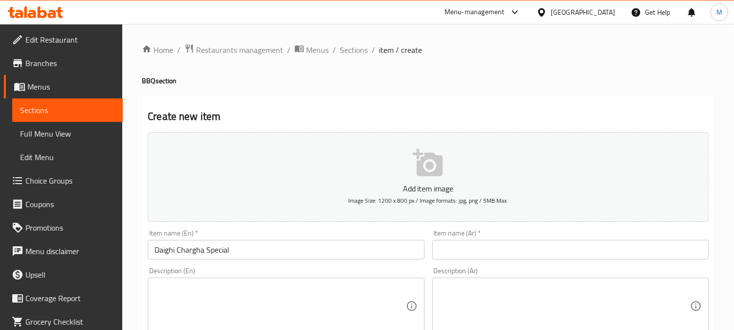
click at [148, 253] on input "Daighi Chargha Special" at bounding box center [286, 250] width 276 height 20
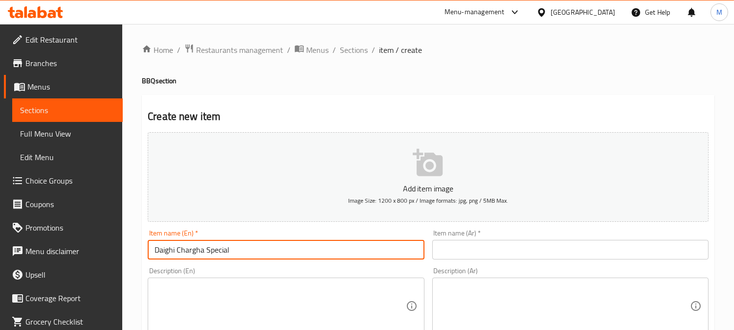
paste input "grilled"
click at [245, 258] on input "grilled Daighi Chargha Special" at bounding box center [286, 250] width 276 height 20
click at [245, 257] on input "grilled Daighi Chargha Special" at bounding box center [286, 250] width 276 height 20
type input "grilled Daighi Chargha Special"
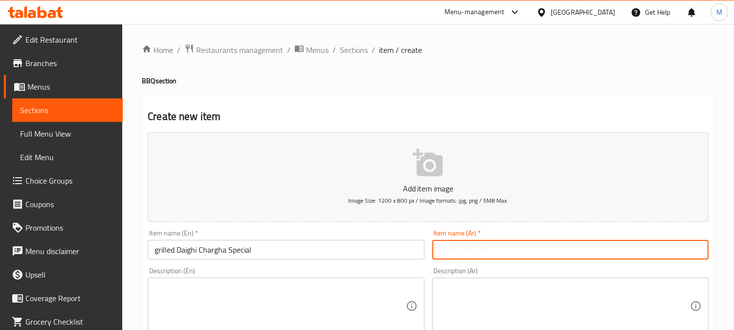
paste input "[PERSON_NAME] المشوية الخاصة"
click at [521, 255] on input "text" at bounding box center [571, 250] width 276 height 20
type input "[PERSON_NAME] المشوية الخاصة"
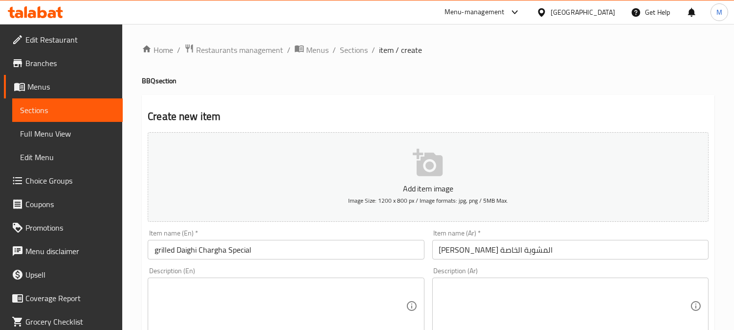
paste textarea "A whole chicken marinated and grilled to perfection."
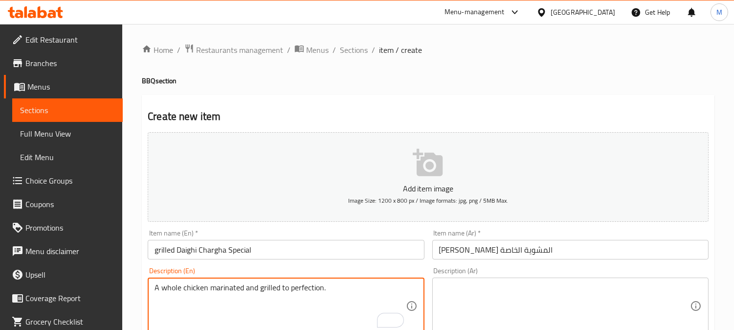
type textarea "A whole chicken marinated and grilled to perfection."
paste textarea ""دجاجة كاملة متبلة ومشوية إلى درجة الكمال. ""
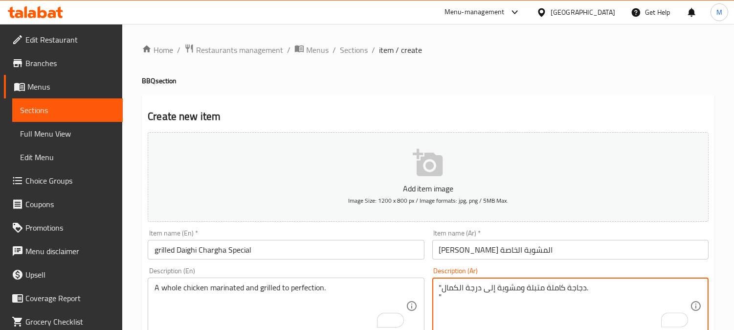
type textarea ""دجاجة كاملة متبلة ومشوية إلى درجة الكمال. ""
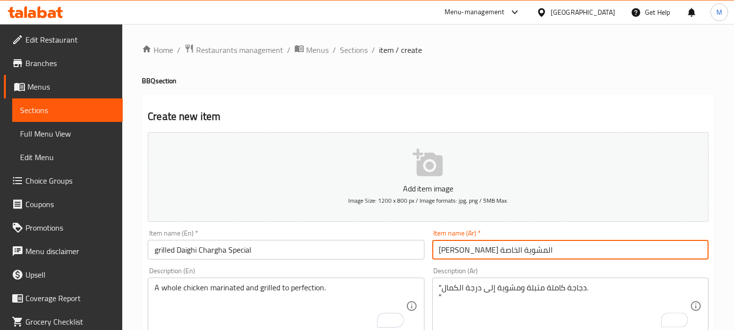
click at [585, 245] on input "[PERSON_NAME] المشوية الخاصة" at bounding box center [571, 250] width 276 height 20
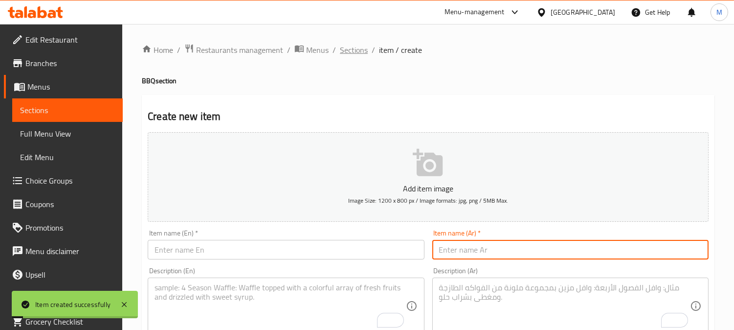
click at [361, 48] on span "Sections" at bounding box center [354, 50] width 28 height 12
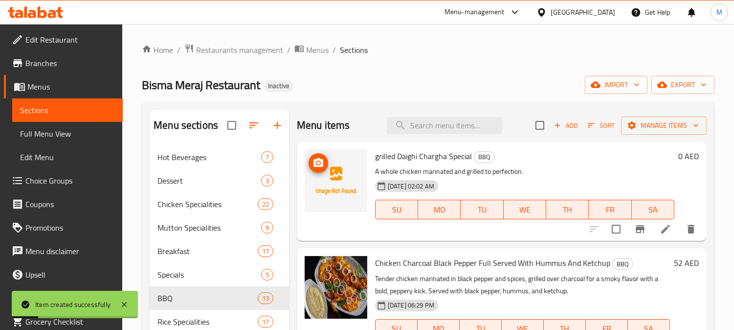
click at [679, 154] on h6 "0 AED" at bounding box center [689, 156] width 21 height 14
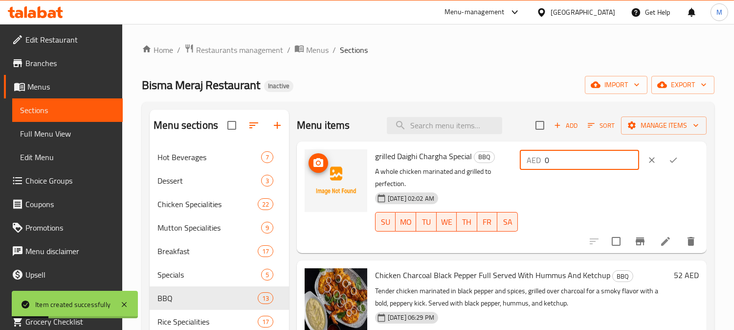
paste input "52"
drag, startPoint x: 524, startPoint y: 160, endPoint x: 668, endPoint y: 171, distance: 144.3
click at [524, 160] on div "grilled Daighi Chargha Special BBQ A whole chicken marinated and grilled to per…" at bounding box center [537, 197] width 332 height 104
type input "52"
drag, startPoint x: 667, startPoint y: 159, endPoint x: 690, endPoint y: 207, distance: 53.8
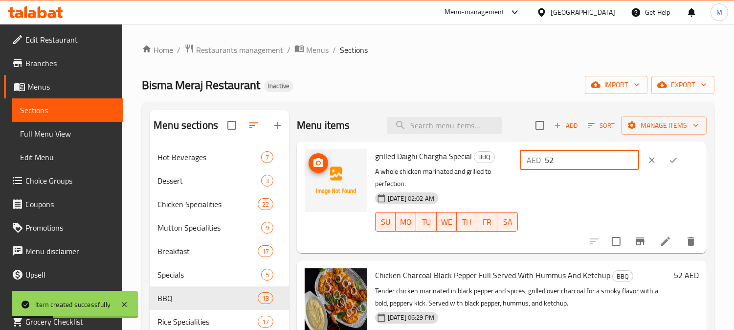
click at [669, 158] on icon "ok" at bounding box center [674, 160] width 10 height 10
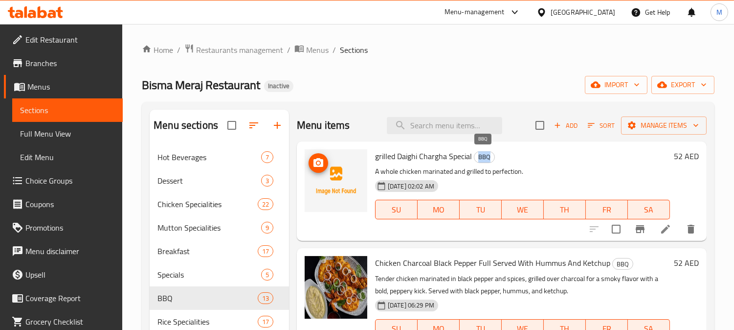
drag, startPoint x: 478, startPoint y: 155, endPoint x: 488, endPoint y: 155, distance: 9.3
click at [488, 155] on span "BBQ" at bounding box center [485, 156] width 20 height 11
copy span "BBQ"
click at [381, 153] on span "grilled Daighi Chargha Special" at bounding box center [423, 156] width 97 height 15
copy span "grilled"
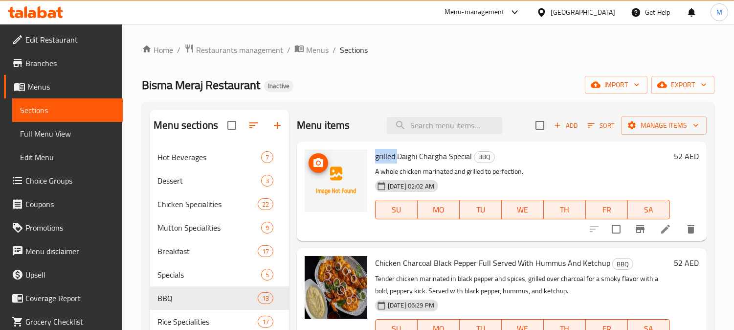
click at [381, 153] on span "grilled Daighi Chargha Special" at bounding box center [423, 156] width 97 height 15
click at [424, 161] on span "grilled Daighi Chargha Special" at bounding box center [423, 156] width 97 height 15
copy h6 "grilled Daighi Chargha Special"
click at [424, 161] on span "grilled Daighi Chargha Special" at bounding box center [423, 156] width 97 height 15
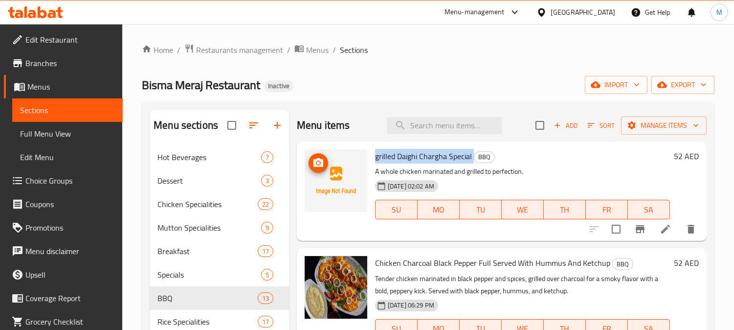
click at [424, 161] on span "grilled Daighi Chargha Special" at bounding box center [423, 156] width 97 height 15
click at [691, 81] on span "export" at bounding box center [683, 85] width 47 height 12
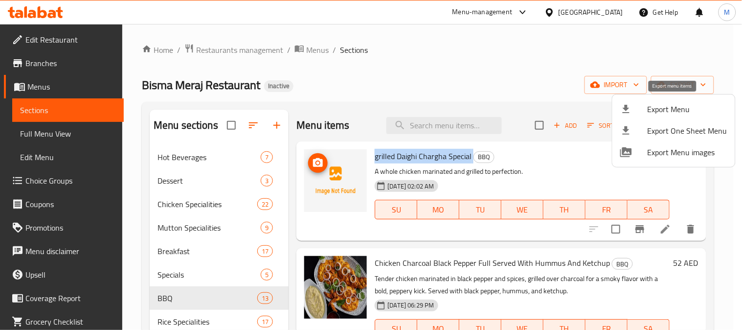
click at [647, 101] on li "Export Menu" at bounding box center [674, 109] width 123 height 22
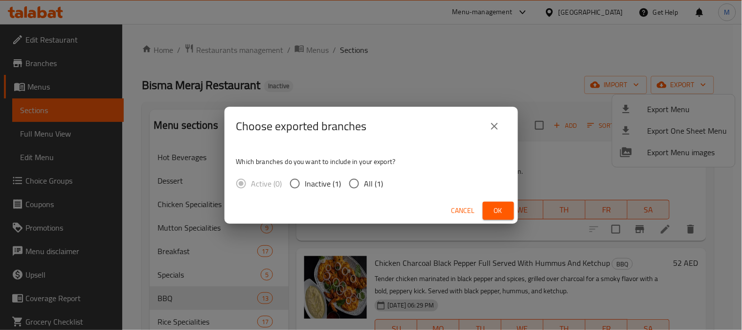
drag, startPoint x: 361, startPoint y: 182, endPoint x: 372, endPoint y: 183, distance: 11.8
click at [360, 182] on input "All (1)" at bounding box center [354, 183] width 21 height 21
radio input "true"
click at [497, 213] on span "Ok" at bounding box center [499, 211] width 16 height 12
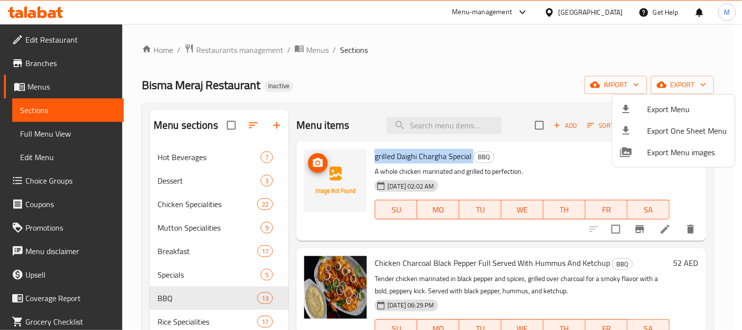
click at [490, 82] on div at bounding box center [371, 165] width 742 height 330
click at [700, 80] on icon "button" at bounding box center [704, 85] width 10 height 10
click at [642, 109] on div at bounding box center [633, 109] width 27 height 12
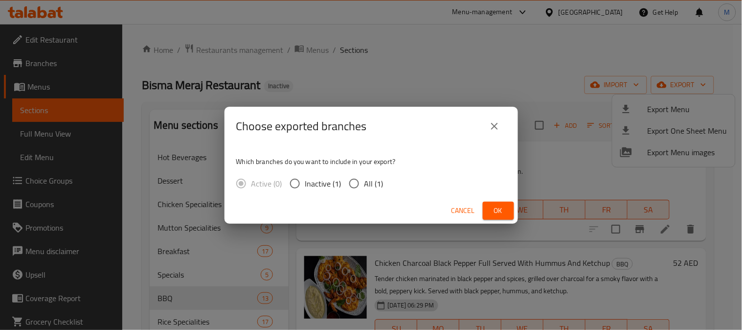
click at [349, 178] on input "All (1)" at bounding box center [354, 183] width 21 height 21
radio input "true"
click at [351, 179] on input "All (1)" at bounding box center [354, 183] width 21 height 21
click at [356, 182] on input "All (1)" at bounding box center [354, 183] width 21 height 21
click at [502, 212] on span "Ok" at bounding box center [499, 211] width 16 height 12
